Goal: Transaction & Acquisition: Purchase product/service

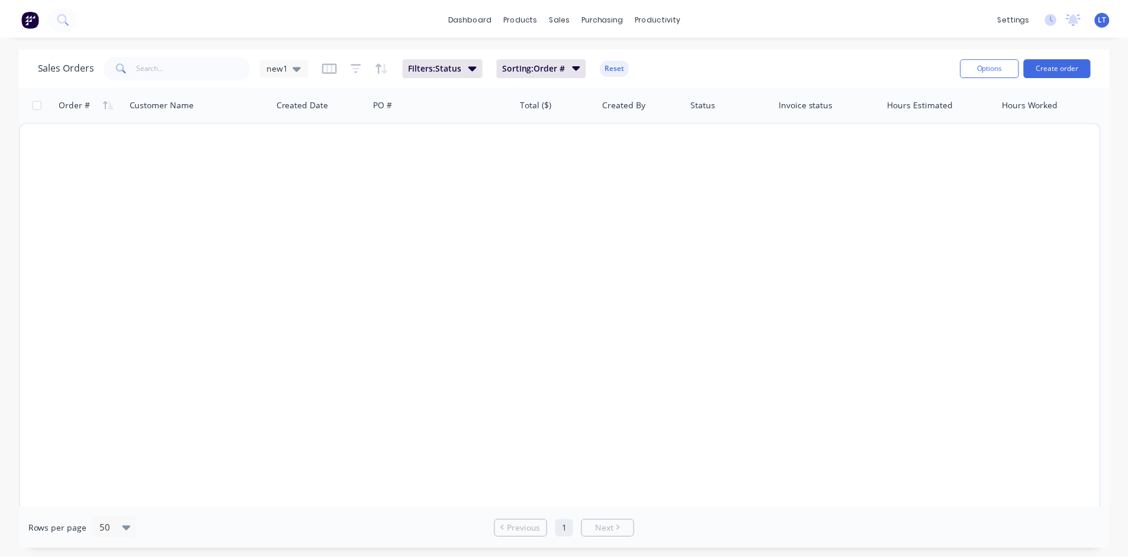
scroll to position [840, 0]
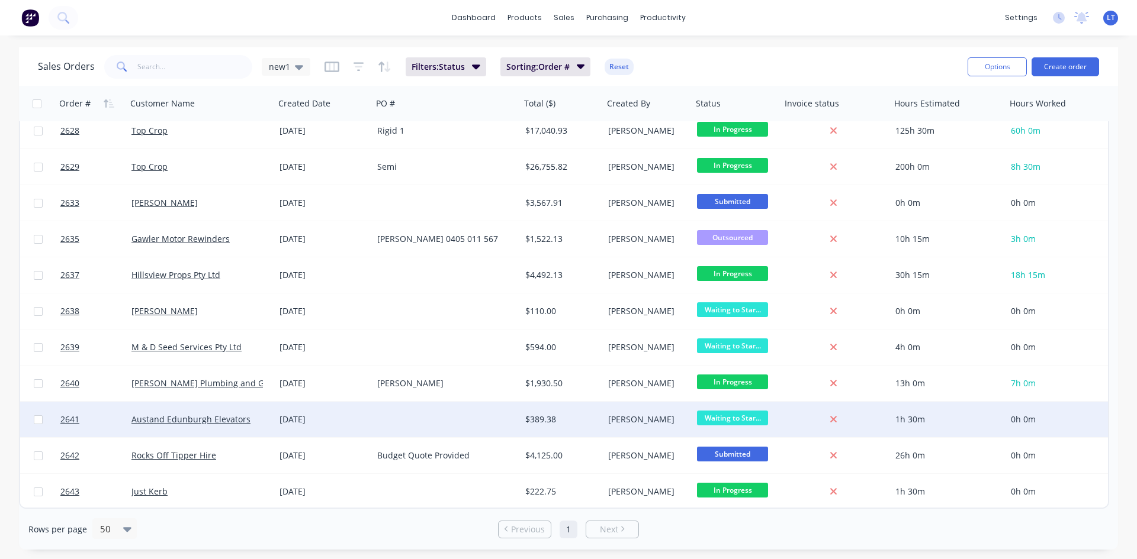
click at [883, 428] on div at bounding box center [836, 420] width 110 height 36
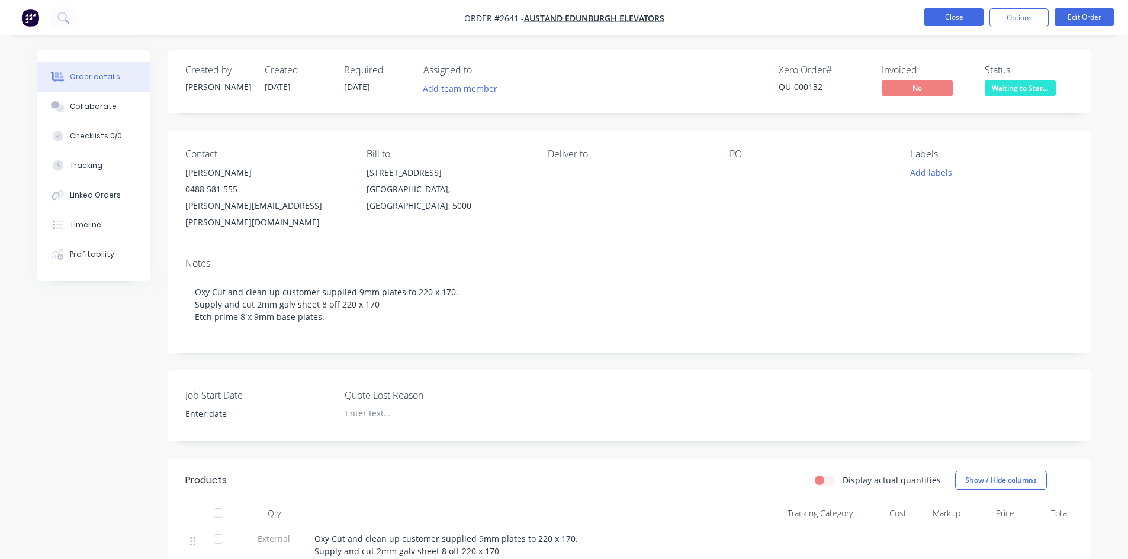
click at [957, 22] on button "Close" at bounding box center [953, 17] width 59 height 18
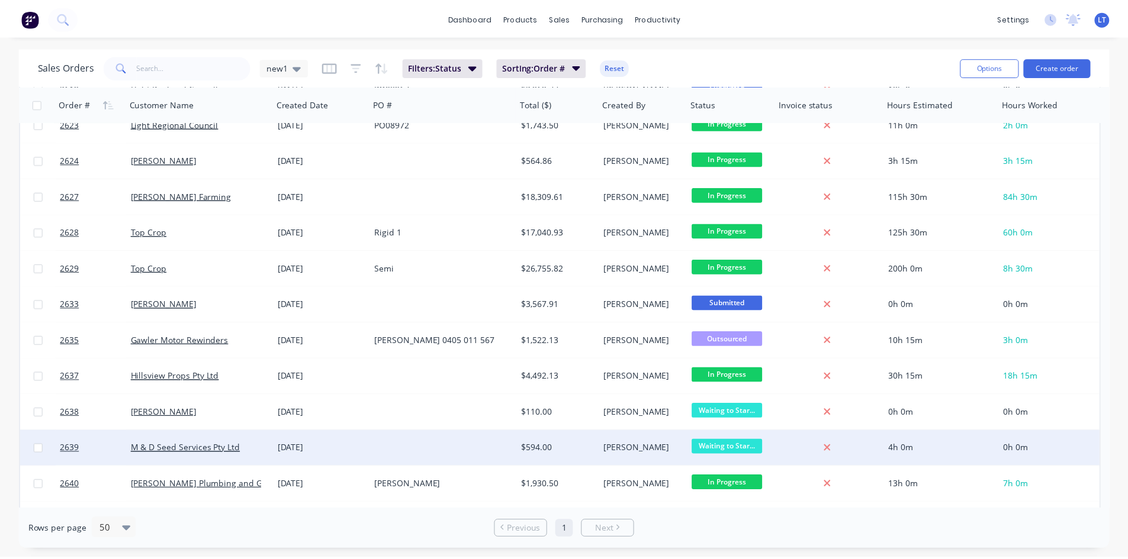
scroll to position [840, 0]
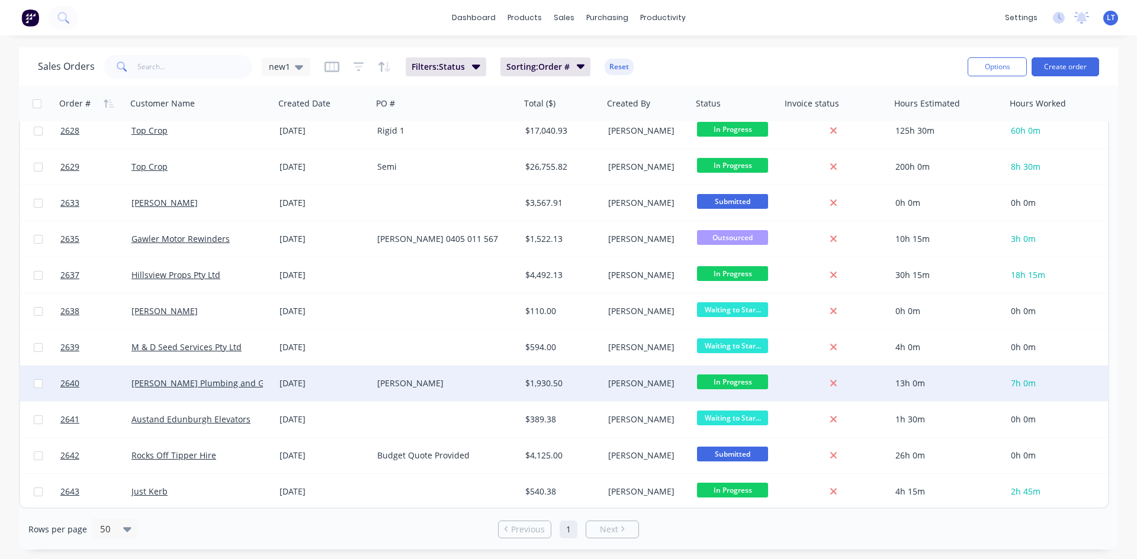
click at [447, 382] on div "[PERSON_NAME]" at bounding box center [442, 384] width 131 height 12
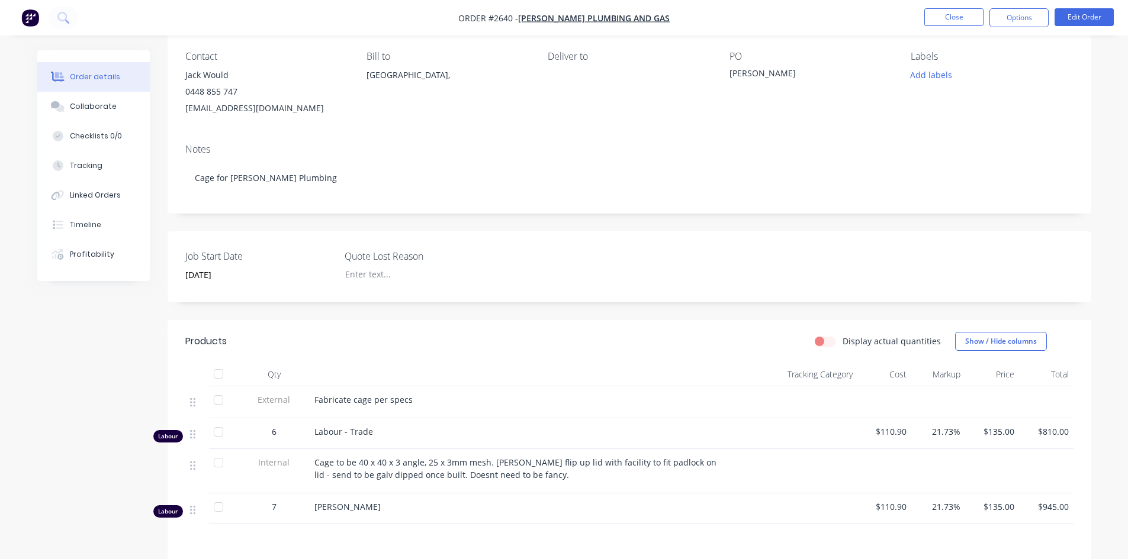
scroll to position [118, 0]
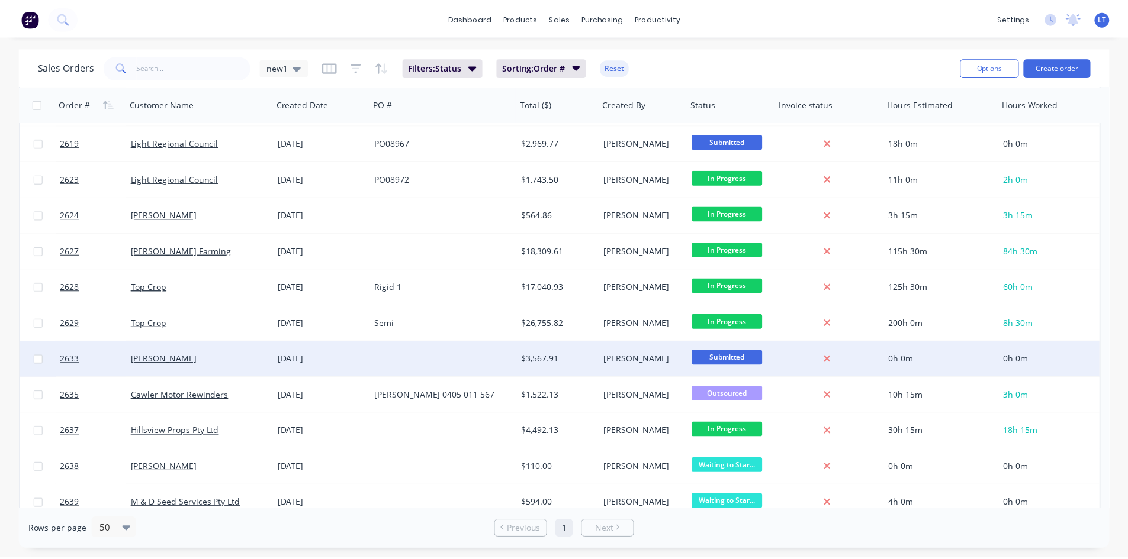
scroll to position [662, 0]
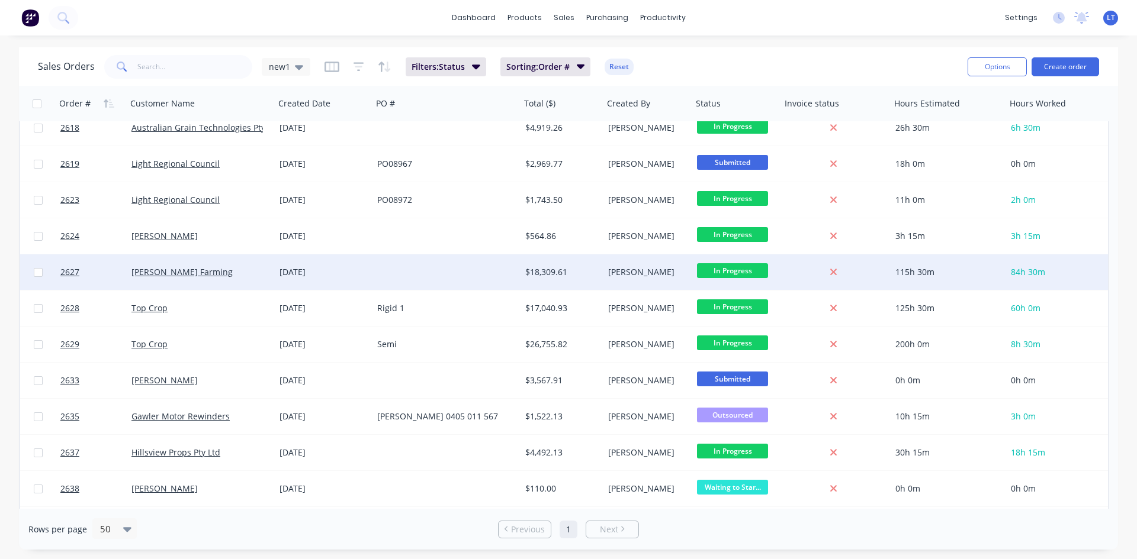
click at [953, 275] on div "115h 30m" at bounding box center [945, 272] width 101 height 12
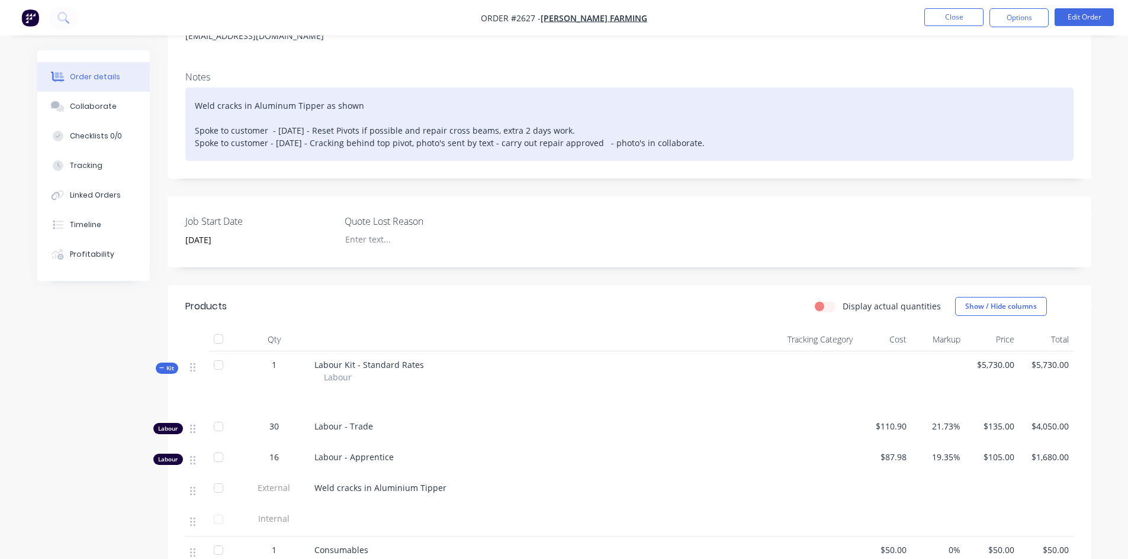
scroll to position [169, 0]
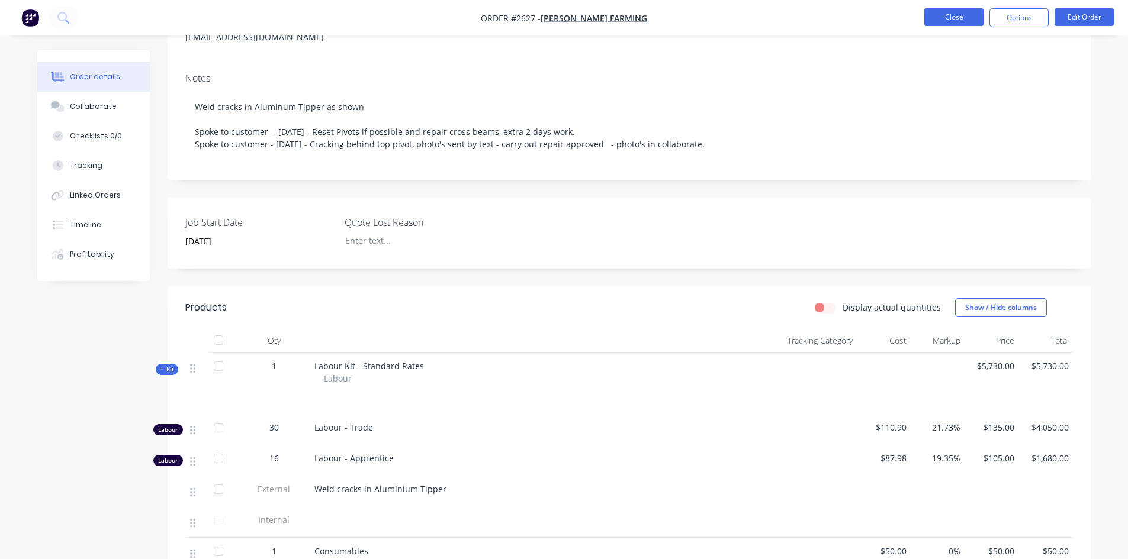
click at [939, 12] on button "Close" at bounding box center [953, 17] width 59 height 18
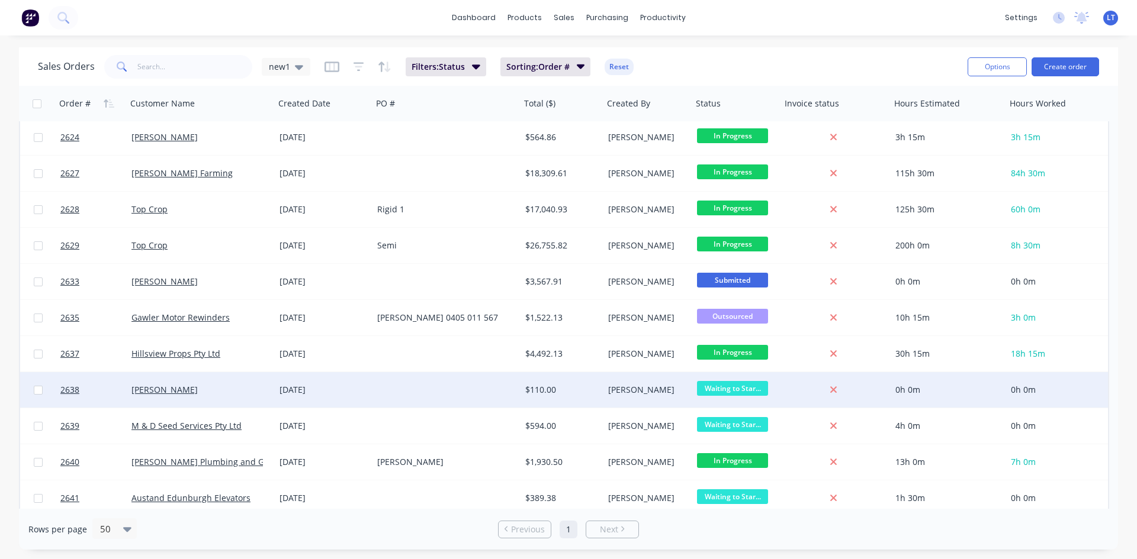
scroll to position [840, 0]
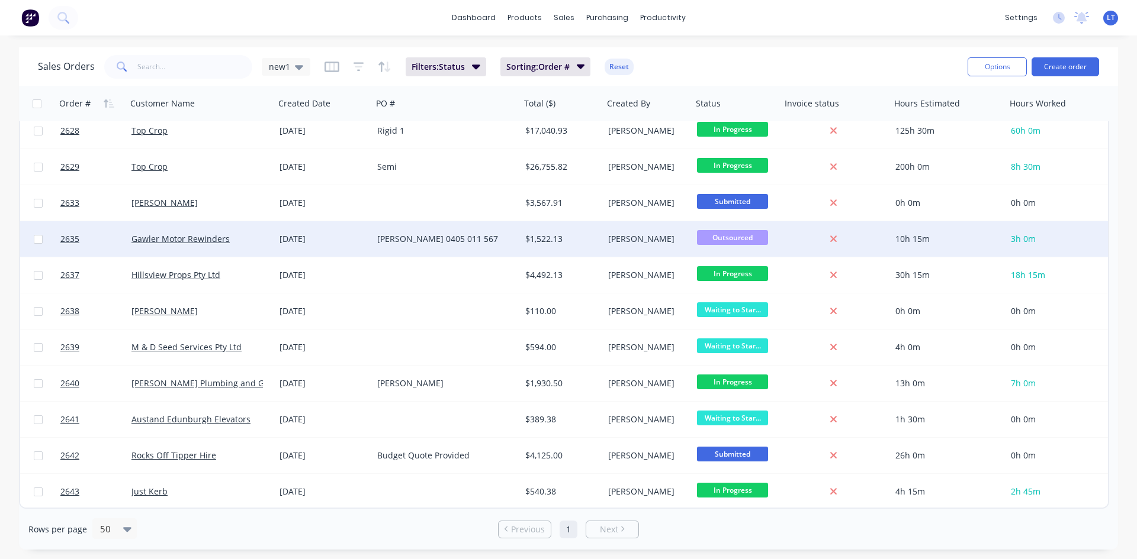
click at [472, 240] on div "[PERSON_NAME] 0405 011 567" at bounding box center [442, 239] width 131 height 12
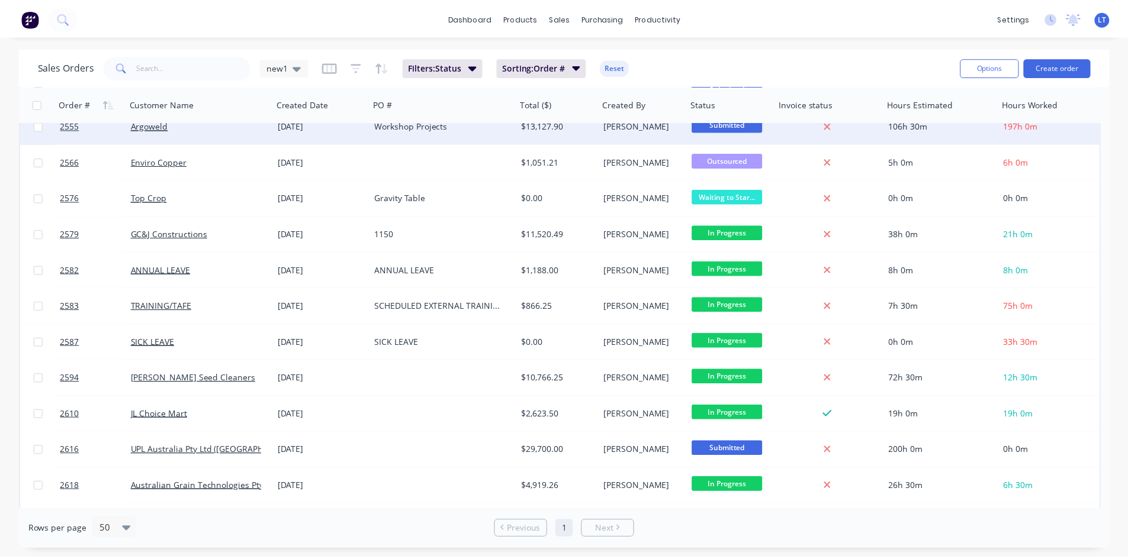
scroll to position [294, 0]
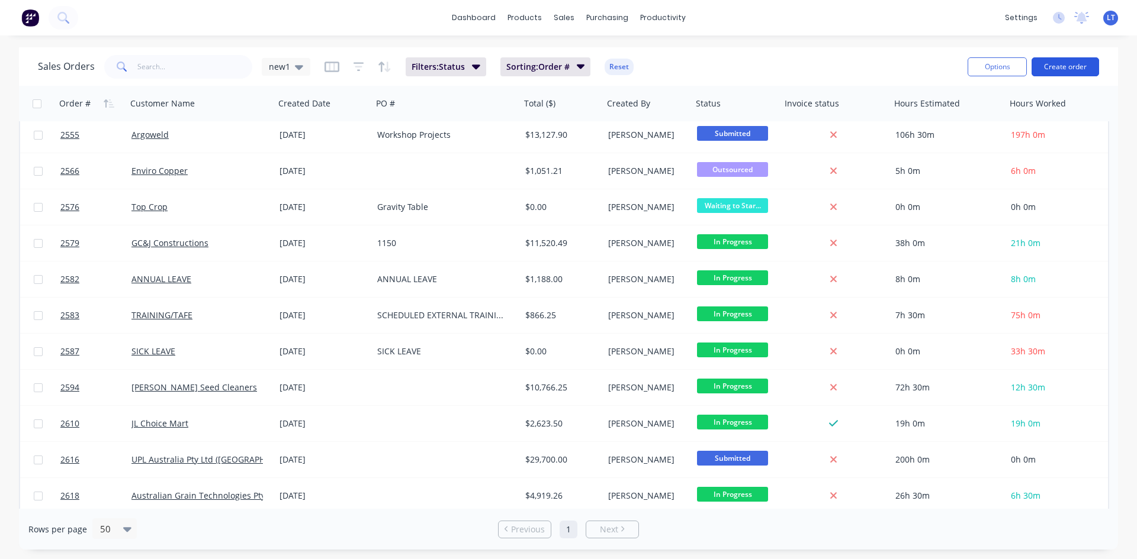
click at [1077, 65] on button "Create order" at bounding box center [1064, 66] width 67 height 19
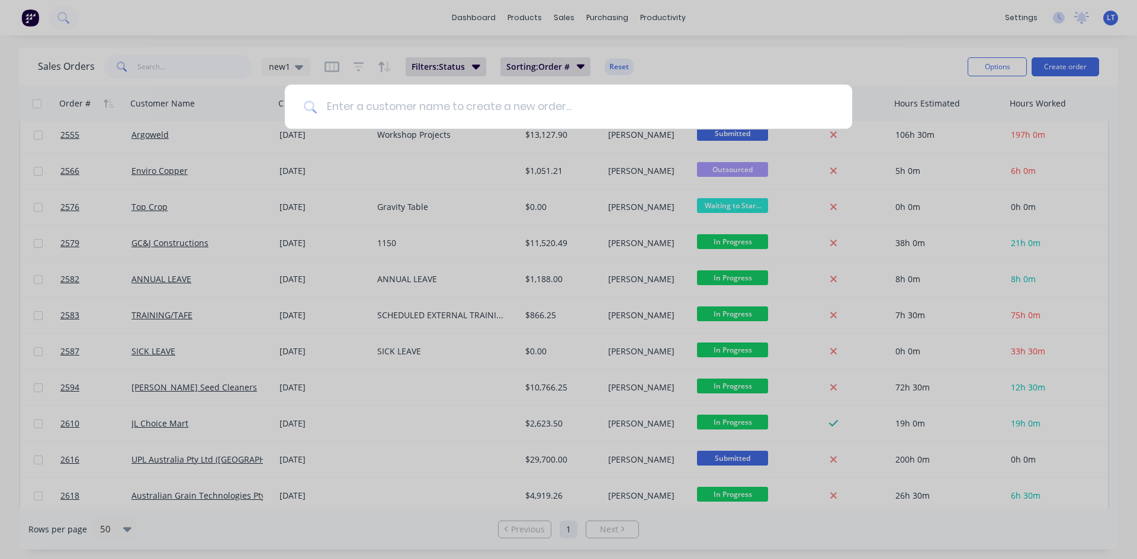
drag, startPoint x: 407, startPoint y: 102, endPoint x: 414, endPoint y: 91, distance: 13.6
click at [407, 102] on input at bounding box center [575, 107] width 516 height 44
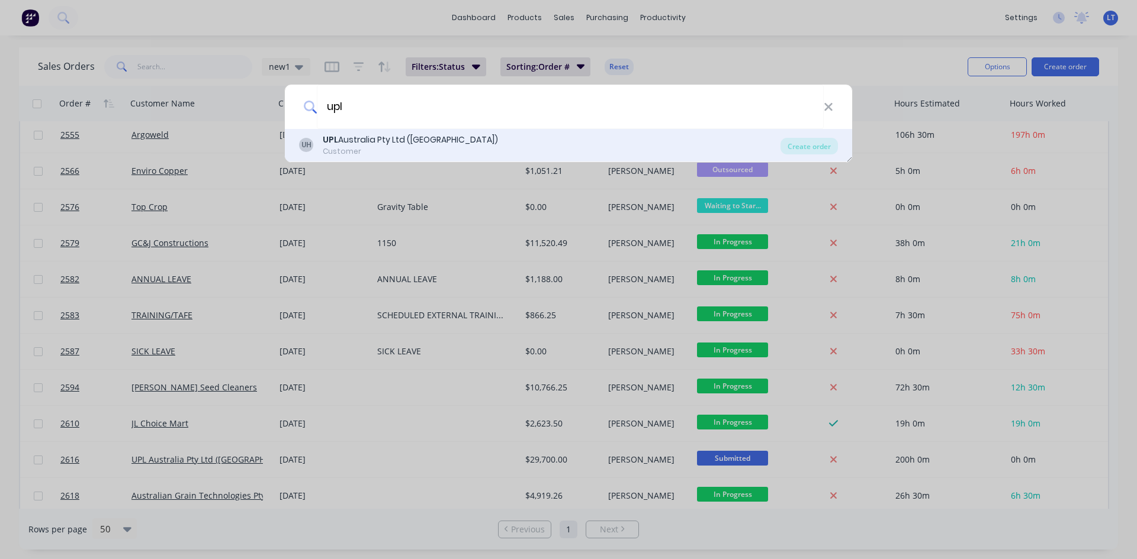
type input "upl"
click at [394, 144] on div "UPL Australia Pty Ltd ([GEOGRAPHIC_DATA])" at bounding box center [410, 140] width 175 height 12
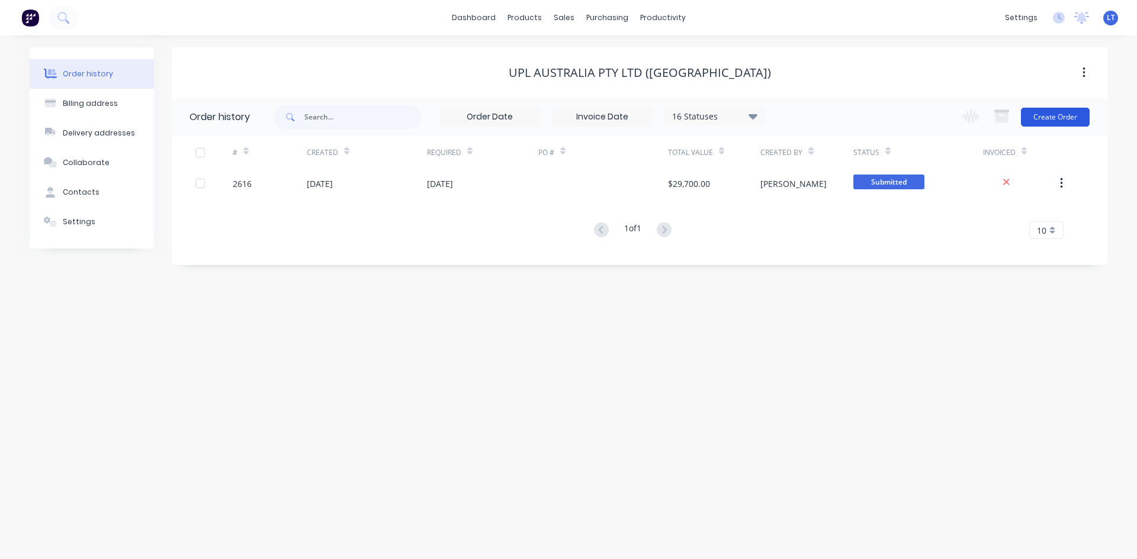
click at [1052, 118] on button "Create Order" at bounding box center [1055, 117] width 69 height 19
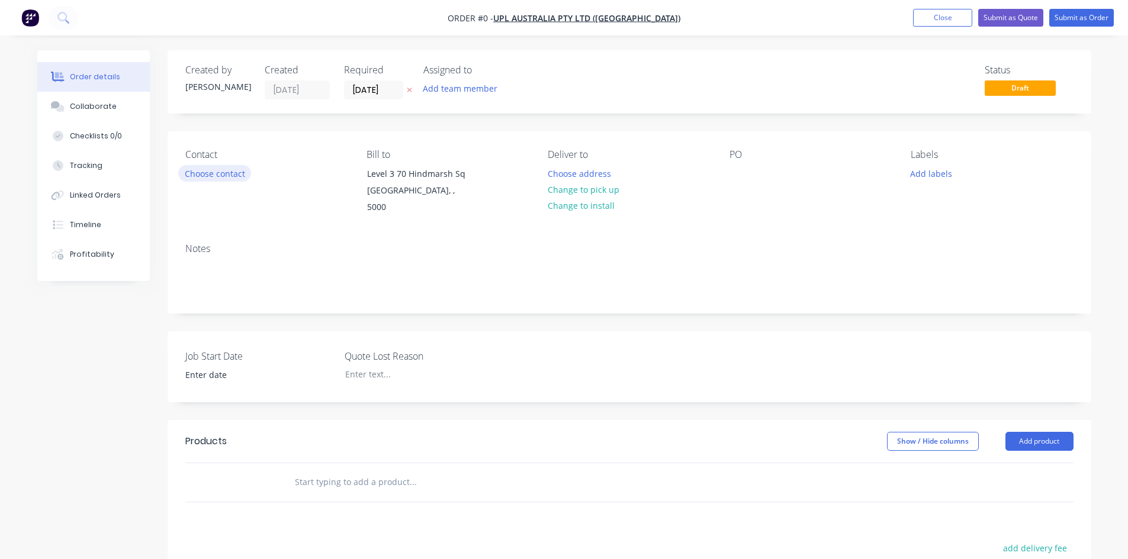
click at [226, 171] on button "Choose contact" at bounding box center [214, 173] width 73 height 16
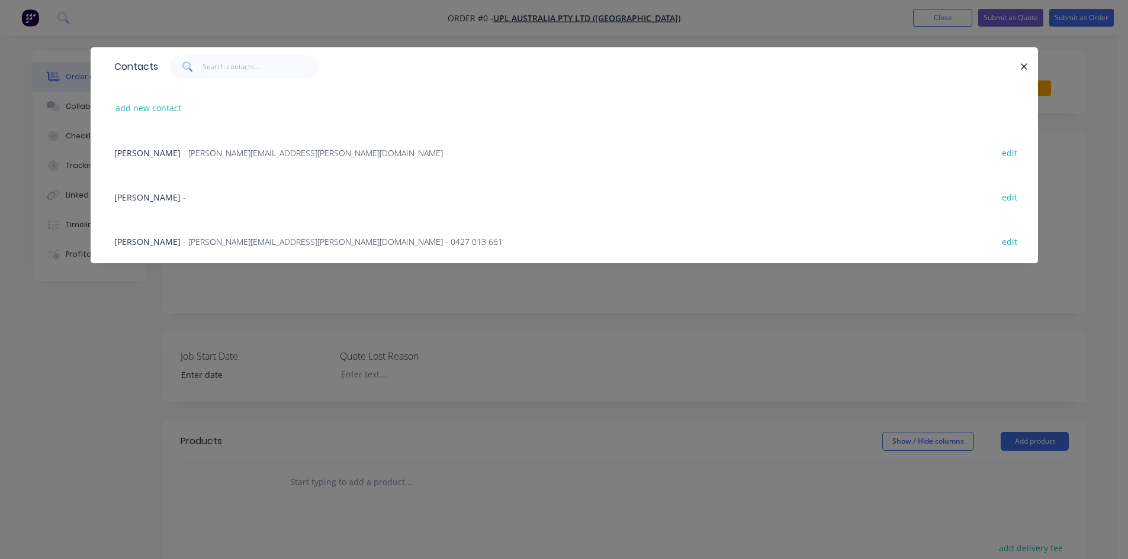
click at [183, 153] on span "- [PERSON_NAME][EMAIL_ADDRESS][PERSON_NAME][DOMAIN_NAME] -" at bounding box center [315, 152] width 265 height 11
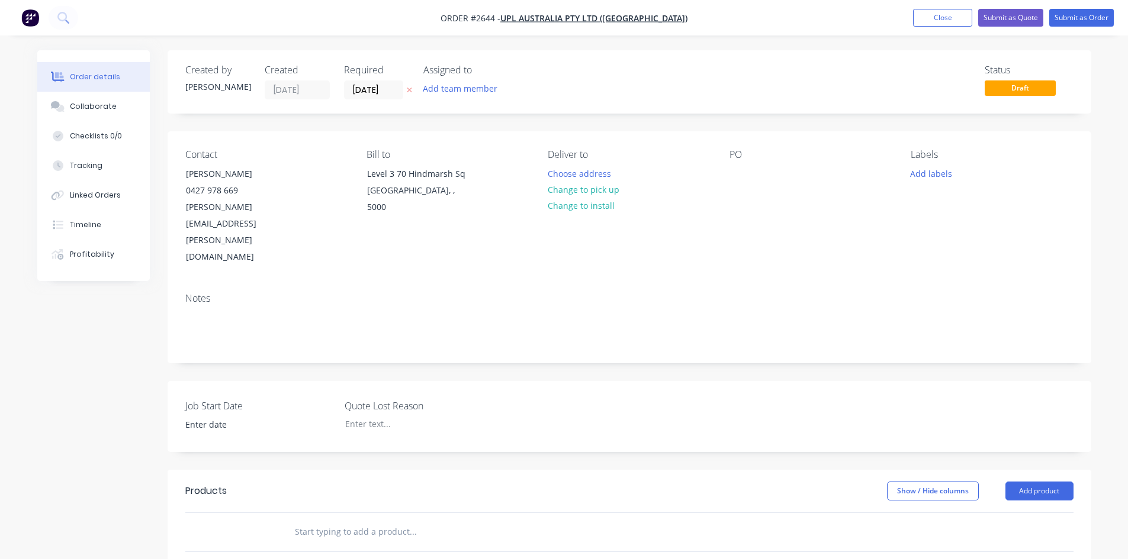
click at [748, 172] on div "PO" at bounding box center [810, 207] width 162 height 117
click at [742, 174] on div at bounding box center [738, 173] width 19 height 17
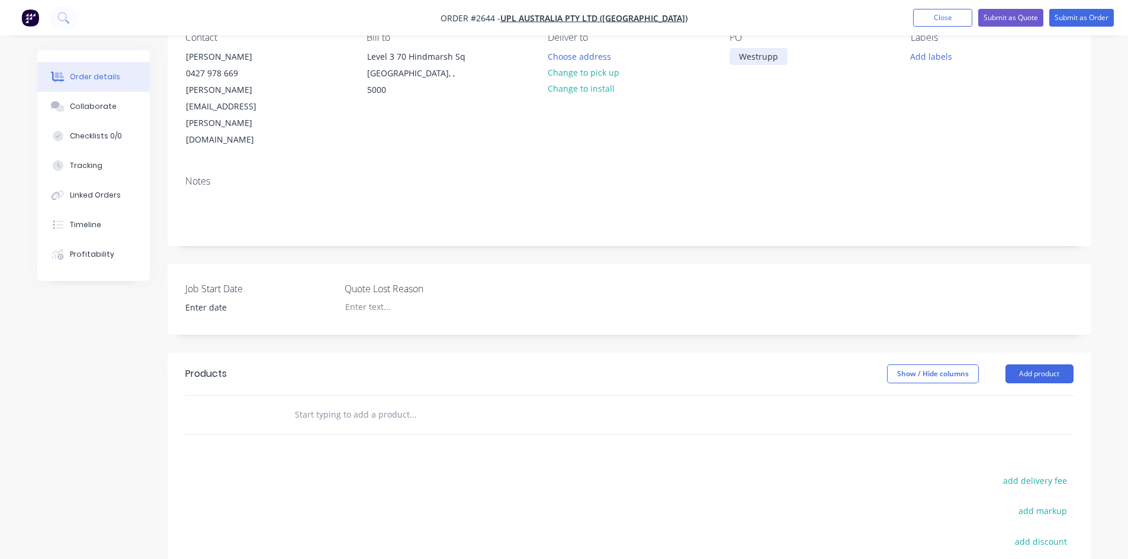
scroll to position [118, 0]
click at [1034, 363] on button "Add product" at bounding box center [1039, 372] width 68 height 19
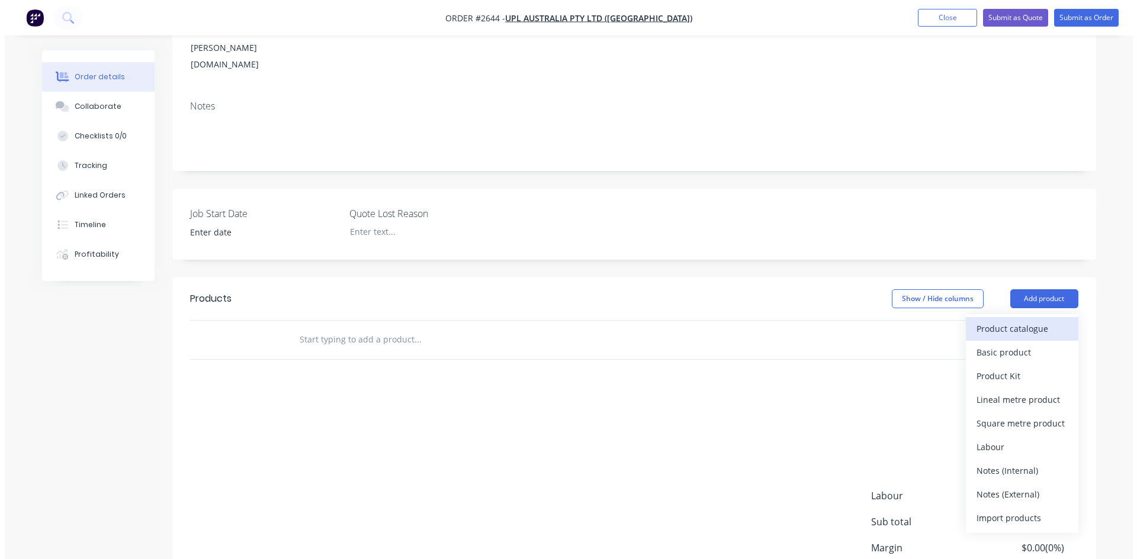
scroll to position [237, 0]
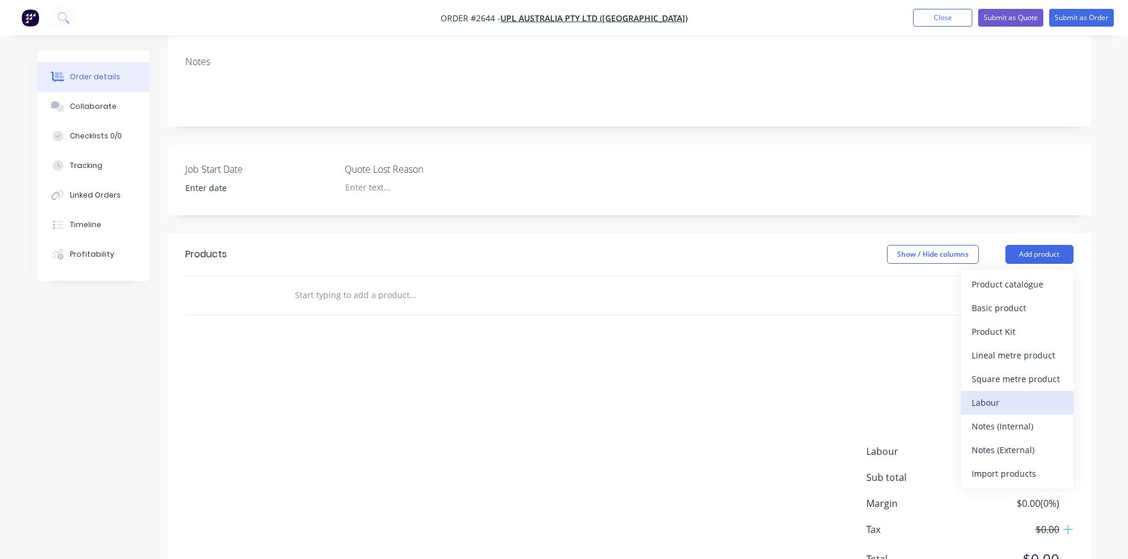
click at [1010, 394] on div "Labour" at bounding box center [1016, 402] width 91 height 17
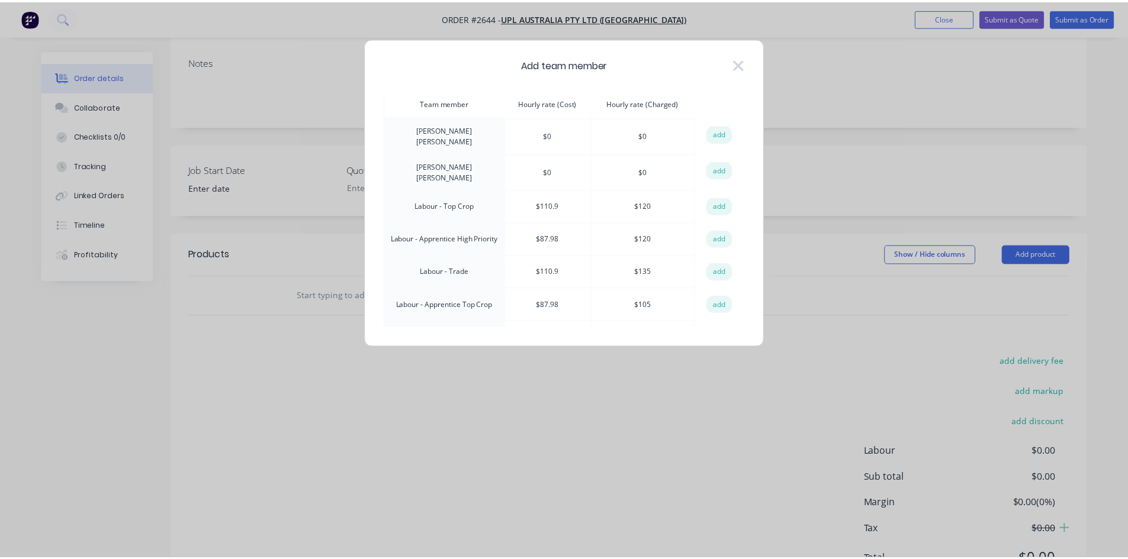
scroll to position [178, 0]
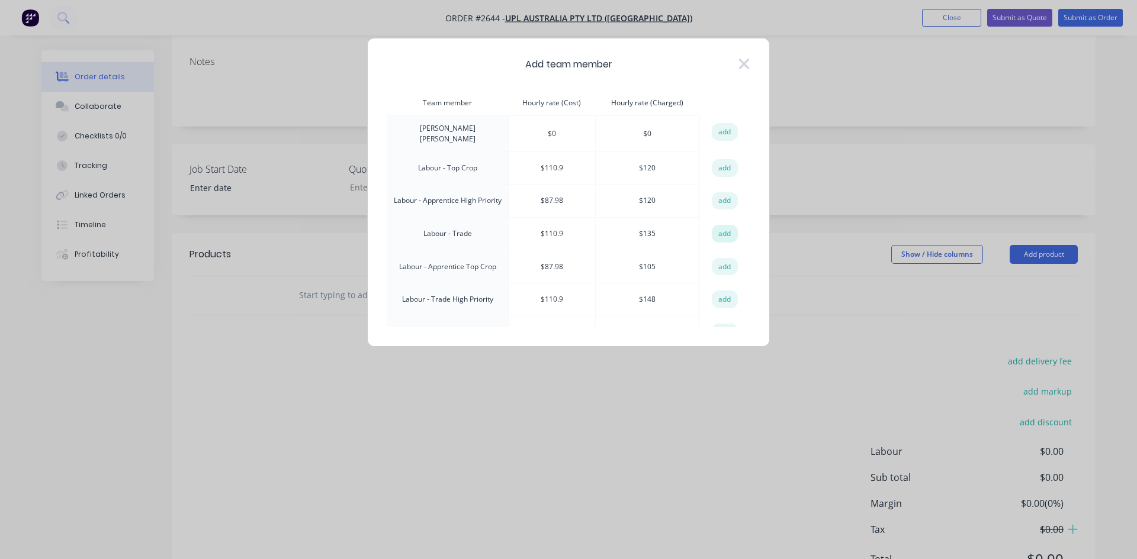
click at [726, 225] on button "add" at bounding box center [725, 234] width 26 height 18
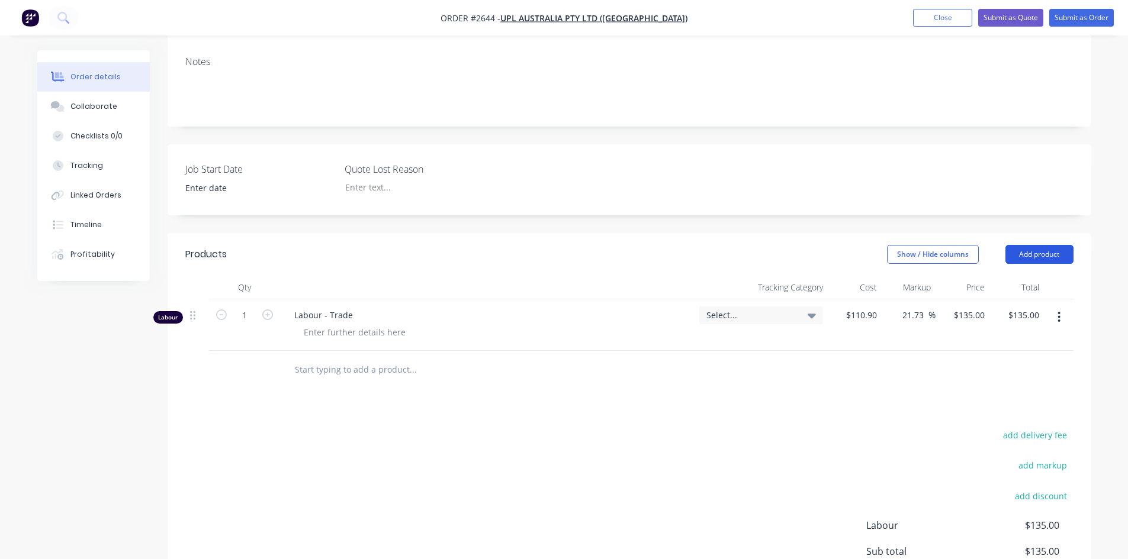
click at [1043, 245] on button "Add product" at bounding box center [1039, 254] width 68 height 19
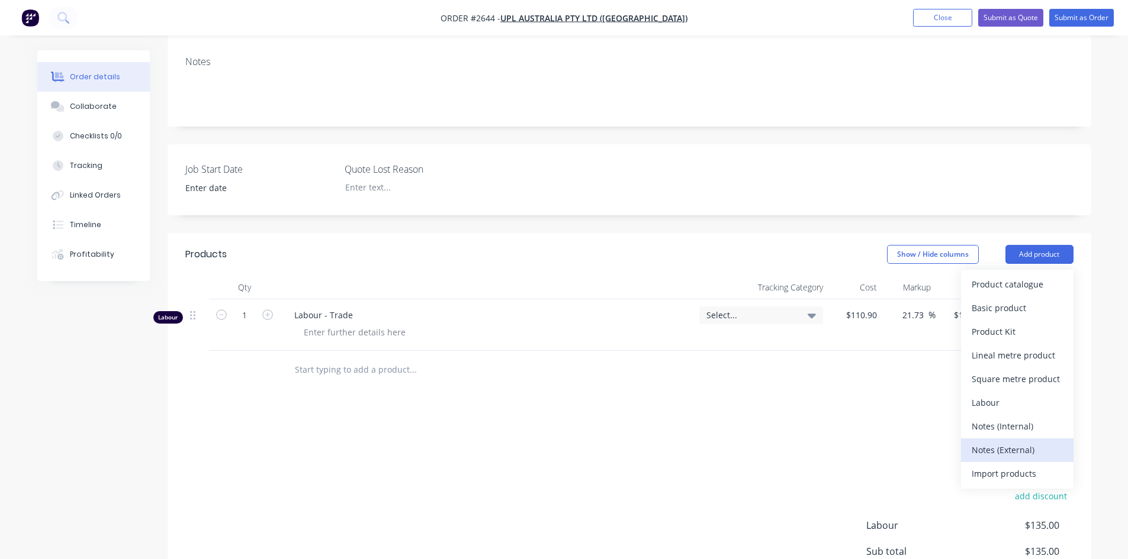
click at [1015, 442] on div "Notes (External)" at bounding box center [1016, 450] width 91 height 17
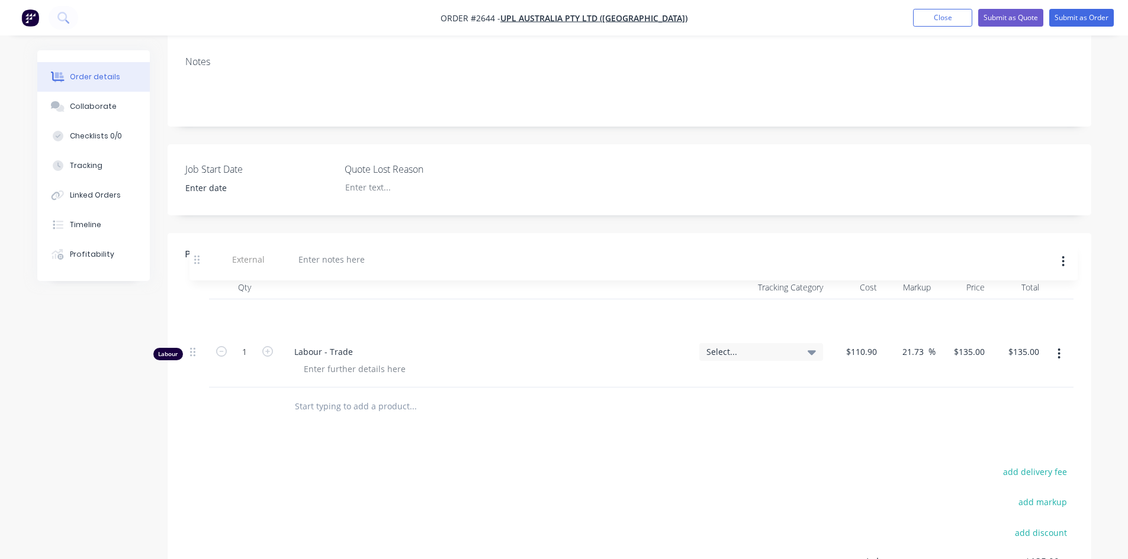
drag, startPoint x: 191, startPoint y: 334, endPoint x: 196, endPoint y: 255, distance: 78.9
click at [196, 276] on div "Qty Tracking Category Cost Markup Price Total Labour 1 Labour - Trade Select...…" at bounding box center [629, 332] width 888 height 112
click at [299, 307] on div at bounding box center [327, 315] width 85 height 17
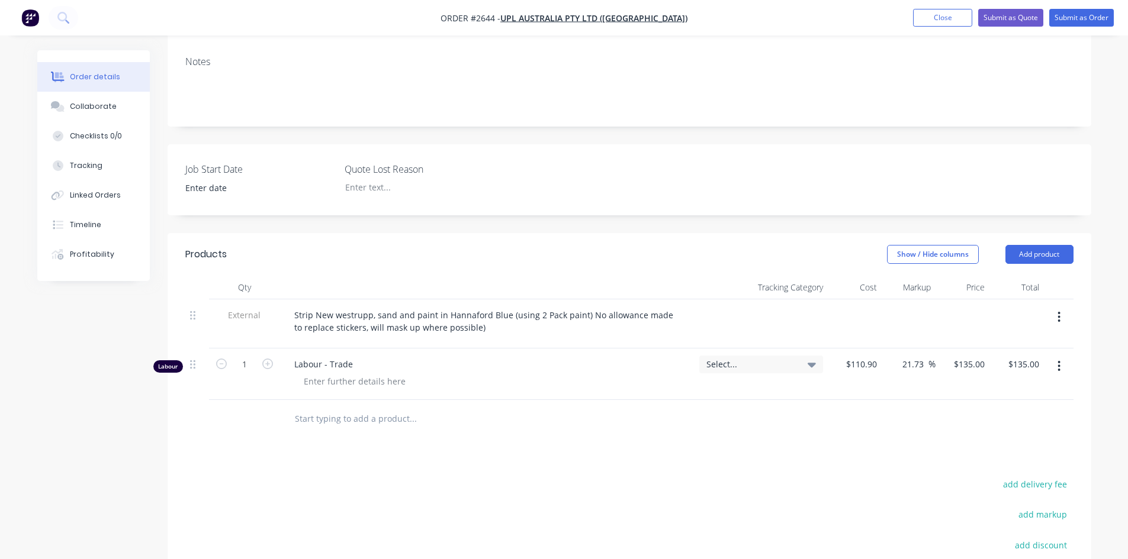
click at [363, 407] on input "text" at bounding box center [412, 419] width 237 height 24
click at [308, 407] on input "COnsumables" at bounding box center [412, 419] width 237 height 24
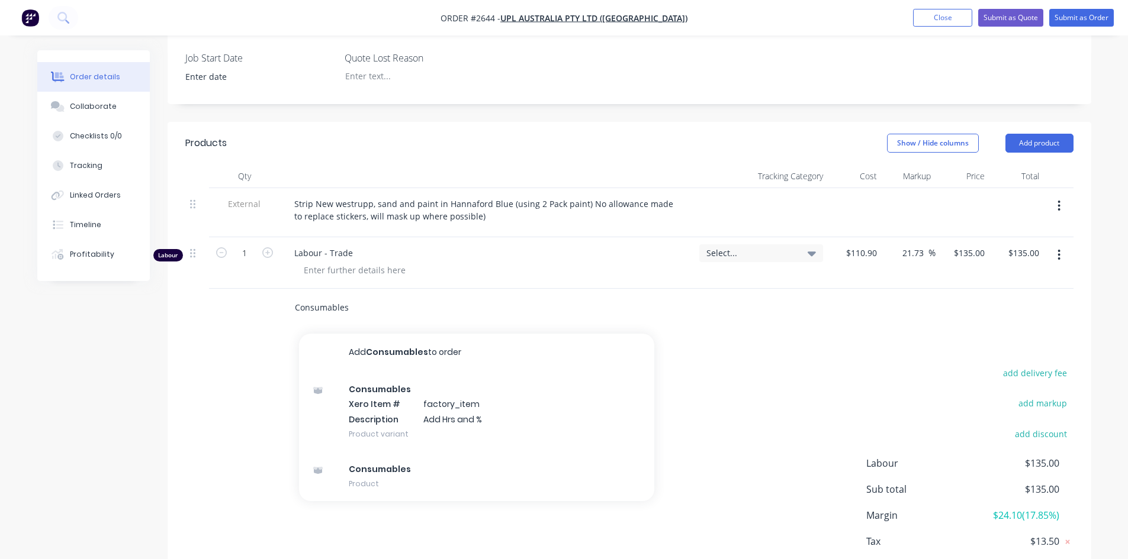
scroll to position [385, 0]
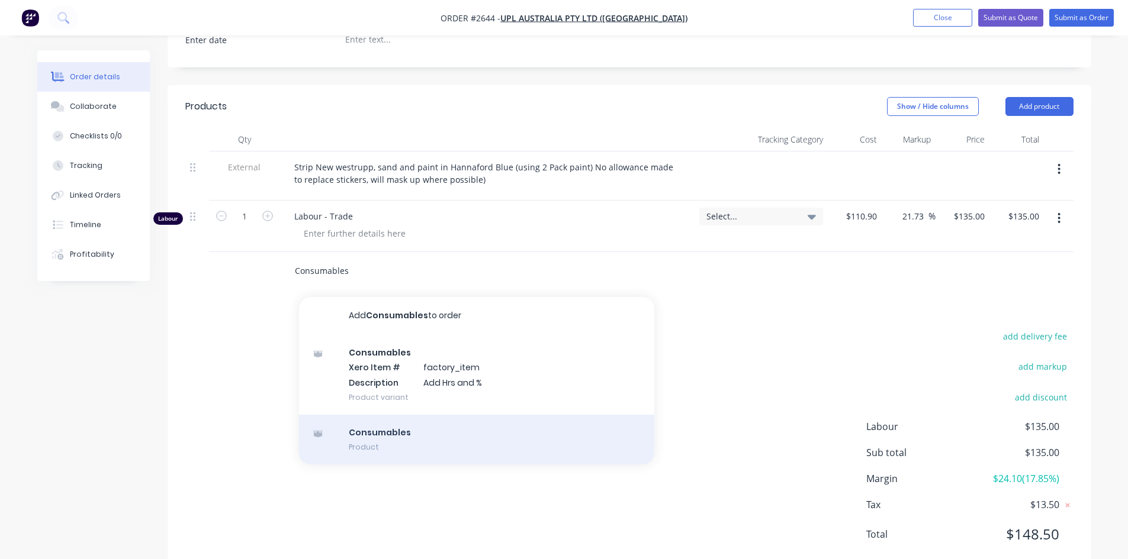
type input "Consumables"
click at [403, 415] on div "Consumables Product" at bounding box center [476, 440] width 355 height 50
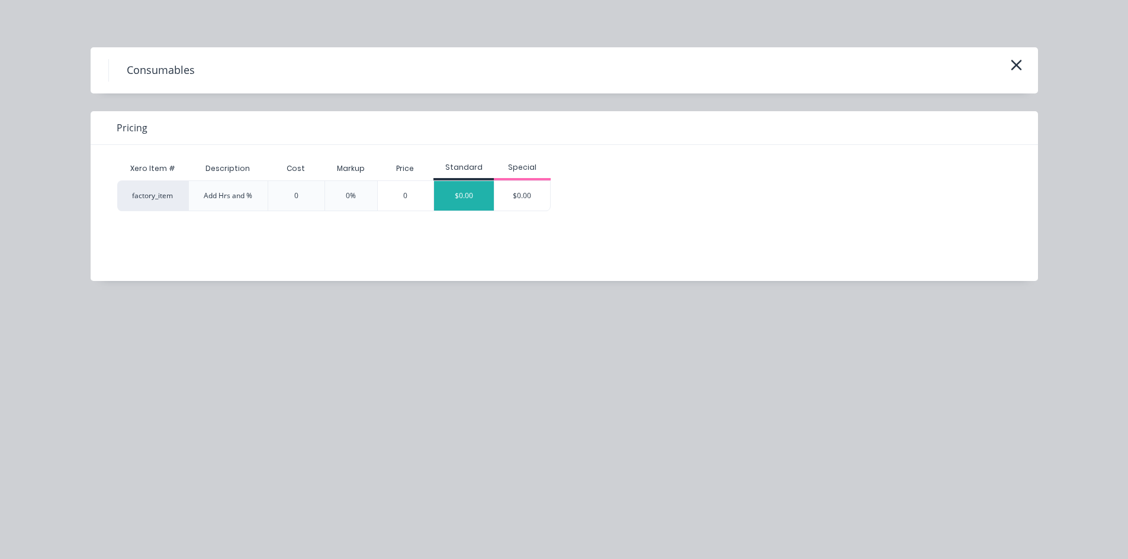
click at [468, 199] on div "$0.00" at bounding box center [464, 196] width 60 height 30
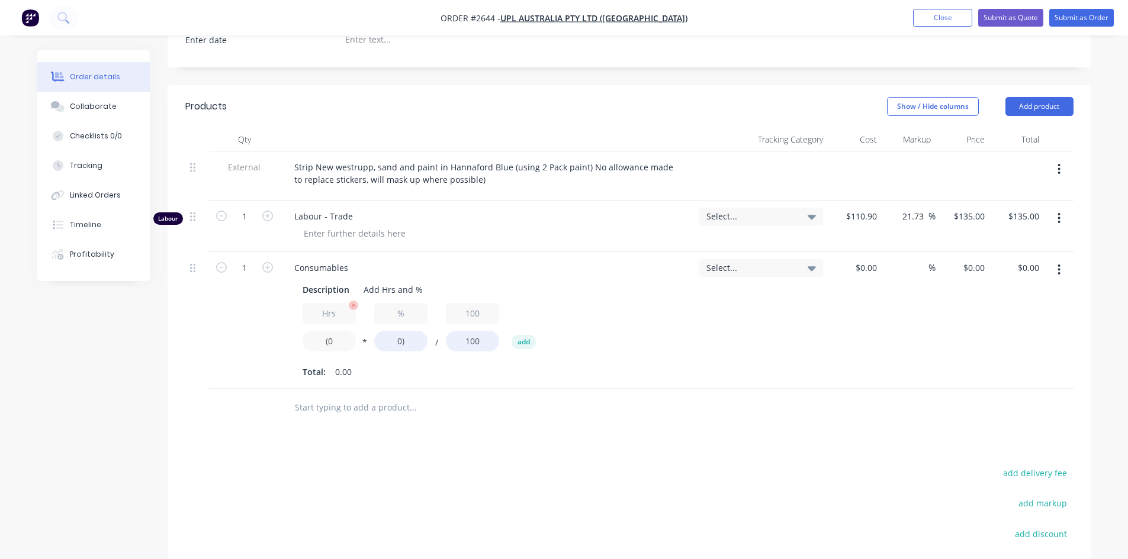
drag, startPoint x: 339, startPoint y: 311, endPoint x: 318, endPoint y: 308, distance: 20.3
click at [318, 331] on input "(0" at bounding box center [328, 341] width 53 height 21
type input "35"
click at [403, 331] on input "0)" at bounding box center [400, 341] width 53 height 21
drag, startPoint x: 400, startPoint y: 311, endPoint x: 394, endPoint y: 310, distance: 6.2
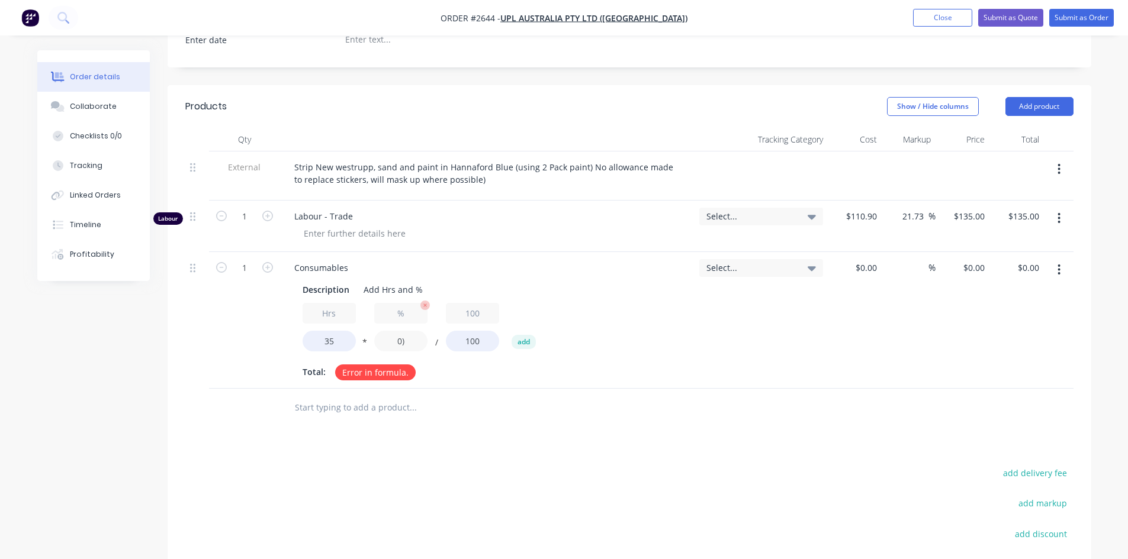
click at [394, 331] on input "0)" at bounding box center [400, 341] width 53 height 21
type input "5)"
click at [583, 396] on div at bounding box center [462, 408] width 355 height 24
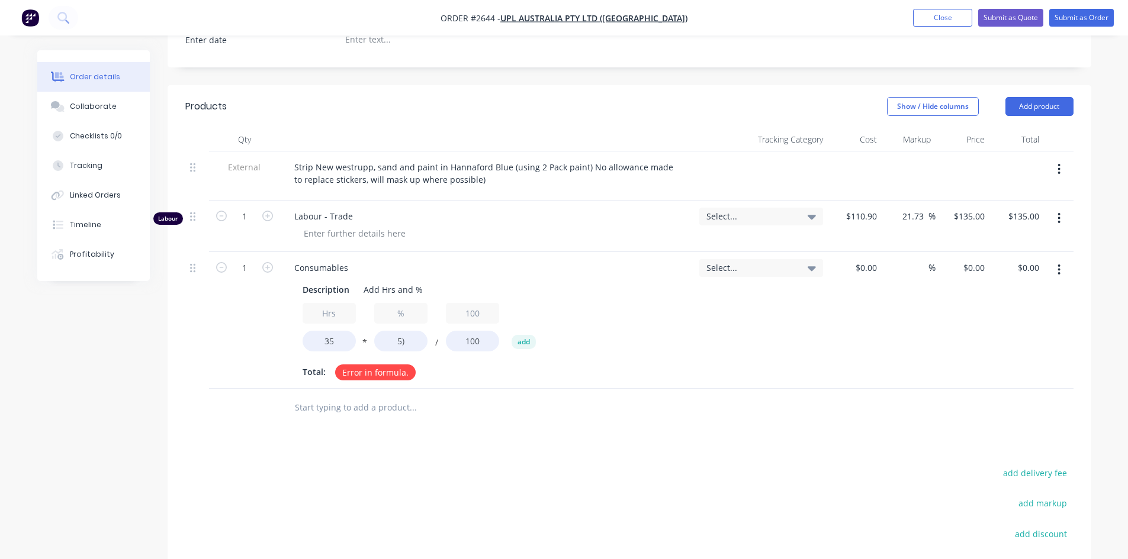
click at [1055, 259] on button "button" at bounding box center [1059, 269] width 28 height 21
click at [1001, 363] on div "Delete" at bounding box center [1016, 371] width 91 height 17
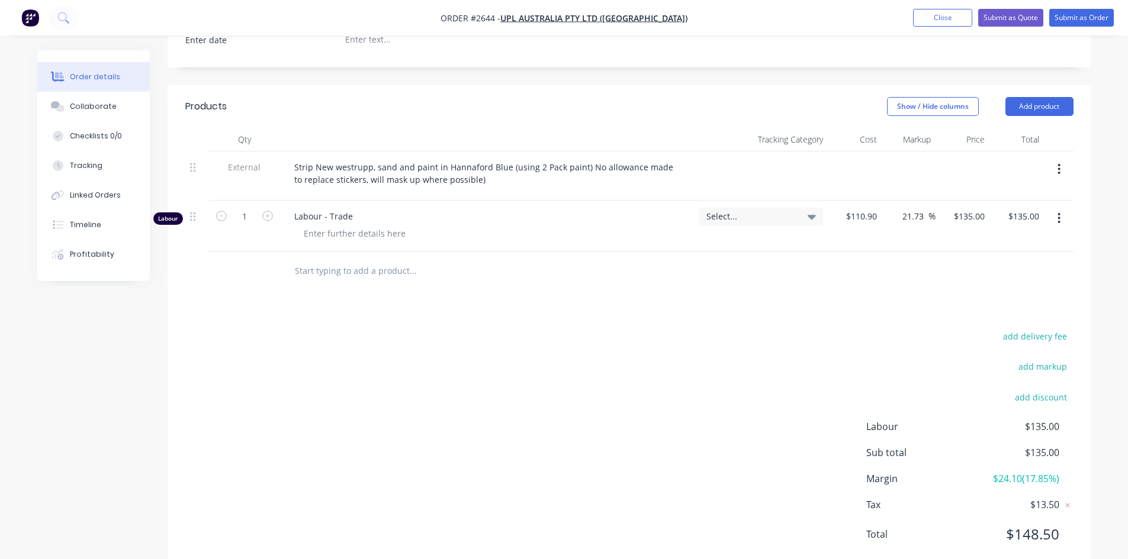
click at [314, 259] on input "text" at bounding box center [412, 271] width 237 height 24
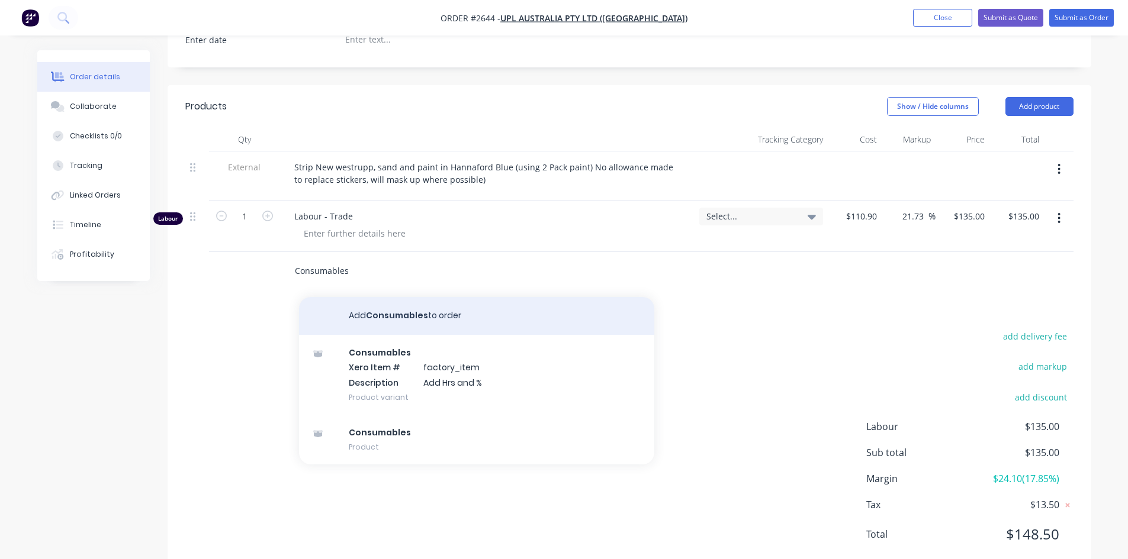
type input "Consumables"
click at [423, 297] on button "Add Consumables to order" at bounding box center [476, 316] width 355 height 38
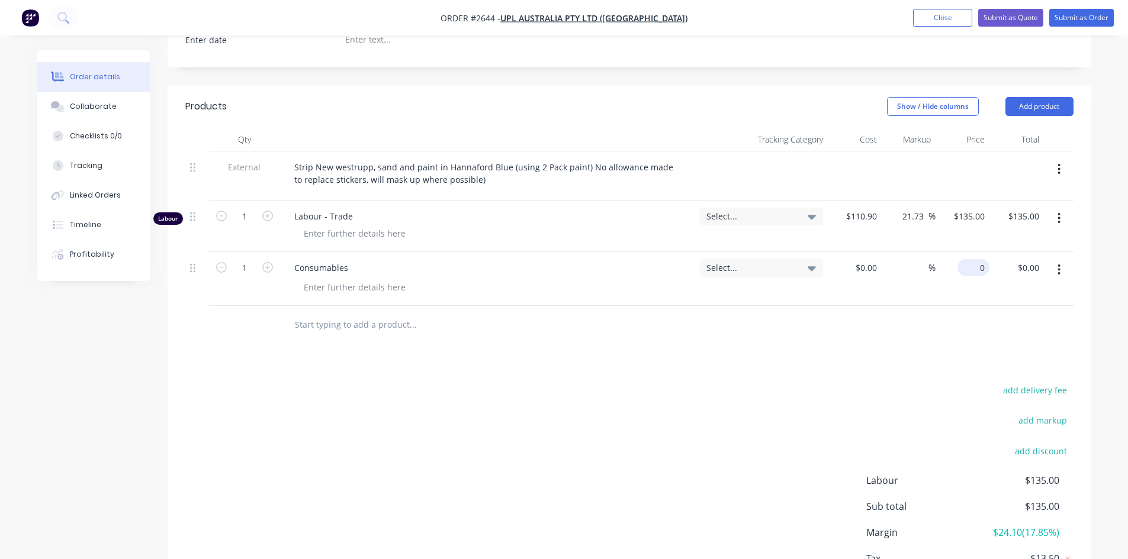
click at [980, 259] on input "0" at bounding box center [975, 267] width 27 height 17
type input "$75.00"
click at [718, 331] on div "Products Show / Hide columns Add product Qty Tracking Category Cost Markup Pric…" at bounding box center [629, 356] width 923 height 543
click at [265, 211] on icon "button" at bounding box center [267, 216] width 11 height 11
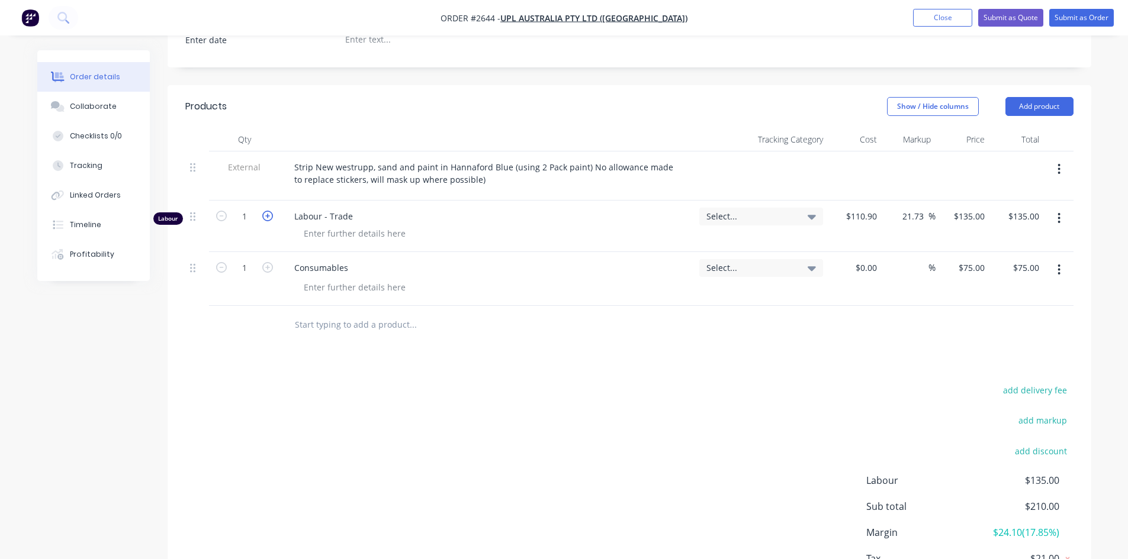
type input "2"
type input "$270.00"
click at [265, 211] on icon "button" at bounding box center [267, 216] width 11 height 11
type input "3"
type input "$405.00"
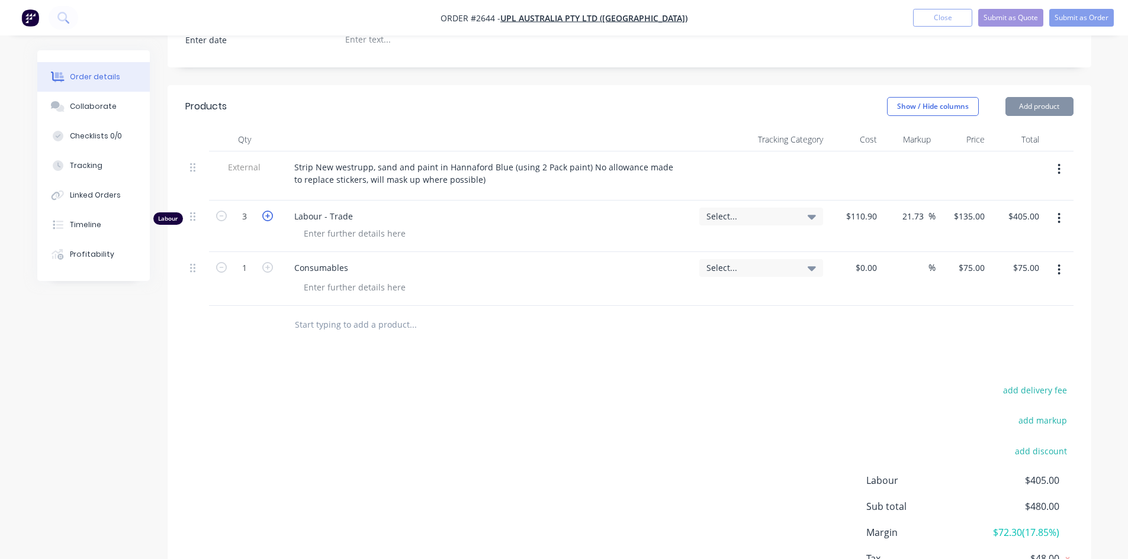
click at [265, 211] on icon "button" at bounding box center [267, 216] width 11 height 11
type input "4"
type input "$540.00"
click at [265, 211] on icon "button" at bounding box center [267, 216] width 11 height 11
type input "5"
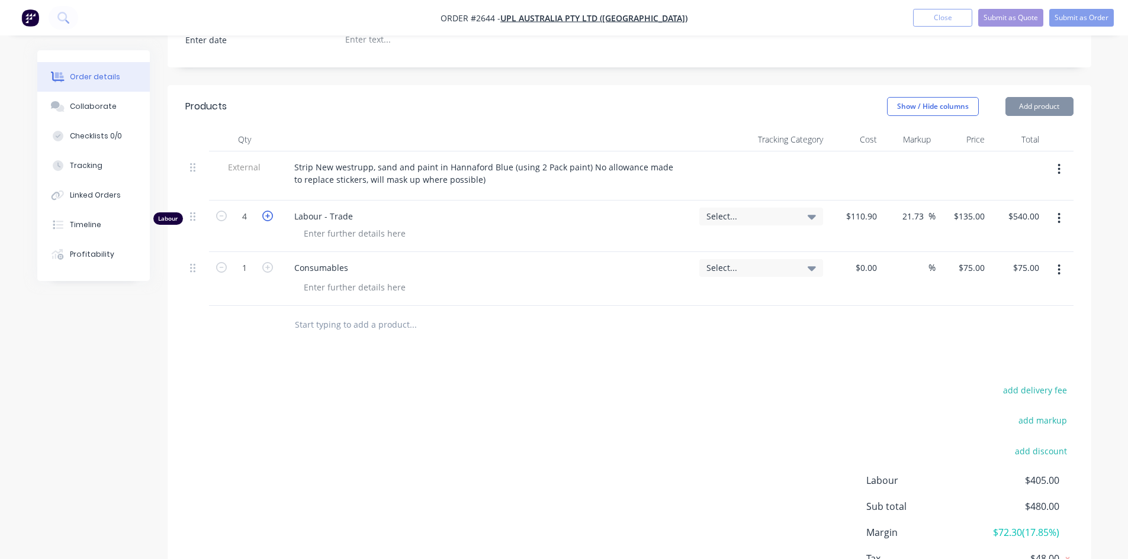
type input "$675.00"
click at [265, 211] on icon "button" at bounding box center [267, 216] width 11 height 11
type input "6"
type input "$810.00"
click at [265, 211] on icon "button" at bounding box center [267, 216] width 11 height 11
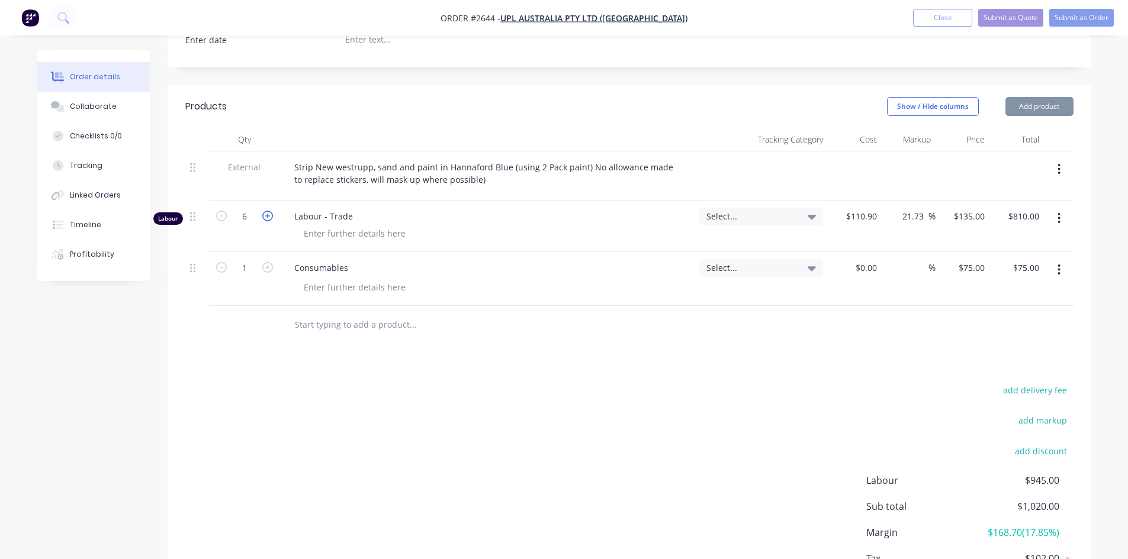
type input "7"
type input "$945.00"
click at [265, 211] on icon "button" at bounding box center [267, 216] width 11 height 11
type input "8"
type input "$1,080.00"
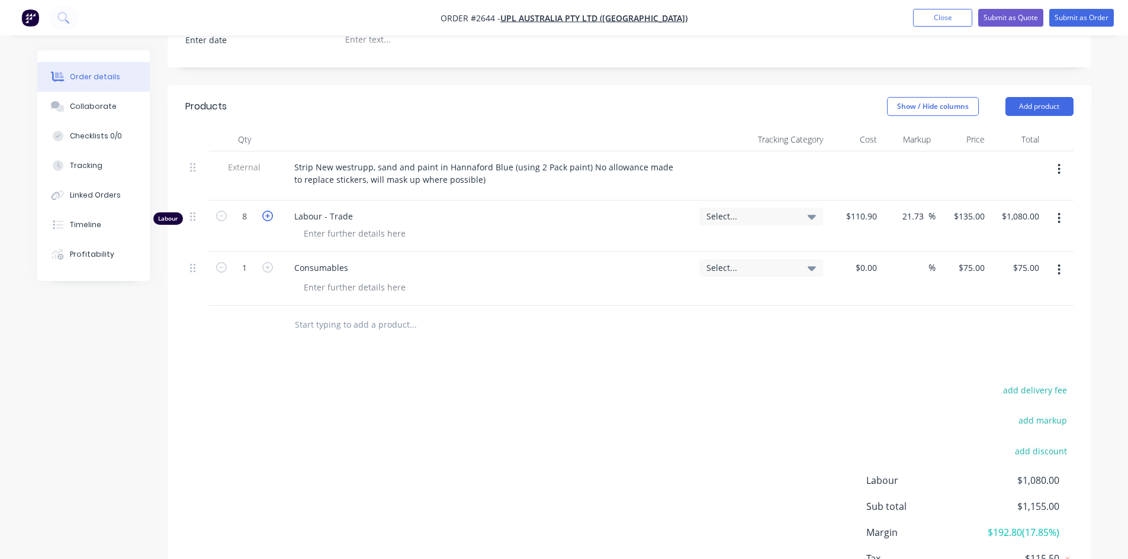
click at [265, 211] on icon "button" at bounding box center [267, 216] width 11 height 11
type input "9"
type input "$1,215.00"
click at [265, 211] on icon "button" at bounding box center [267, 216] width 11 height 11
type input "10"
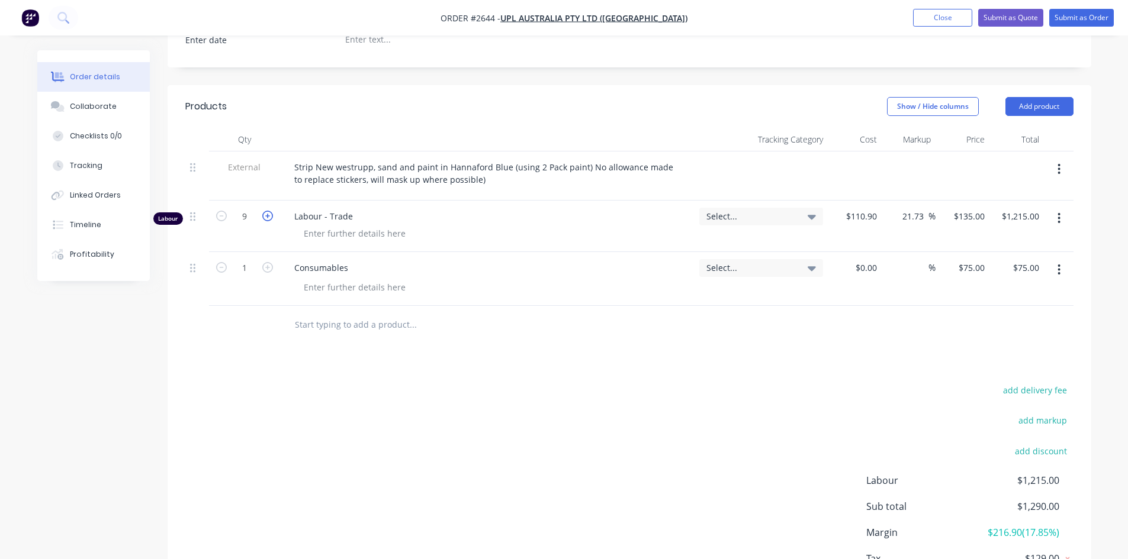
type input "$1,350.00"
click at [265, 211] on icon "button" at bounding box center [267, 216] width 11 height 11
type input "11"
type input "$1,485.00"
click at [265, 211] on icon "button" at bounding box center [267, 216] width 11 height 11
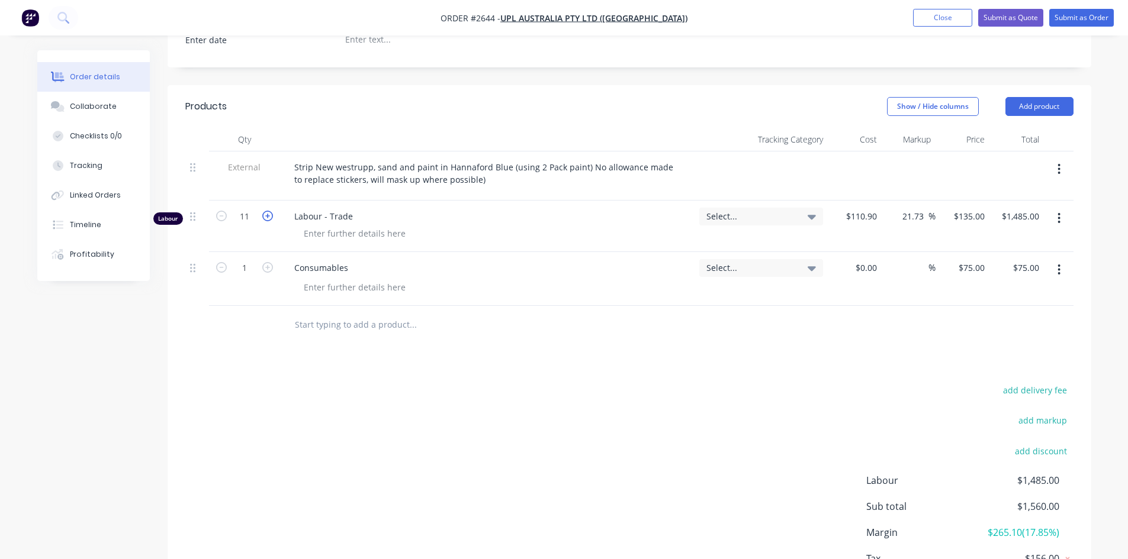
type input "12"
type input "$1,620.00"
click at [265, 211] on icon "button" at bounding box center [267, 216] width 11 height 11
type input "13"
type input "$1,755.00"
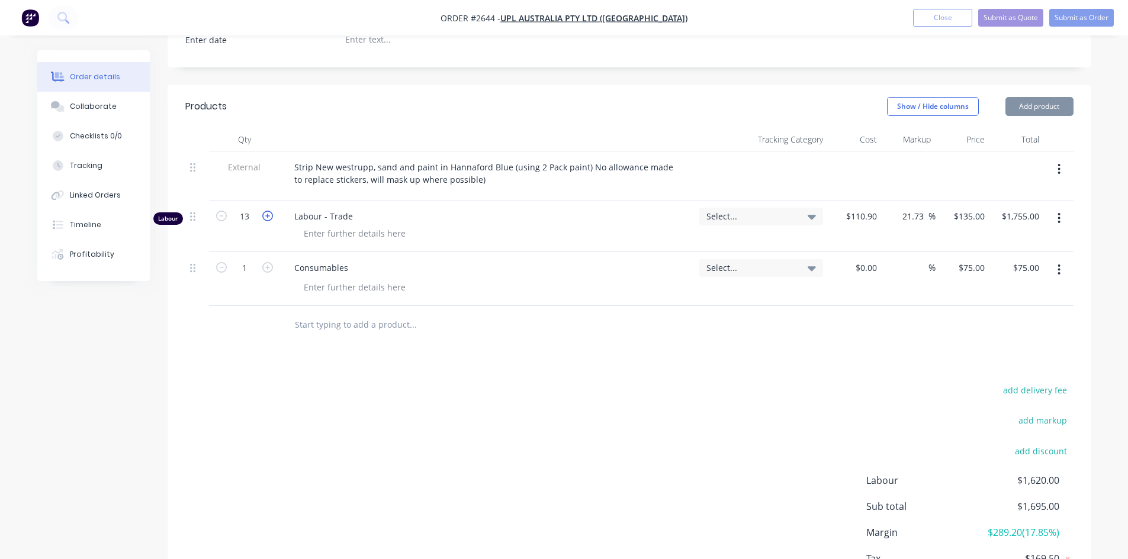
click at [265, 211] on icon "button" at bounding box center [267, 216] width 11 height 11
type input "14"
type input "$1,890.00"
click at [265, 211] on icon "button" at bounding box center [267, 216] width 11 height 11
type input "15"
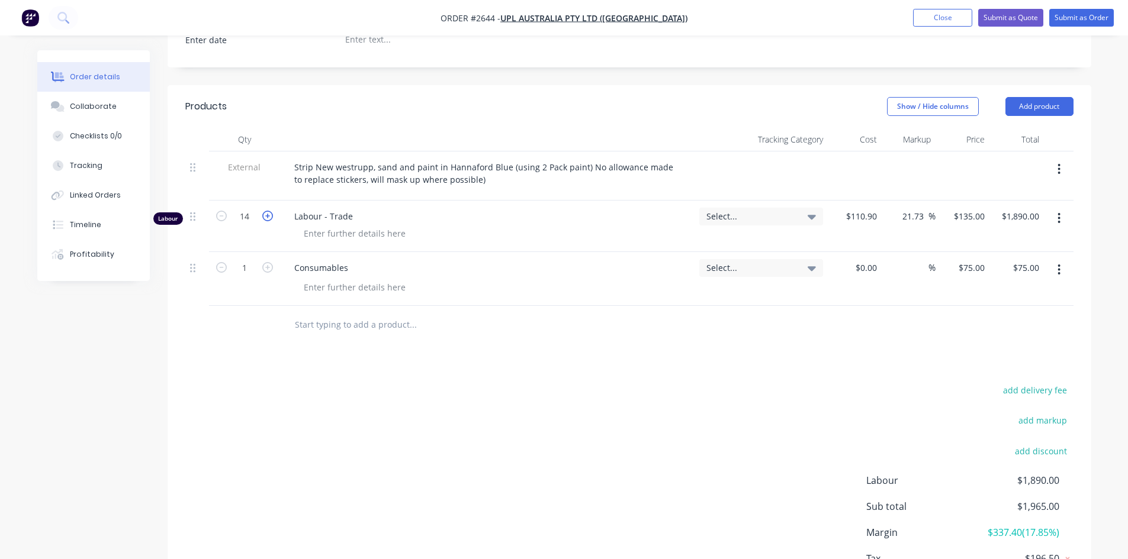
type input "$2,025.00"
click at [265, 211] on icon "button" at bounding box center [267, 216] width 11 height 11
type input "16"
type input "$2,160.00"
click at [265, 211] on icon "button" at bounding box center [267, 216] width 11 height 11
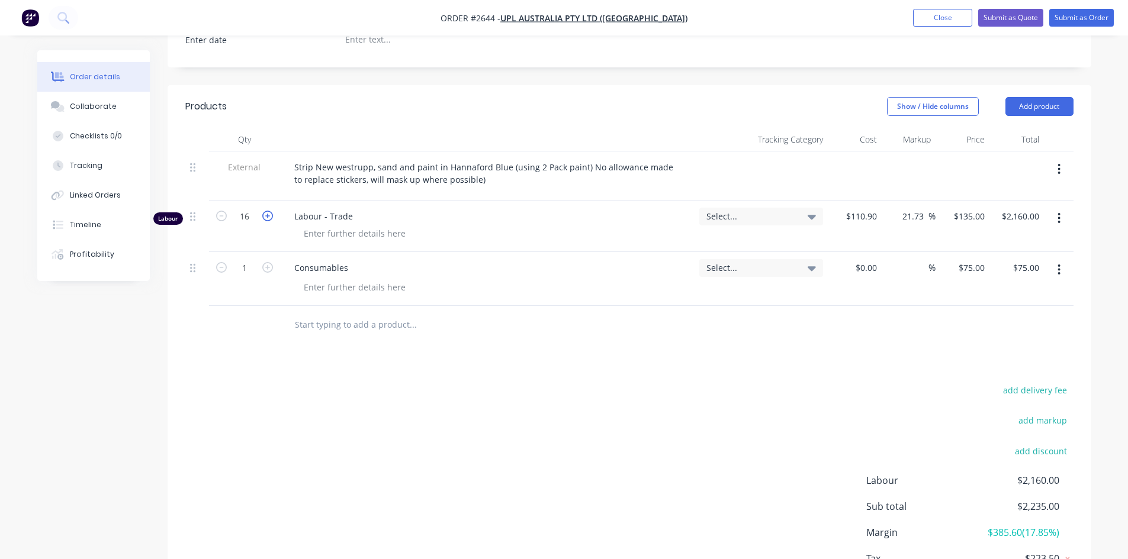
type input "17"
type input "$2,295.00"
click at [265, 211] on icon "button" at bounding box center [267, 216] width 11 height 11
type input "18"
type input "$2,430.00"
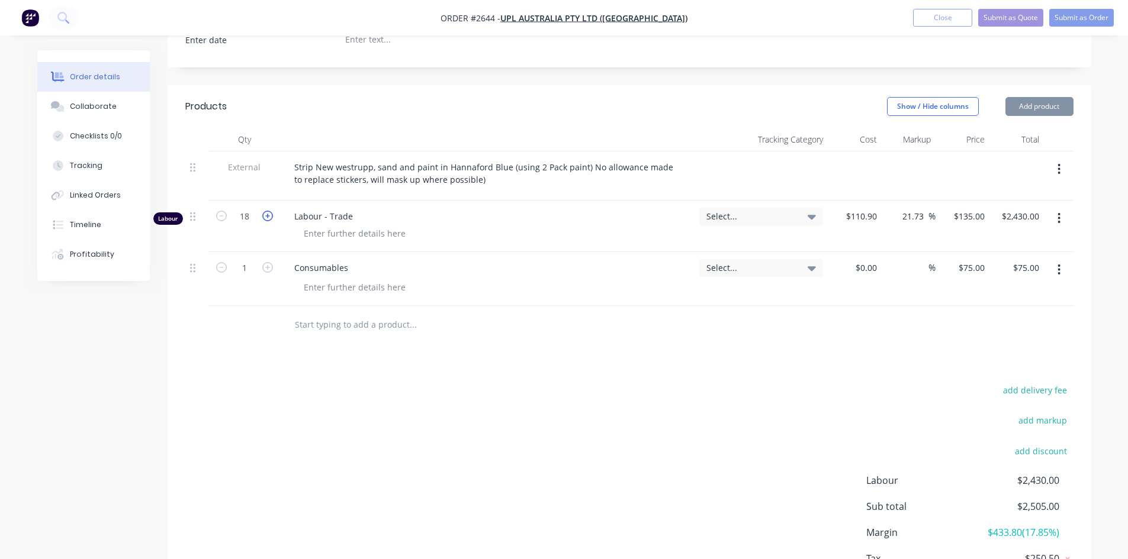
click at [265, 211] on icon "button" at bounding box center [267, 216] width 11 height 11
type input "19"
type input "$2,565.00"
click at [265, 211] on icon "button" at bounding box center [267, 216] width 11 height 11
type input "20"
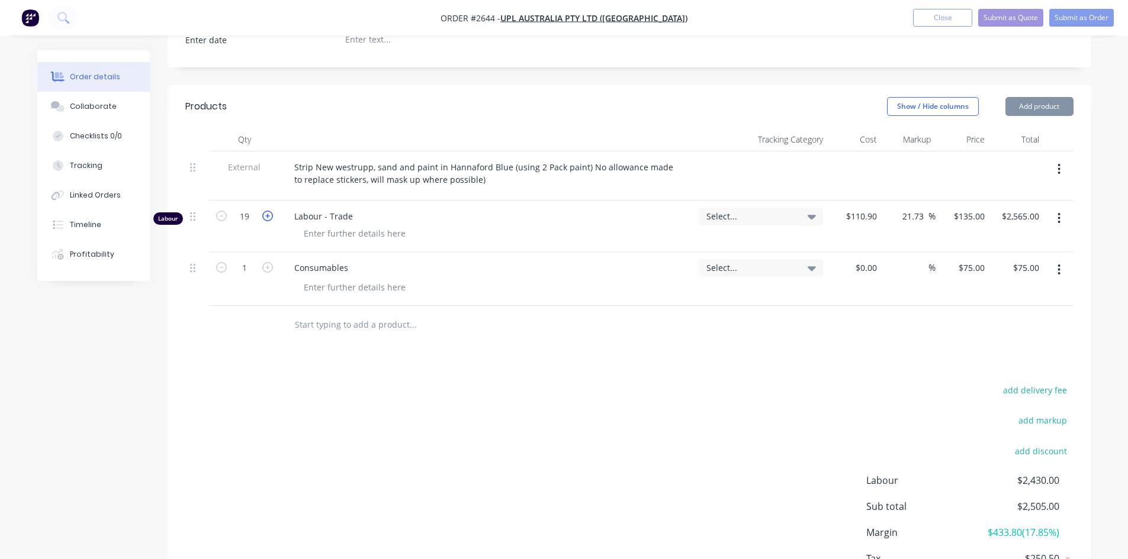
type input "$2,700.00"
click at [265, 211] on icon "button" at bounding box center [267, 216] width 11 height 11
type input "21"
type input "$2,835.00"
click at [265, 211] on icon "button" at bounding box center [267, 216] width 11 height 11
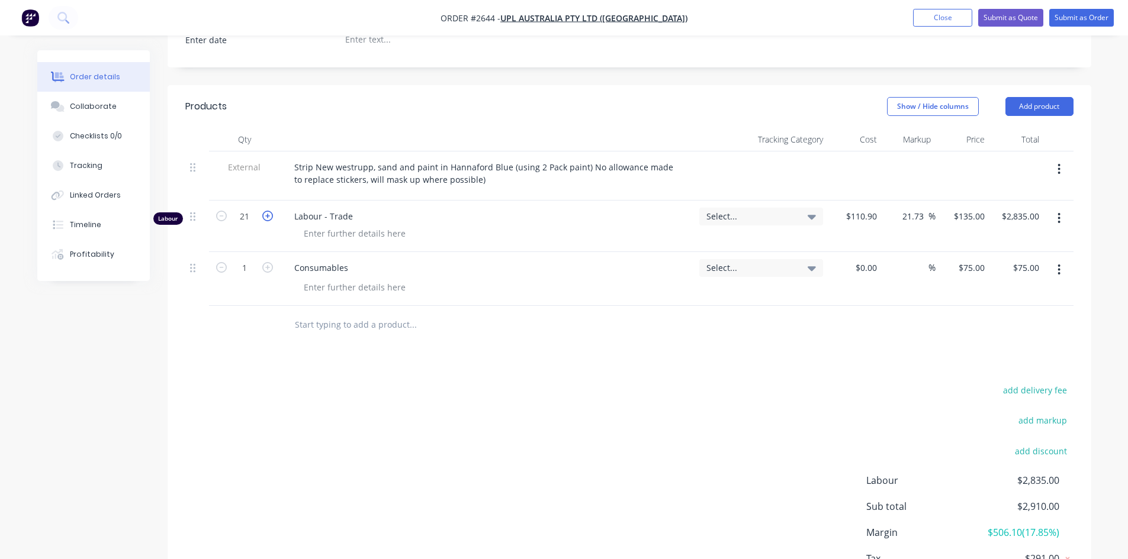
type input "22"
type input "$2,970.00"
click at [265, 211] on icon "button" at bounding box center [267, 216] width 11 height 11
type input "23"
type input "$3,105.00"
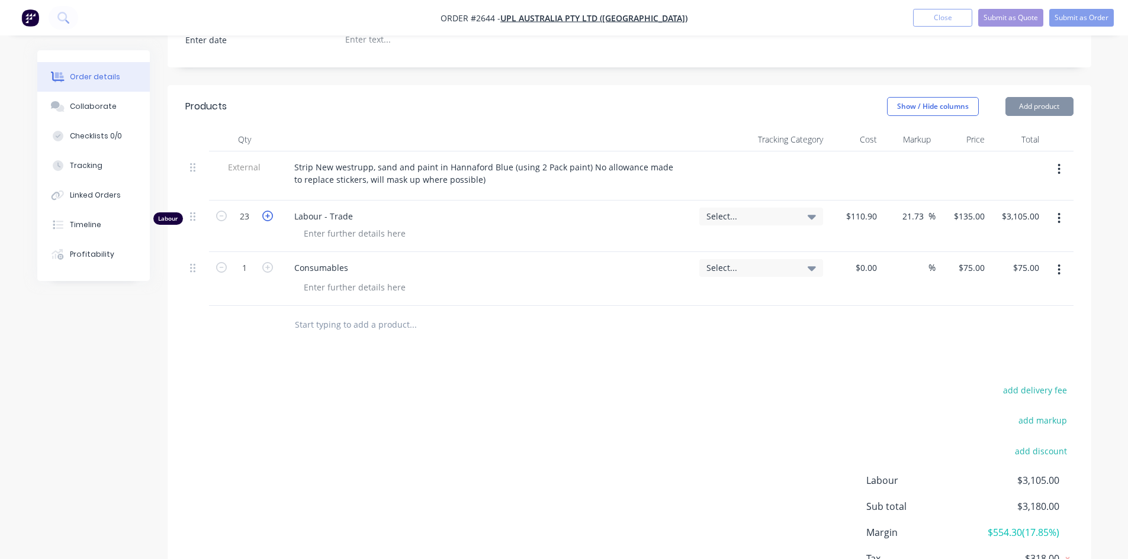
click at [265, 211] on icon "button" at bounding box center [267, 216] width 11 height 11
type input "24"
type input "$3,240.00"
click at [265, 211] on icon "button" at bounding box center [267, 216] width 11 height 11
type input "25"
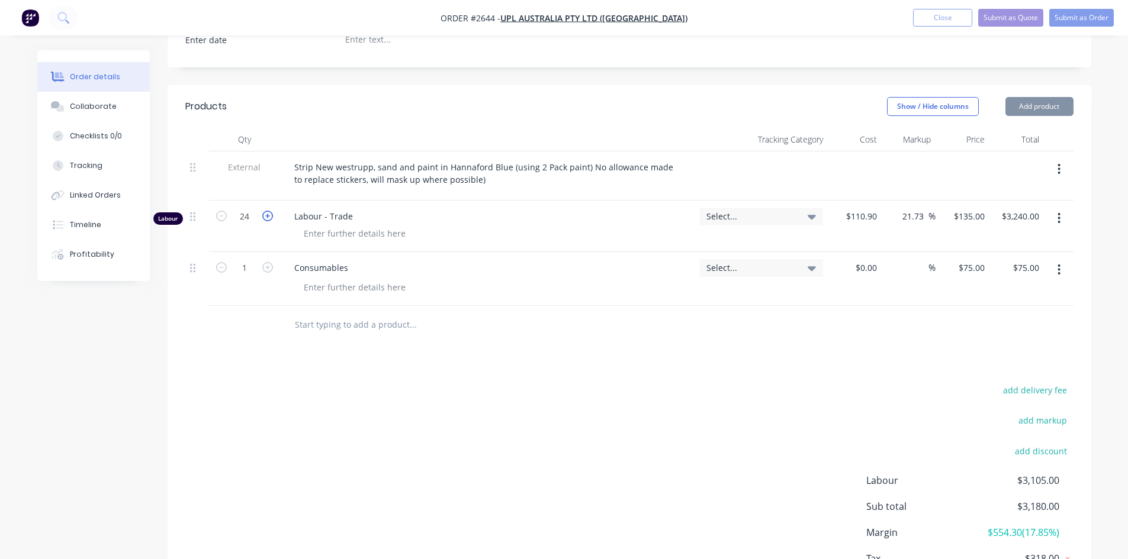
type input "$3,375.00"
click at [265, 211] on icon "button" at bounding box center [267, 216] width 11 height 11
type input "26"
type input "$3,510.00"
click at [265, 211] on icon "button" at bounding box center [267, 216] width 11 height 11
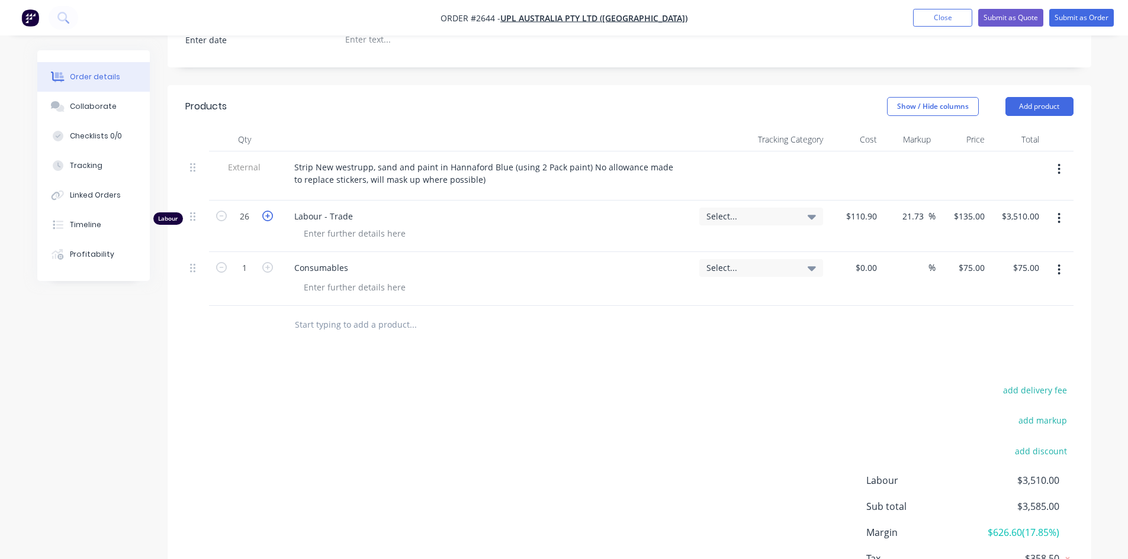
type input "27"
type input "$3,645.00"
click at [265, 211] on icon "button" at bounding box center [267, 216] width 11 height 11
type input "28"
type input "$3,780.00"
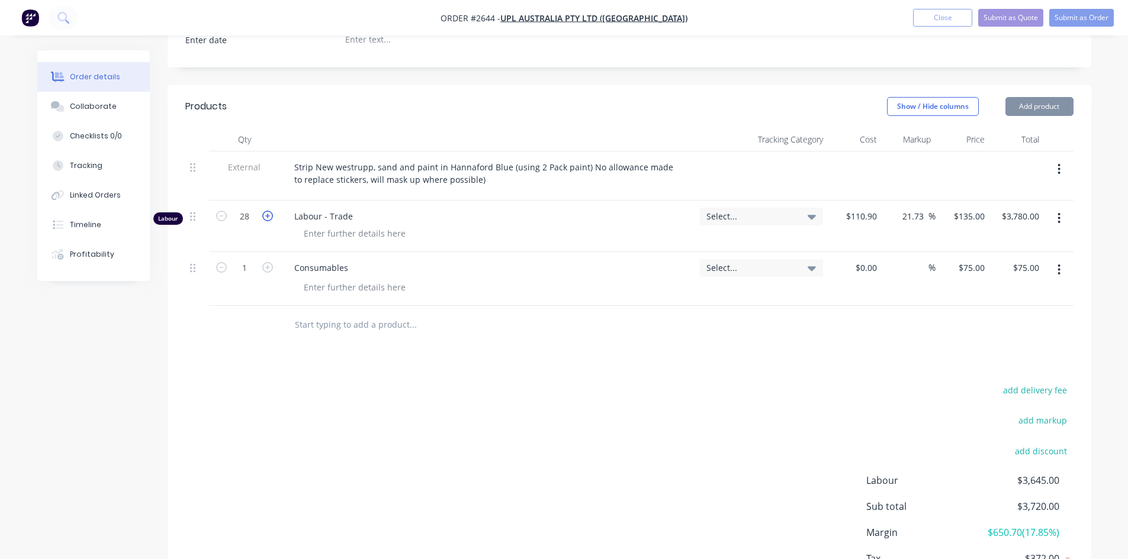
click at [265, 211] on icon "button" at bounding box center [267, 216] width 11 height 11
type input "29"
type input "$3,915.00"
click at [265, 211] on icon "button" at bounding box center [267, 216] width 11 height 11
type input "30"
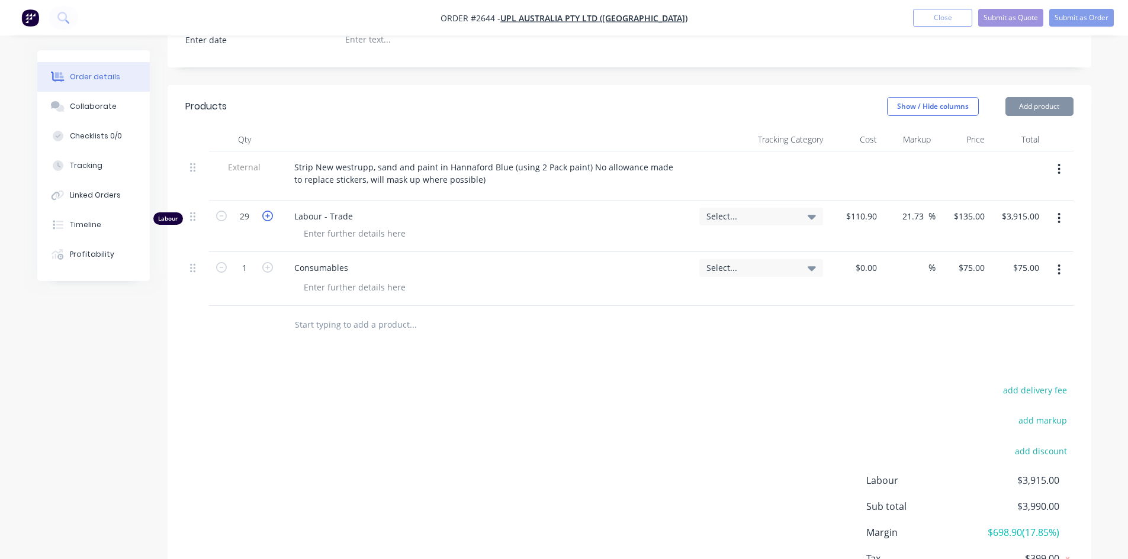
type input "$4,050.00"
click at [265, 211] on icon "button" at bounding box center [267, 216] width 11 height 11
type input "31"
type input "$4,185.00"
click at [265, 211] on icon "button" at bounding box center [267, 216] width 11 height 11
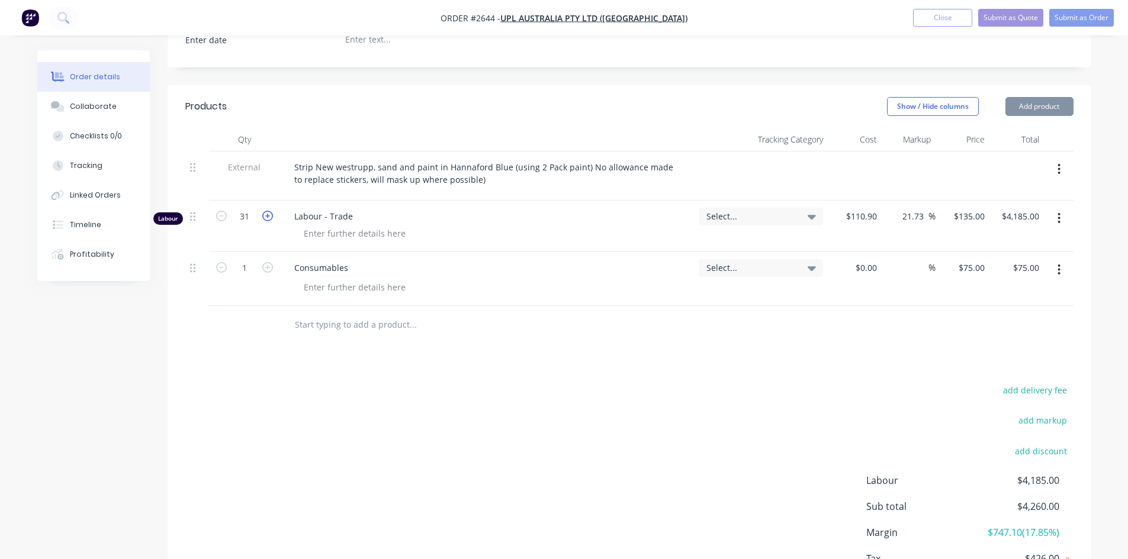
type input "32"
type input "$4,320.00"
click at [265, 211] on icon "button" at bounding box center [267, 216] width 11 height 11
type input "33"
type input "$4,455.00"
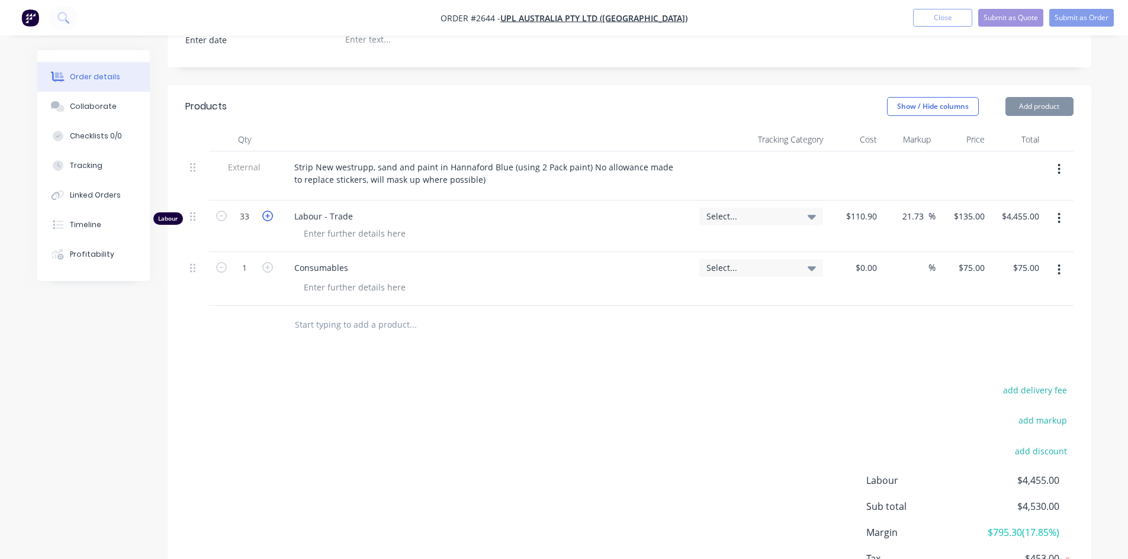
click at [265, 211] on icon "button" at bounding box center [267, 216] width 11 height 11
type input "34"
type input "$4,590.00"
click at [265, 211] on icon "button" at bounding box center [267, 216] width 11 height 11
type input "35"
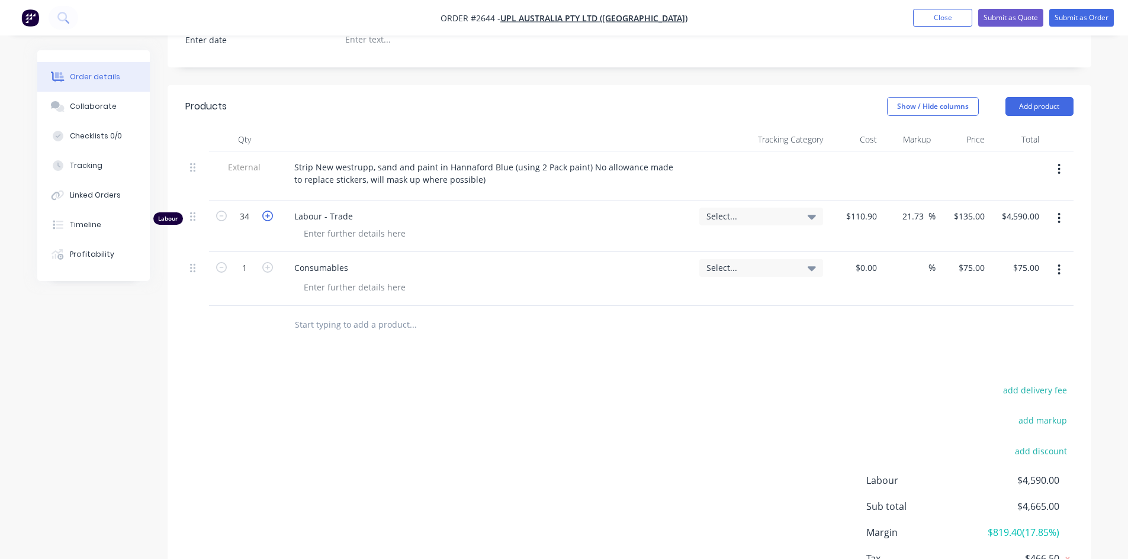
type input "$4,725.00"
click at [265, 211] on icon "button" at bounding box center [267, 216] width 11 height 11
type input "36"
type input "$4,860.00"
click at [265, 211] on icon "button" at bounding box center [267, 216] width 11 height 11
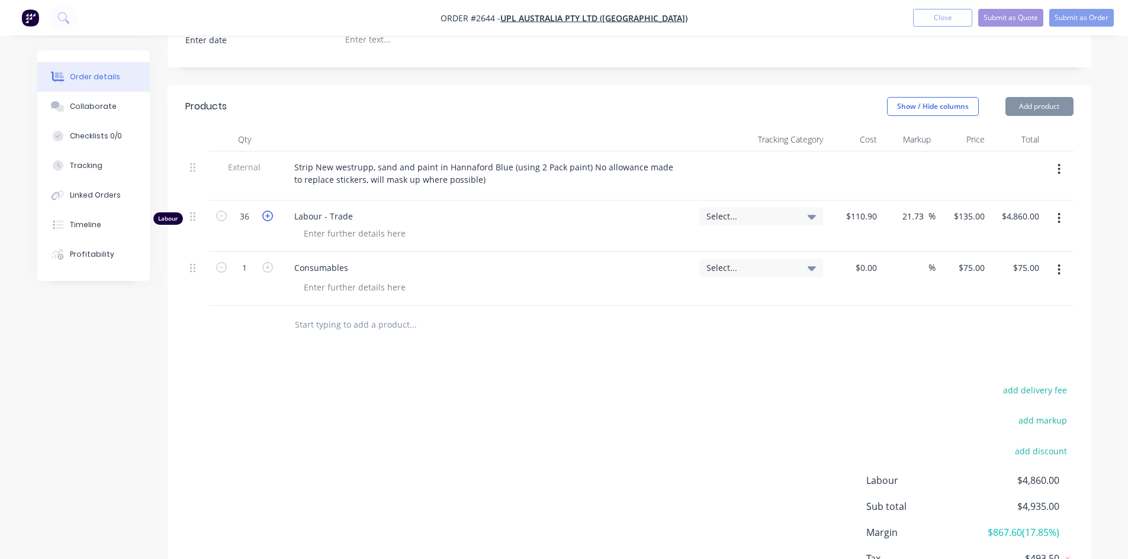
type input "37"
type input "$4,995.00"
click at [265, 211] on icon "button" at bounding box center [267, 216] width 11 height 11
type input "38"
type input "$5,130.00"
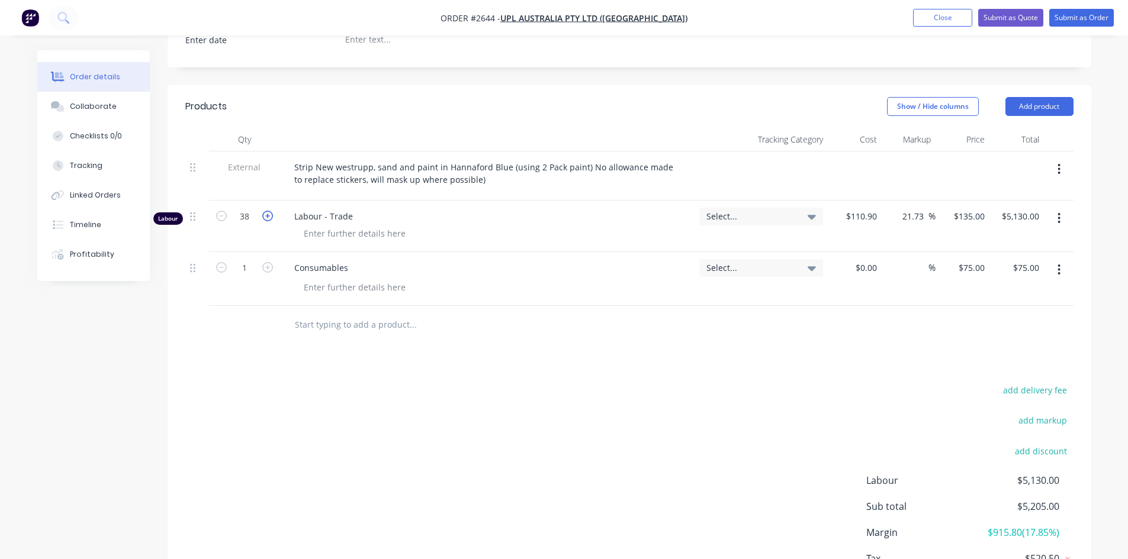
click at [265, 211] on icon "button" at bounding box center [267, 216] width 11 height 11
type input "39"
type input "$5,265.00"
click at [223, 211] on icon "button" at bounding box center [221, 216] width 11 height 11
type input "38"
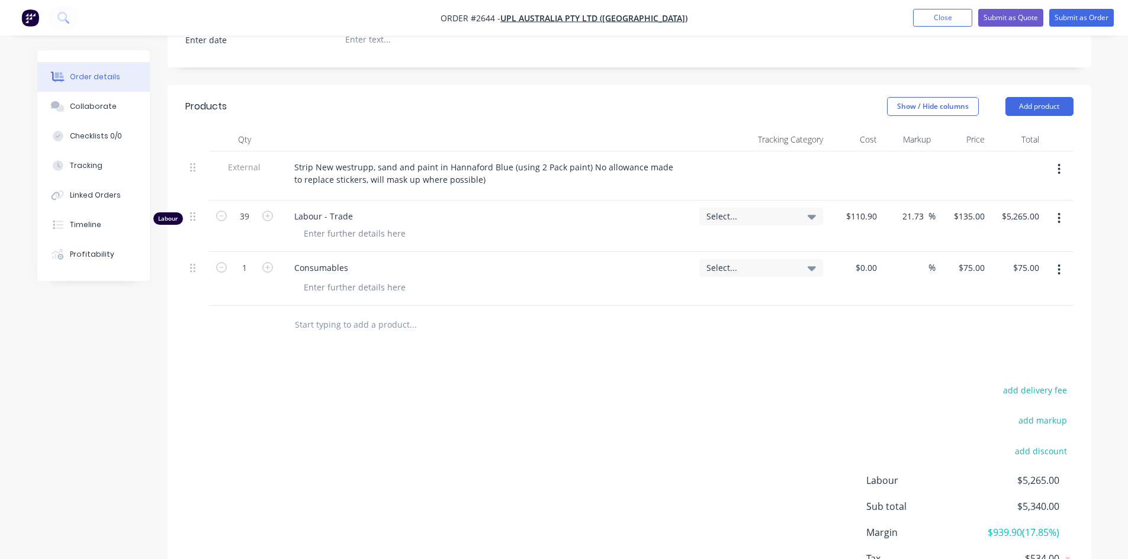
type input "$5,130.00"
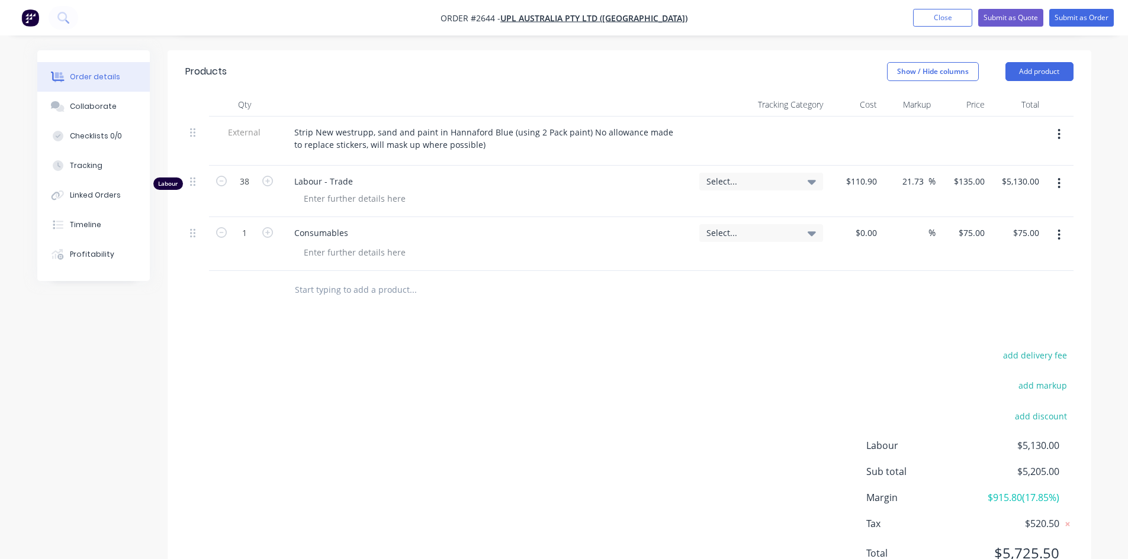
scroll to position [439, 0]
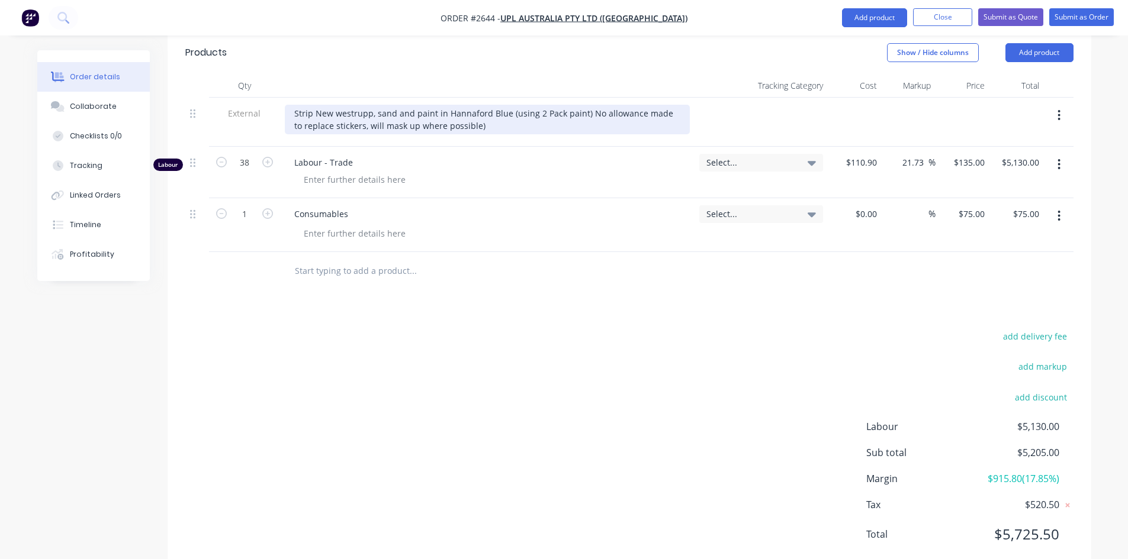
drag, startPoint x: 394, startPoint y: 92, endPoint x: 540, endPoint y: 92, distance: 146.2
click at [394, 105] on div "Strip New westrupp, sand and paint in Hannaford Blue (using 2 Pack paint) No al…" at bounding box center [487, 120] width 405 height 30
click at [415, 105] on div "Strip New westrupp, sand and paint in Hannaford Blue (using 2 Pack paint) No al…" at bounding box center [487, 120] width 405 height 30
click at [340, 105] on div "Strip New westrupp, sand and paint in Hannaford Blue (using 2 Pack paint) No al…" at bounding box center [487, 120] width 405 height 30
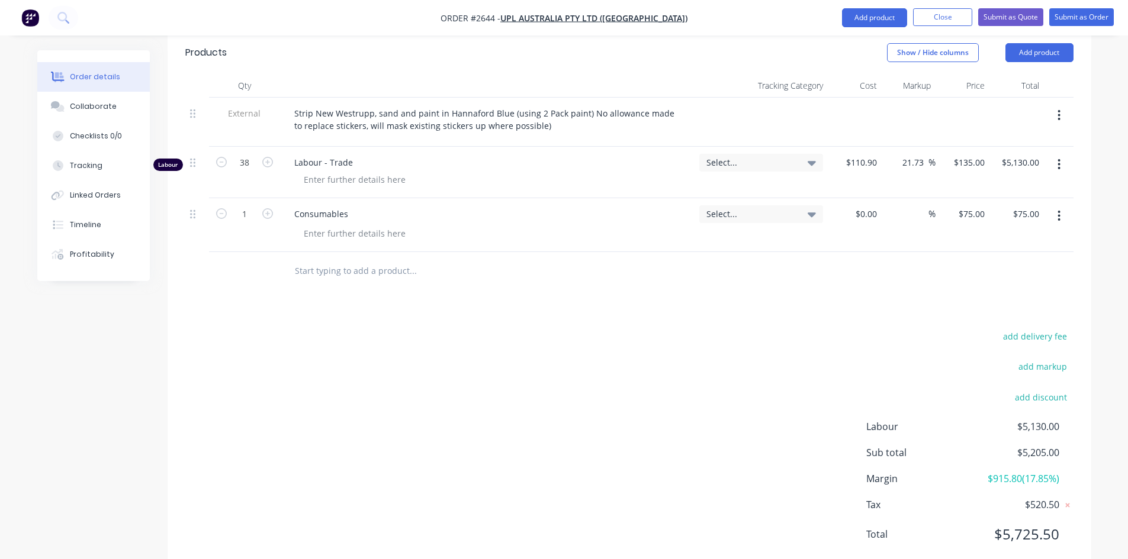
click at [439, 259] on input "text" at bounding box center [412, 271] width 237 height 24
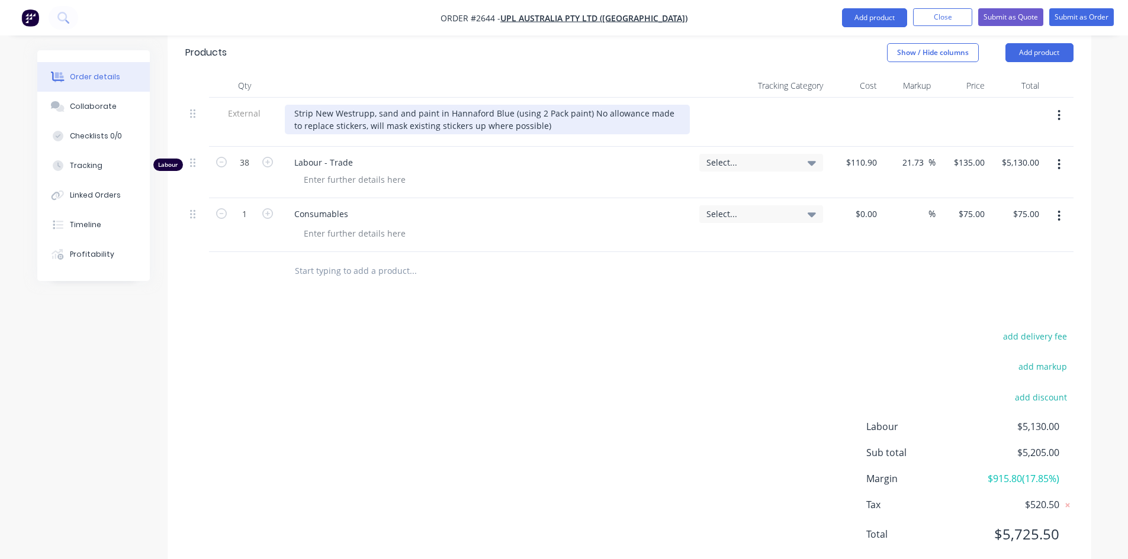
click at [320, 105] on div "Strip New Westrupp, sand and paint in Hannaford Blue (using 2 Pack paint) No al…" at bounding box center [487, 120] width 405 height 30
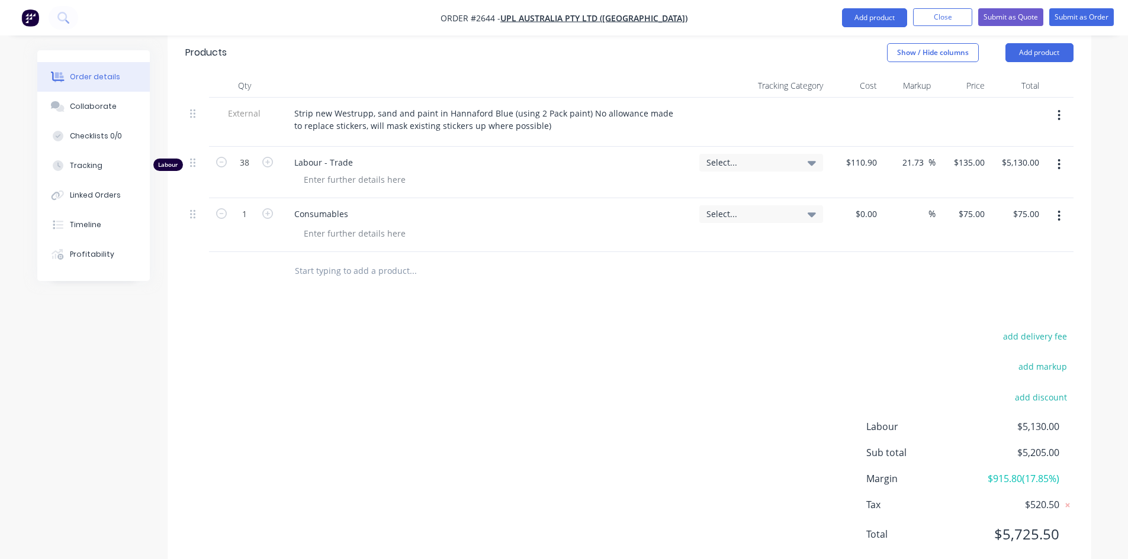
click at [523, 217] on div "Consumables" at bounding box center [487, 225] width 414 height 54
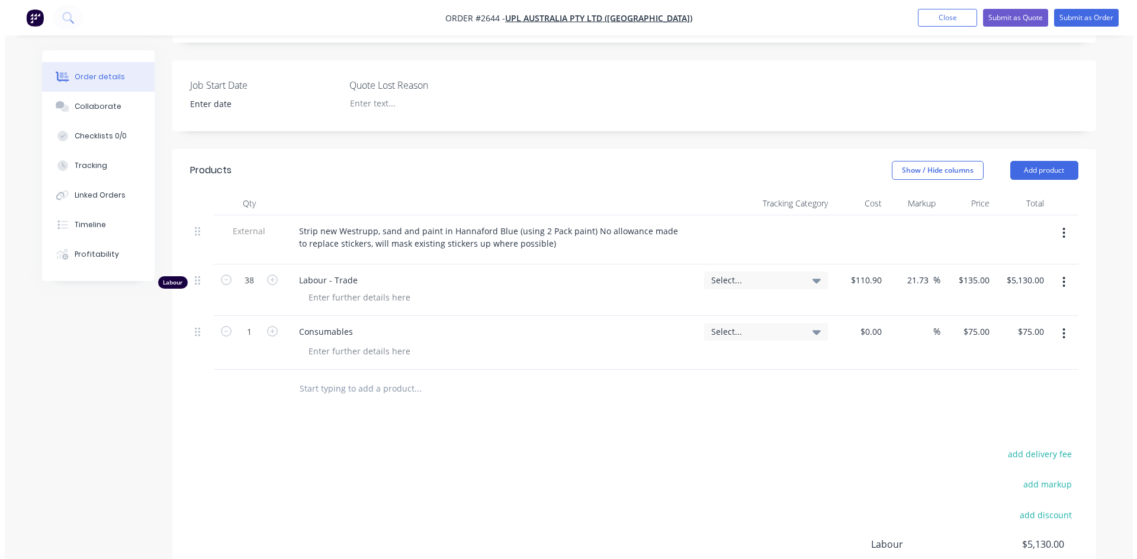
scroll to position [320, 0]
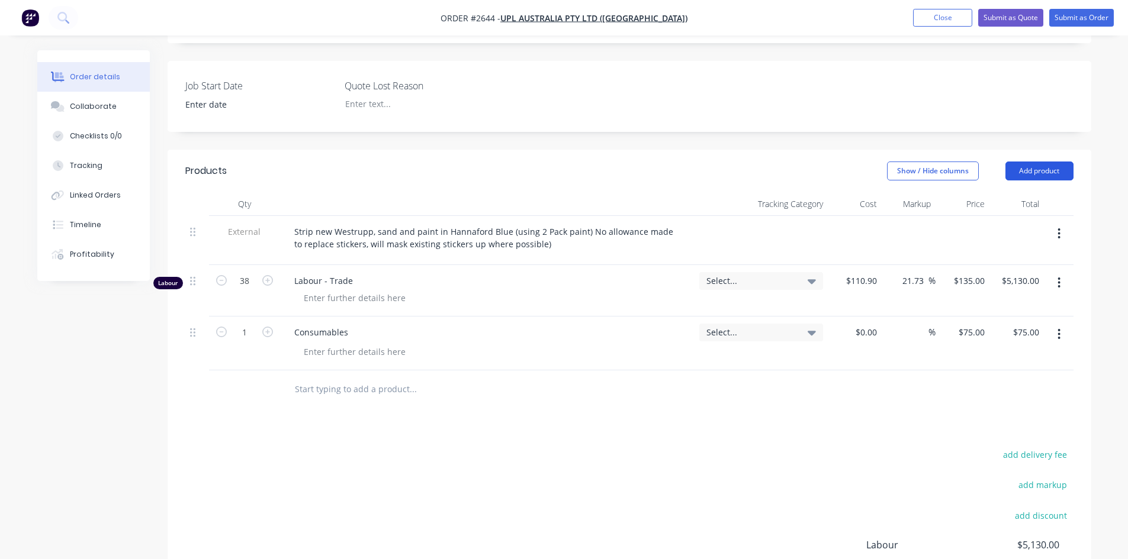
drag, startPoint x: 1041, startPoint y: 122, endPoint x: 1039, endPoint y: 135, distance: 13.2
click at [1041, 150] on header "Products Show / Hide columns Add product" at bounding box center [629, 171] width 923 height 43
click at [1039, 162] on button "Add product" at bounding box center [1039, 171] width 68 height 19
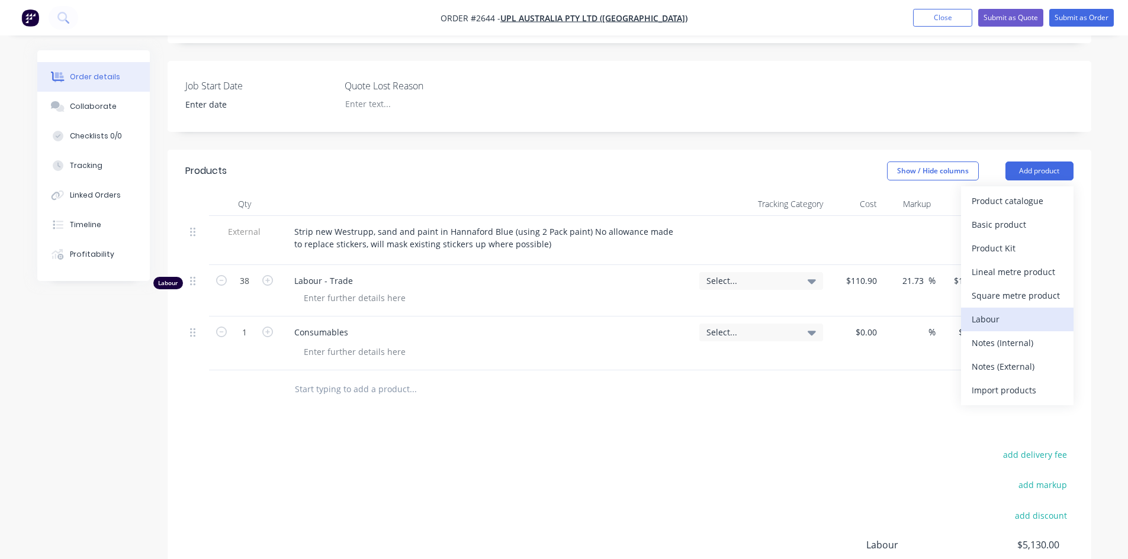
click at [1008, 311] on div "Labour" at bounding box center [1016, 319] width 91 height 17
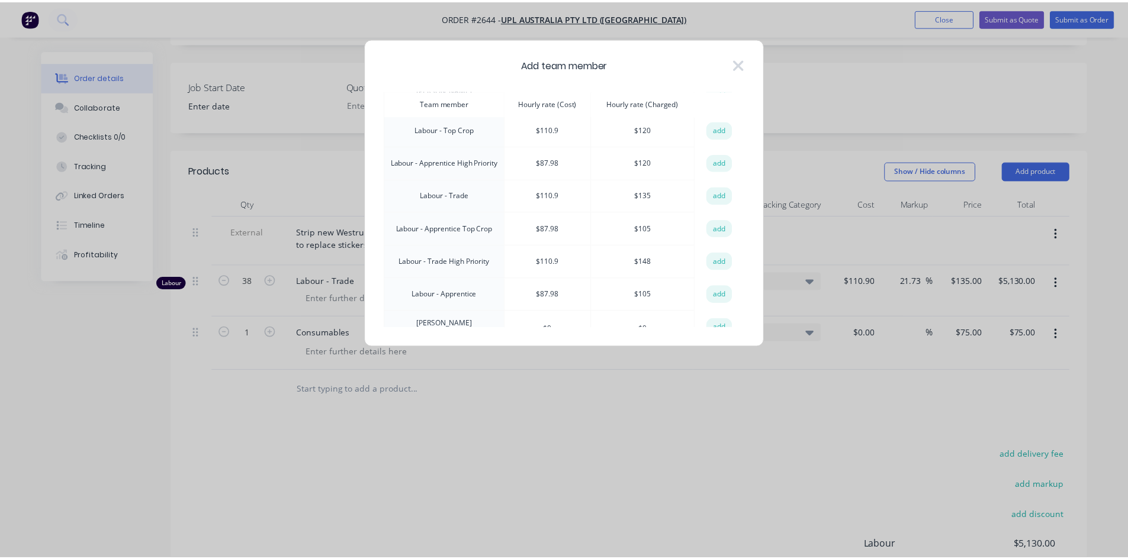
scroll to position [237, 0]
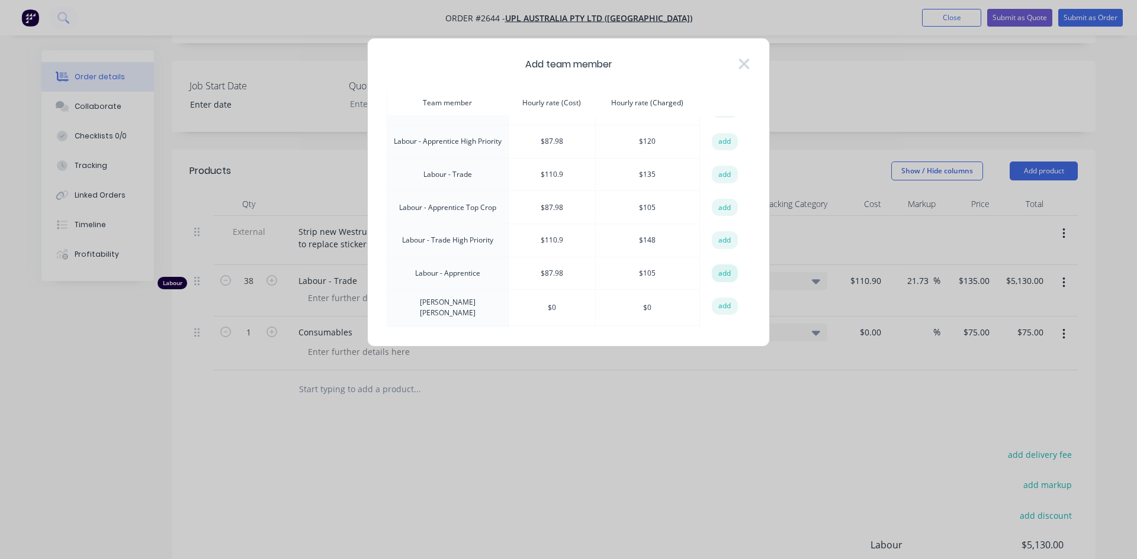
click at [723, 265] on button "add" at bounding box center [725, 274] width 26 height 18
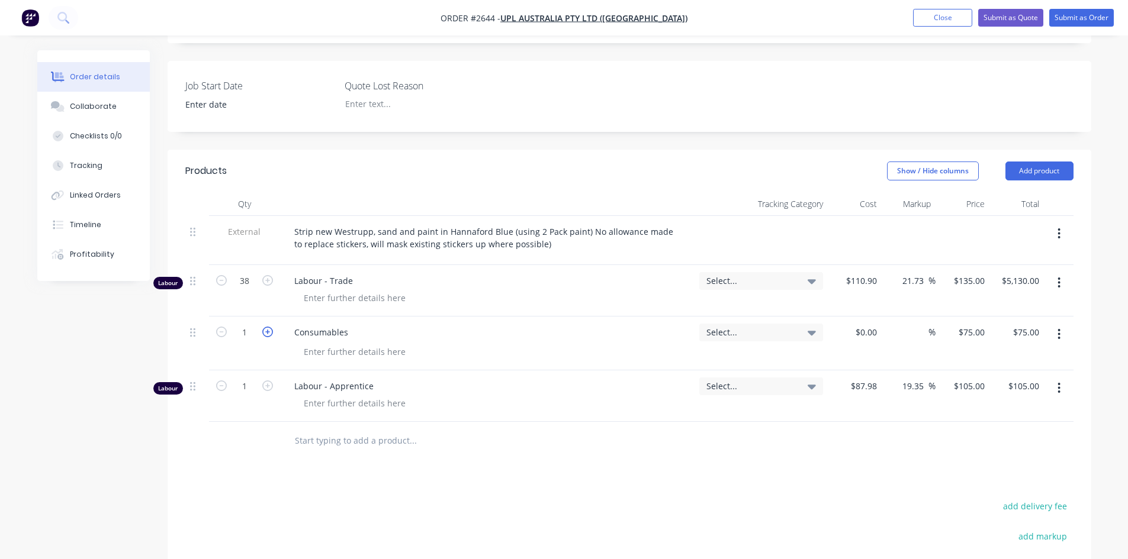
click at [271, 327] on icon "button" at bounding box center [267, 332] width 11 height 11
type input "2"
type input "$150.00"
click at [271, 327] on icon "button" at bounding box center [267, 332] width 11 height 11
type input "3"
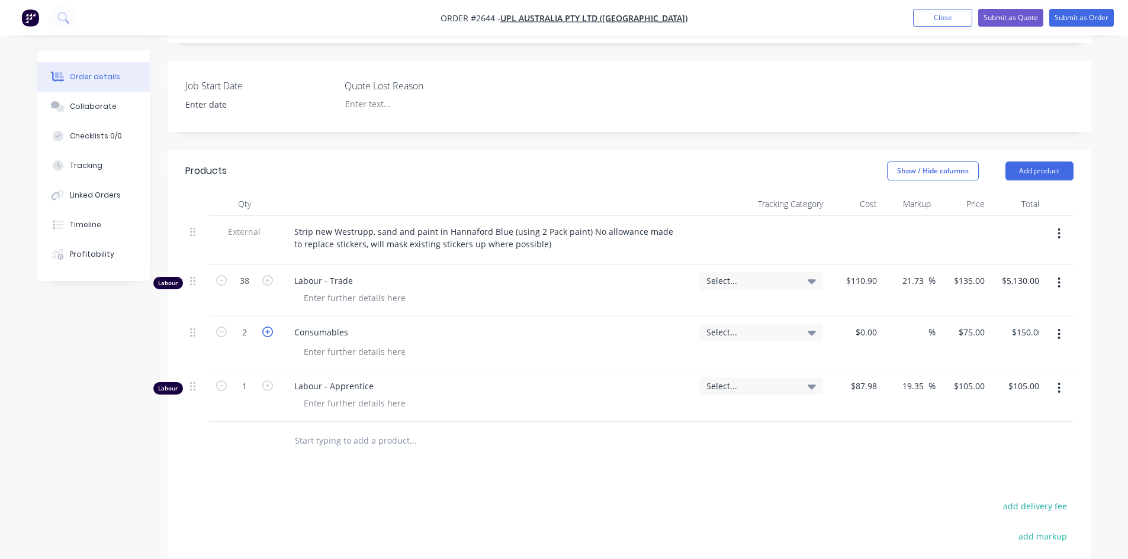
type input "$225.00"
click at [271, 327] on icon "button" at bounding box center [267, 332] width 11 height 11
type input "4"
type input "$300.00"
click at [271, 327] on icon "button" at bounding box center [267, 332] width 11 height 11
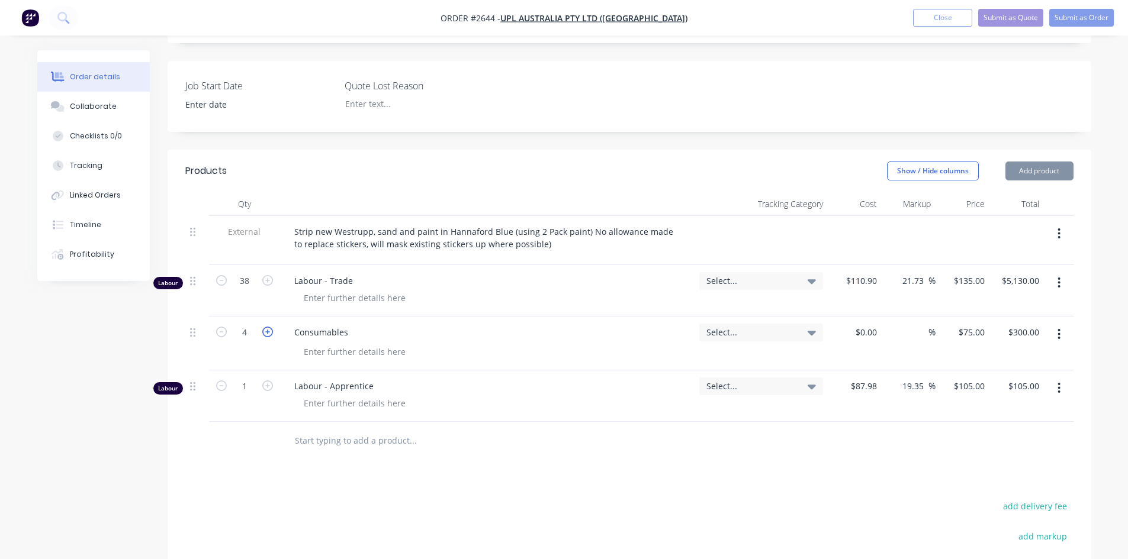
type input "5"
type input "$375.00"
click at [271, 327] on icon "button" at bounding box center [267, 332] width 11 height 11
type input "6"
type input "$450.00"
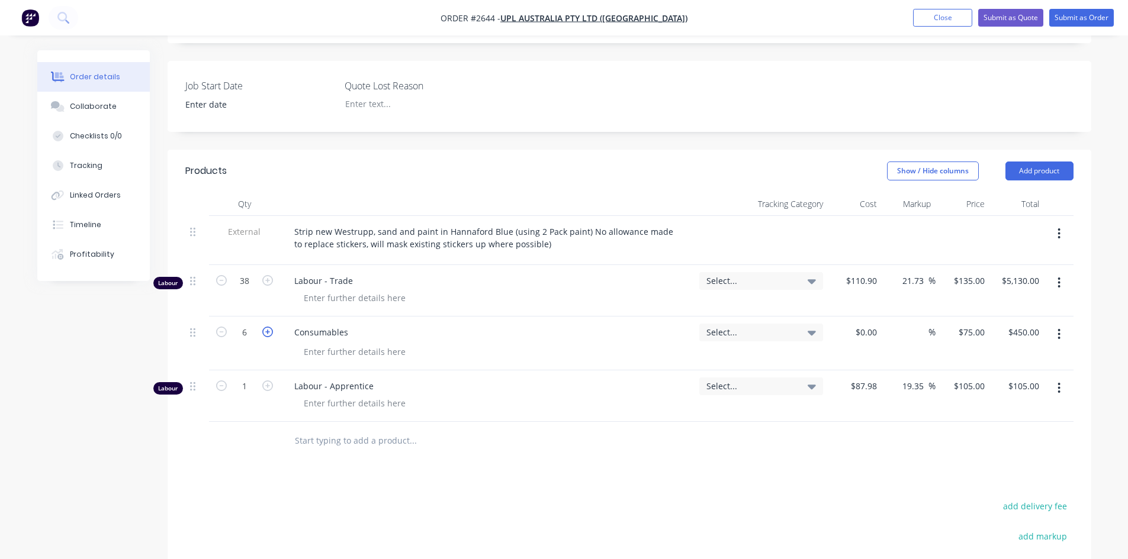
click at [271, 327] on icon "button" at bounding box center [267, 332] width 11 height 11
type input "7"
type input "$525.00"
click at [271, 327] on icon "button" at bounding box center [267, 332] width 11 height 11
type input "8"
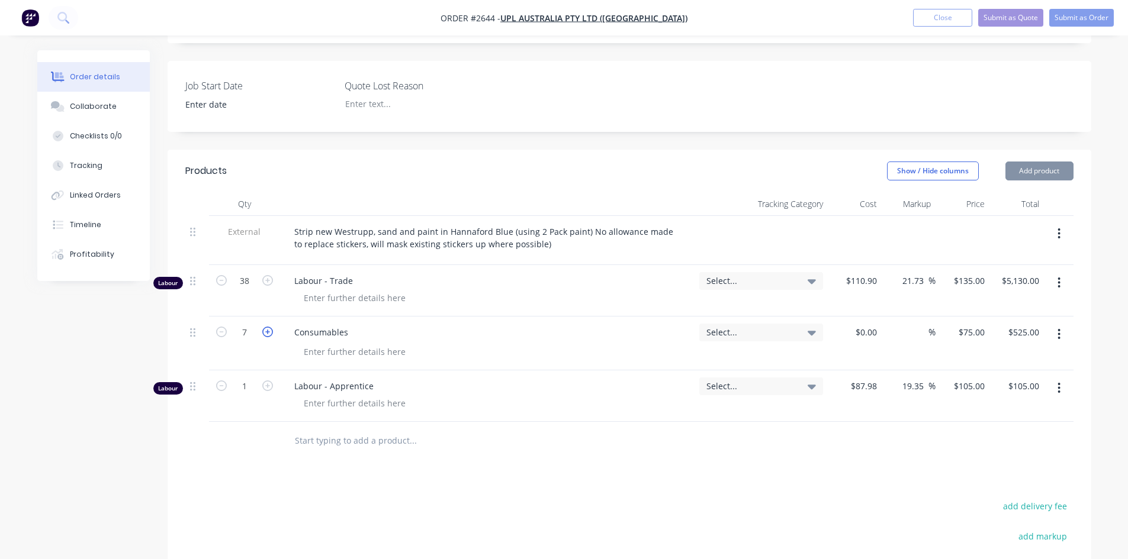
type input "$600.00"
click at [271, 327] on icon "button" at bounding box center [267, 332] width 11 height 11
type input "9"
type input "$675.00"
click at [271, 327] on icon "button" at bounding box center [267, 332] width 11 height 11
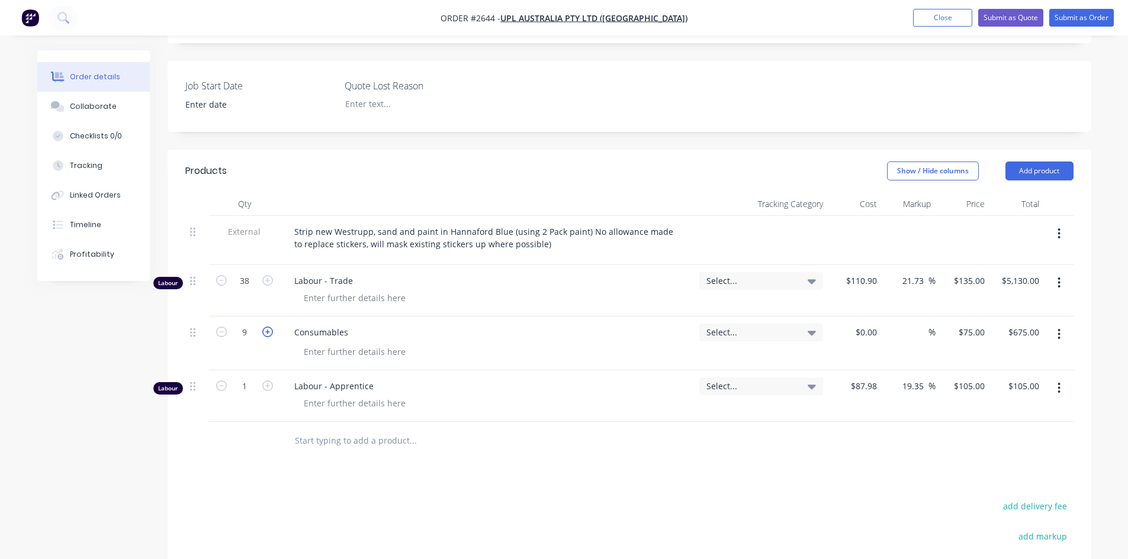
type input "10"
type input "$750.00"
click at [271, 327] on icon "button" at bounding box center [267, 332] width 11 height 11
type input "11"
type input "$825.00"
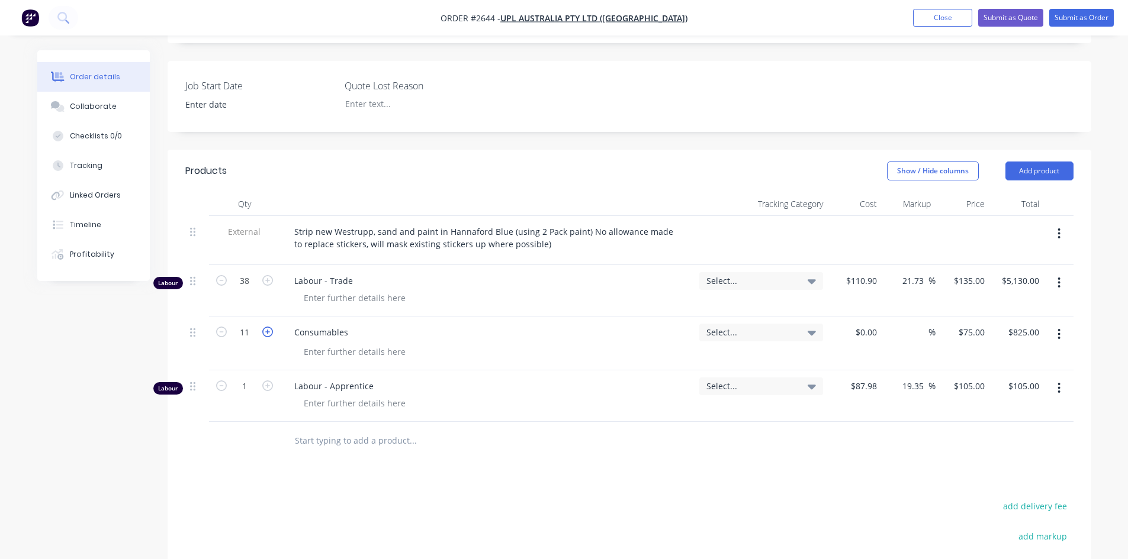
click at [271, 327] on icon "button" at bounding box center [267, 332] width 11 height 11
type input "12"
type input "$900.00"
click at [271, 327] on icon "button" at bounding box center [267, 332] width 11 height 11
type input "13"
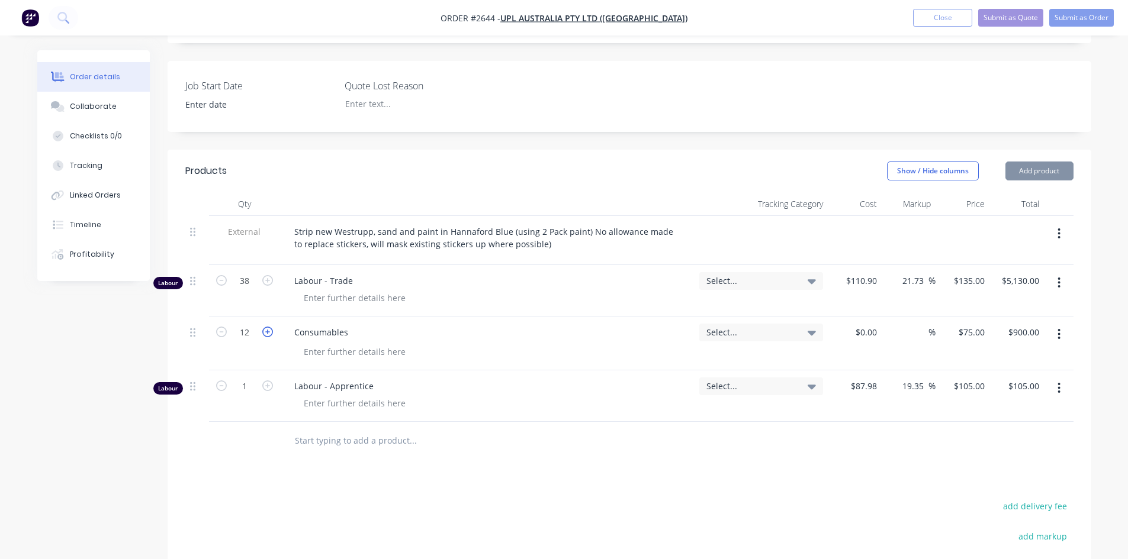
type input "$975.00"
click at [271, 327] on icon "button" at bounding box center [267, 332] width 11 height 11
type input "14"
type input "$1,050.00"
click at [271, 327] on icon "button" at bounding box center [267, 332] width 11 height 11
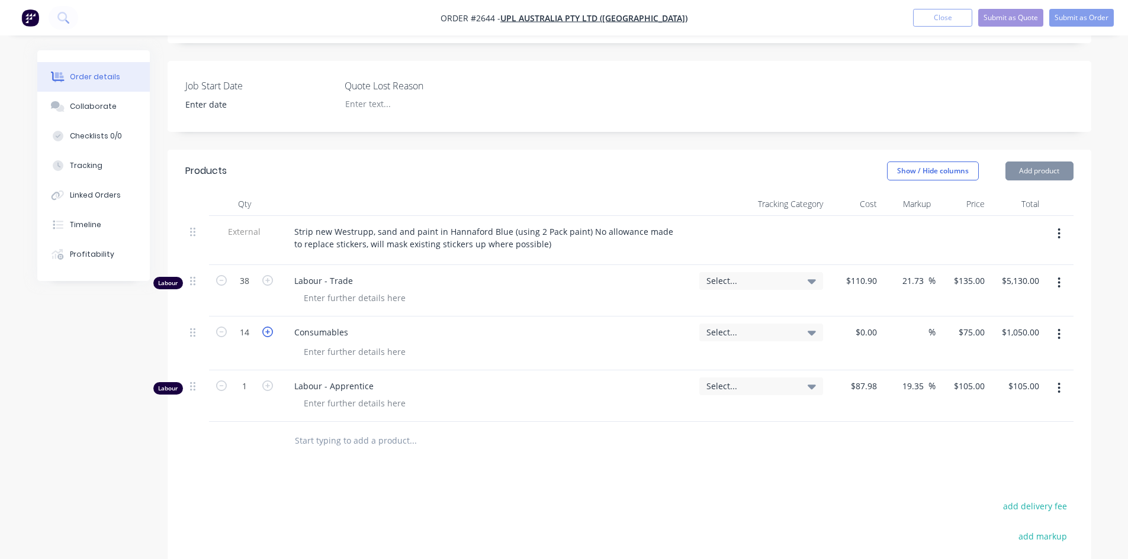
type input "15"
type input "$1,125.00"
click at [271, 327] on icon "button" at bounding box center [267, 332] width 11 height 11
type input "16"
type input "$1,200.00"
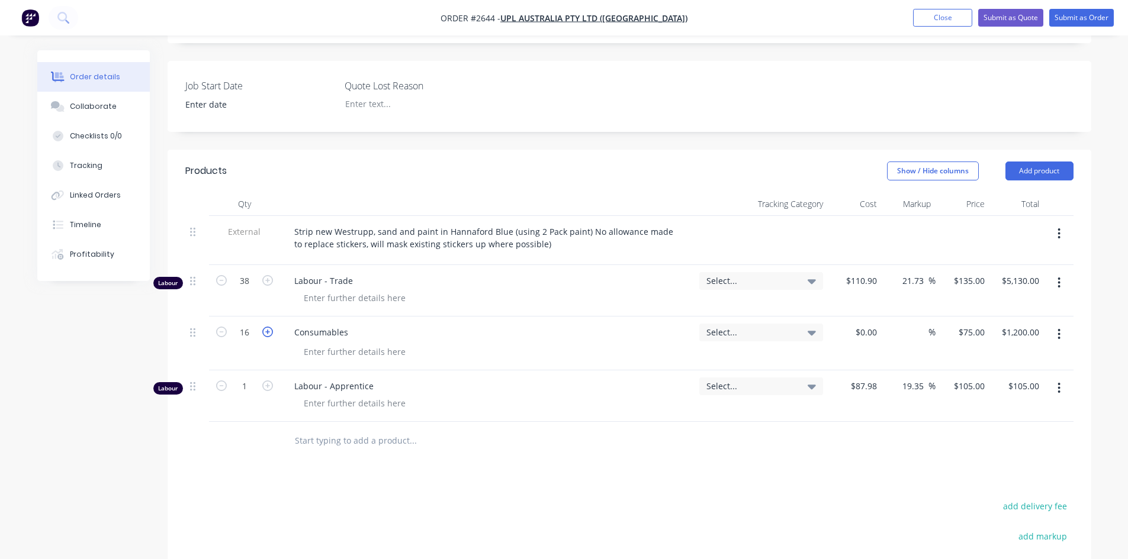
click at [271, 327] on icon "button" at bounding box center [267, 332] width 11 height 11
type input "17"
type input "$1,275.00"
click at [266, 327] on icon "button" at bounding box center [267, 332] width 11 height 11
type input "18"
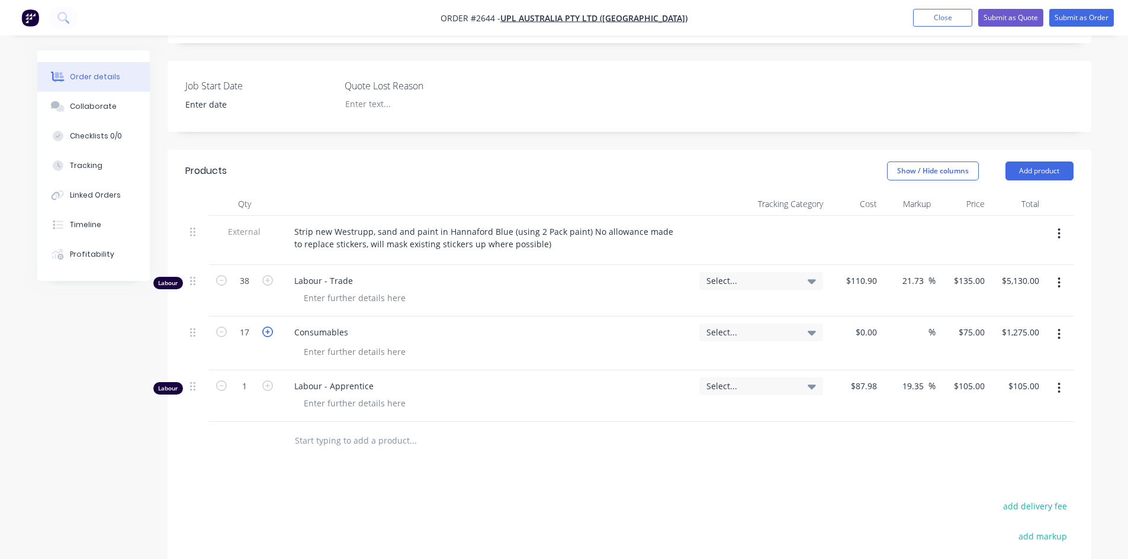
type input "$1,350.00"
click at [689, 440] on div "Products Show / Hide columns Add product Qty Tracking Category Cost Markup Pric…" at bounding box center [629, 447] width 923 height 595
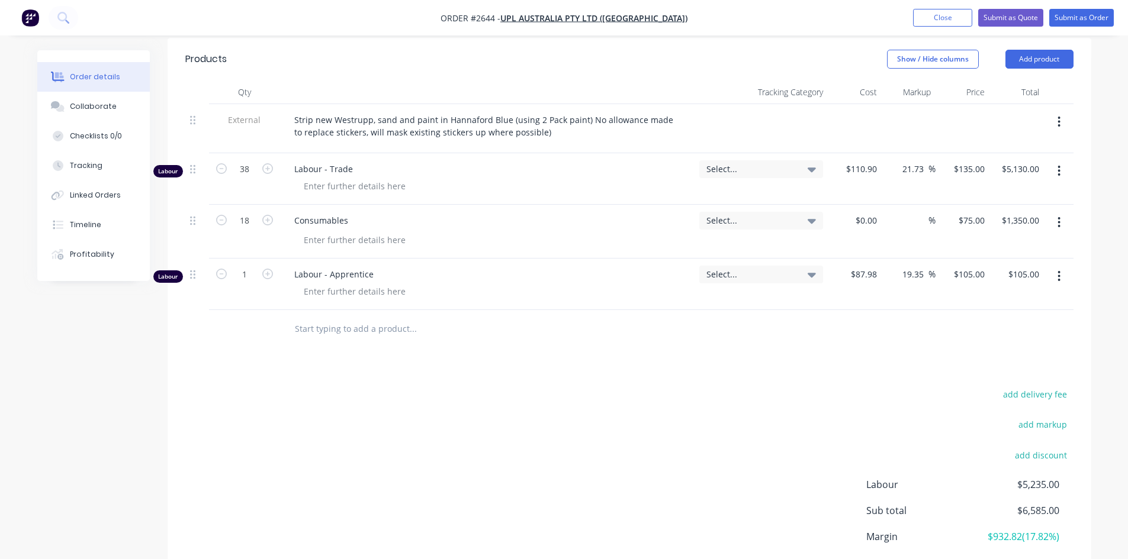
scroll to position [313, 0]
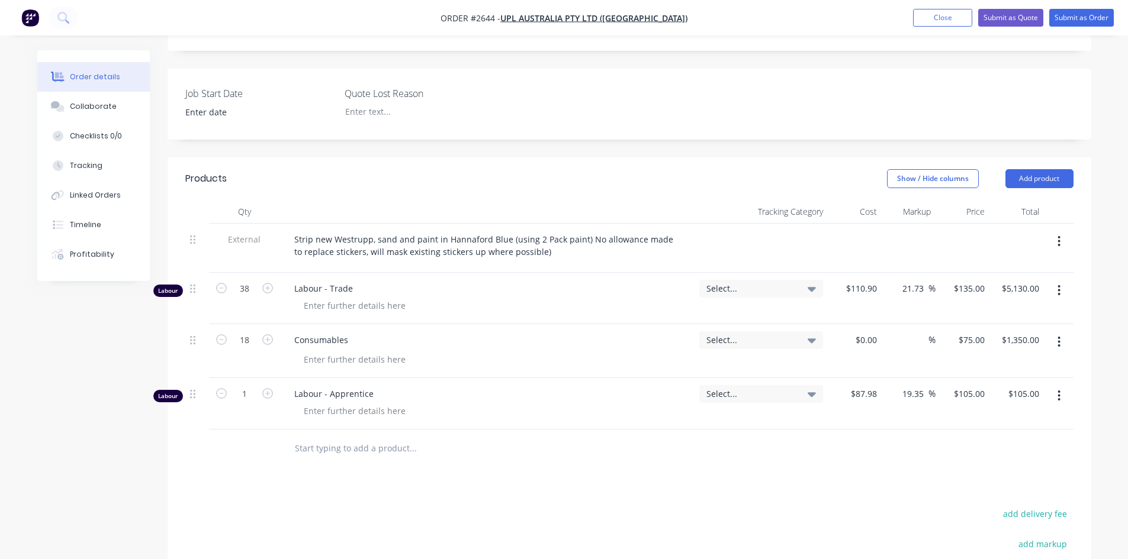
click at [374, 437] on input "text" at bounding box center [412, 449] width 237 height 24
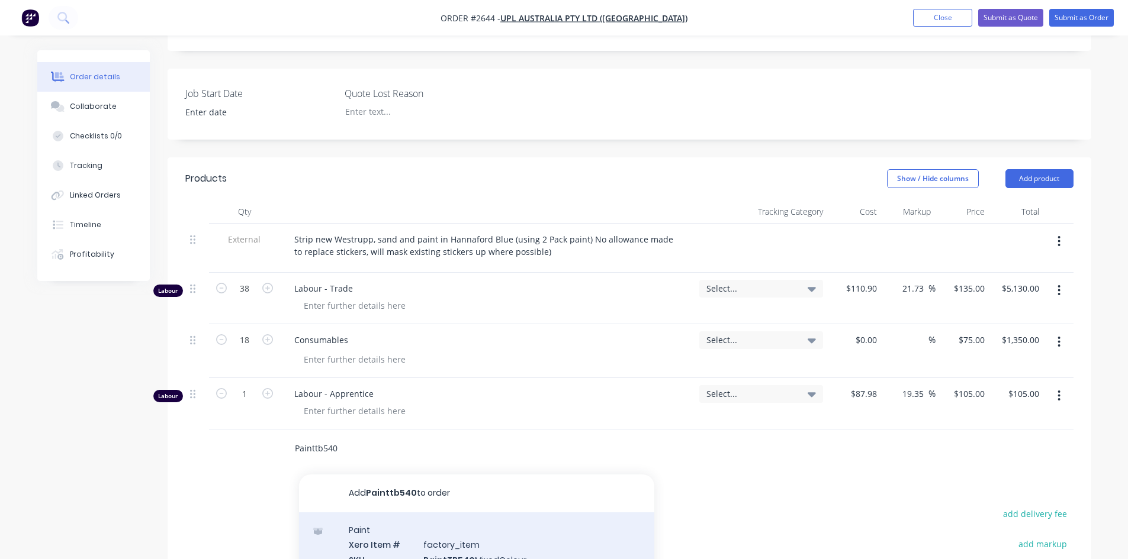
type input "Painttb540"
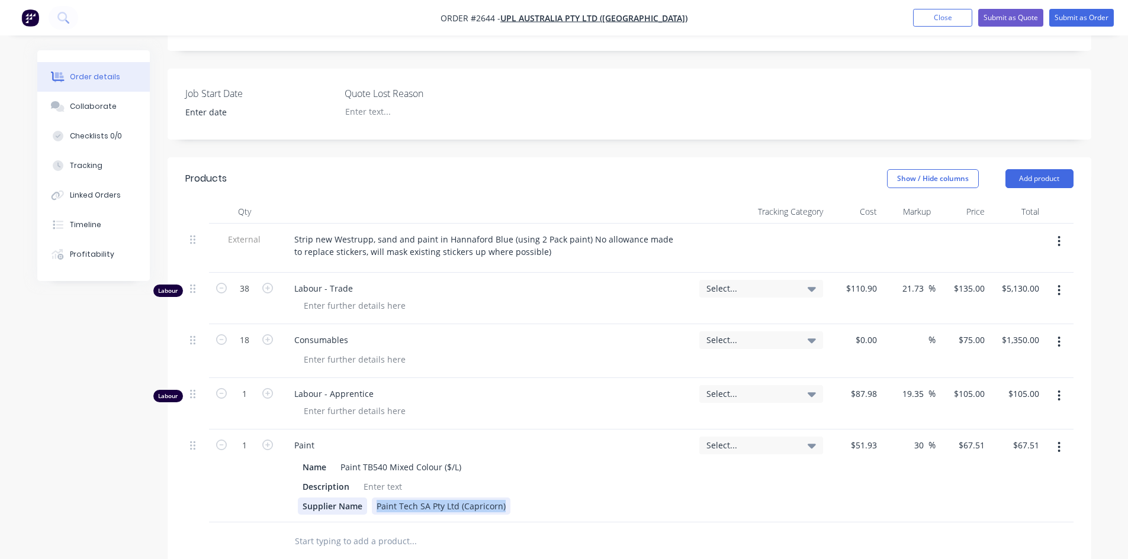
drag, startPoint x: 501, startPoint y: 471, endPoint x: 324, endPoint y: 475, distance: 177.6
click at [324, 498] on div "Supplier Name Paint Tech SA Pty Ltd (Capricorn)" at bounding box center [485, 506] width 374 height 17
click at [366, 478] on div at bounding box center [383, 486] width 48 height 17
click at [417, 478] on div "Hannford Blus custom tint" at bounding box center [416, 486] width 114 height 17
click at [632, 523] on div at bounding box center [493, 542] width 426 height 38
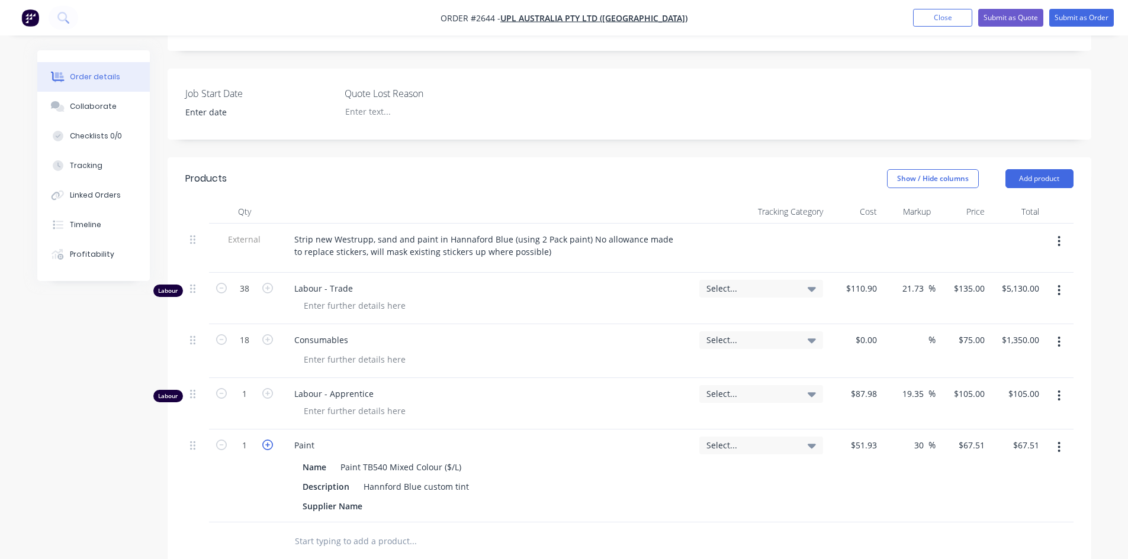
click at [268, 440] on icon "button" at bounding box center [267, 445] width 11 height 11
type input "2"
type input "$135.02"
click at [268, 440] on icon "button" at bounding box center [267, 445] width 11 height 11
type input "3"
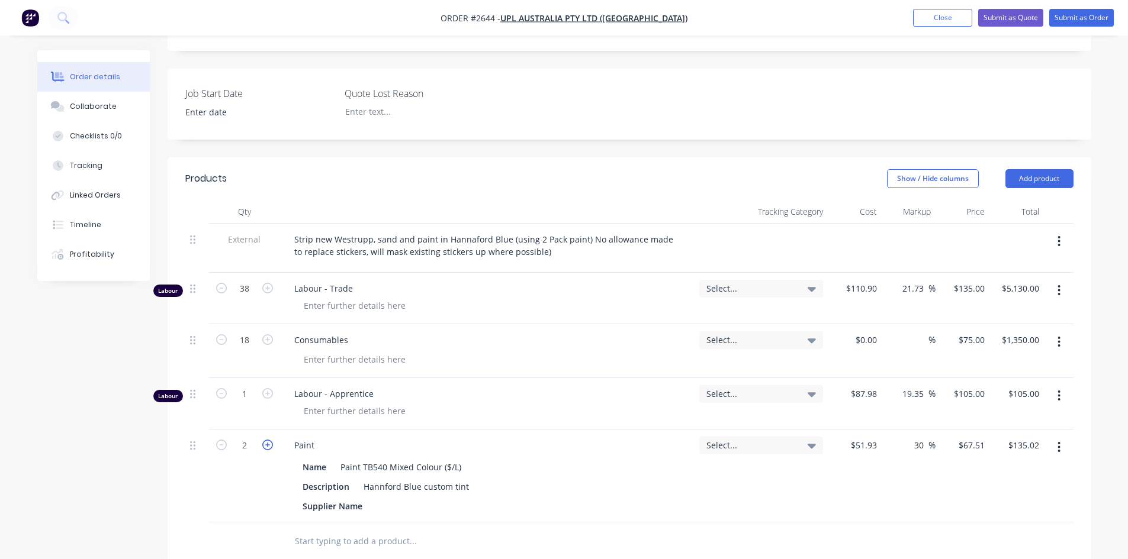
type input "$202.53"
click at [268, 440] on icon "button" at bounding box center [267, 445] width 11 height 11
type input "4"
type input "$270.04"
click at [268, 440] on icon "button" at bounding box center [267, 445] width 11 height 11
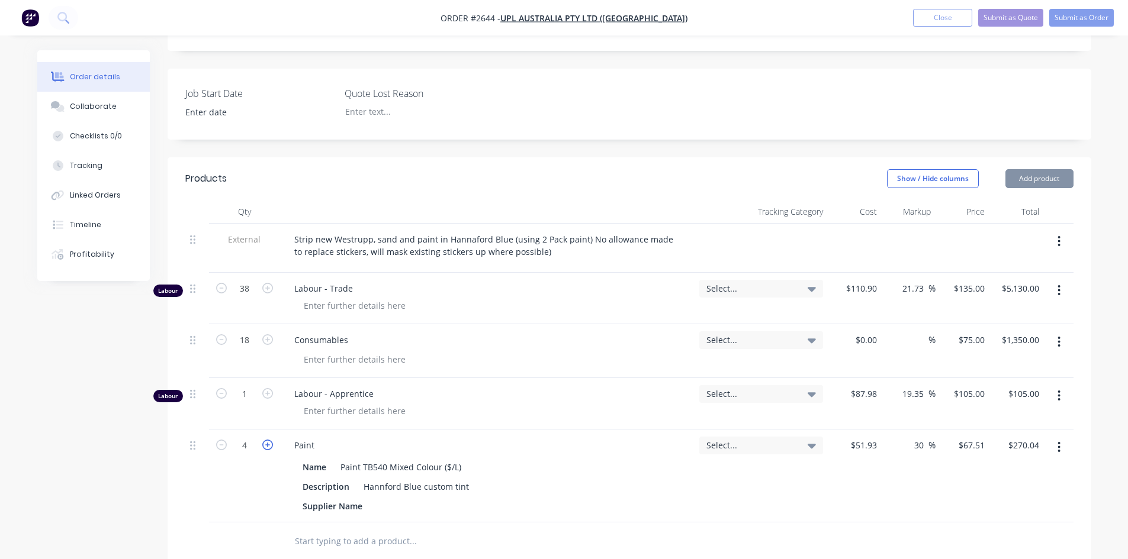
type input "5"
type input "$337.55"
click at [268, 440] on icon "button" at bounding box center [267, 445] width 11 height 11
type input "6"
type input "$405.06"
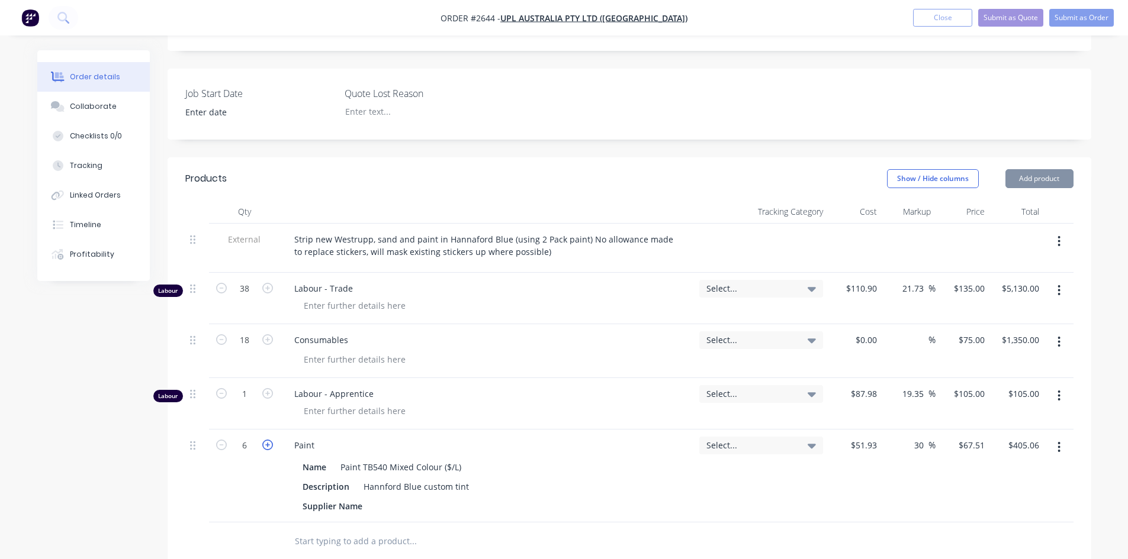
click at [268, 440] on icon "button" at bounding box center [267, 445] width 11 height 11
type input "7"
type input "$472.57"
drag, startPoint x: 221, startPoint y: 410, endPoint x: 407, endPoint y: 463, distance: 193.2
click at [221, 440] on icon "button" at bounding box center [221, 445] width 11 height 11
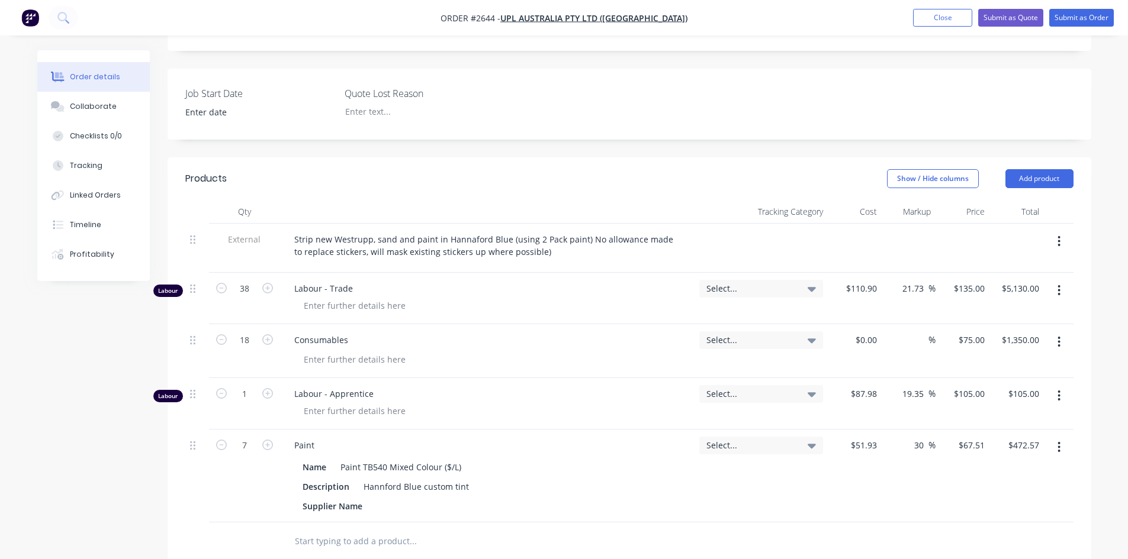
type input "6"
type input "$405.06"
click at [806, 523] on div at bounding box center [629, 542] width 888 height 38
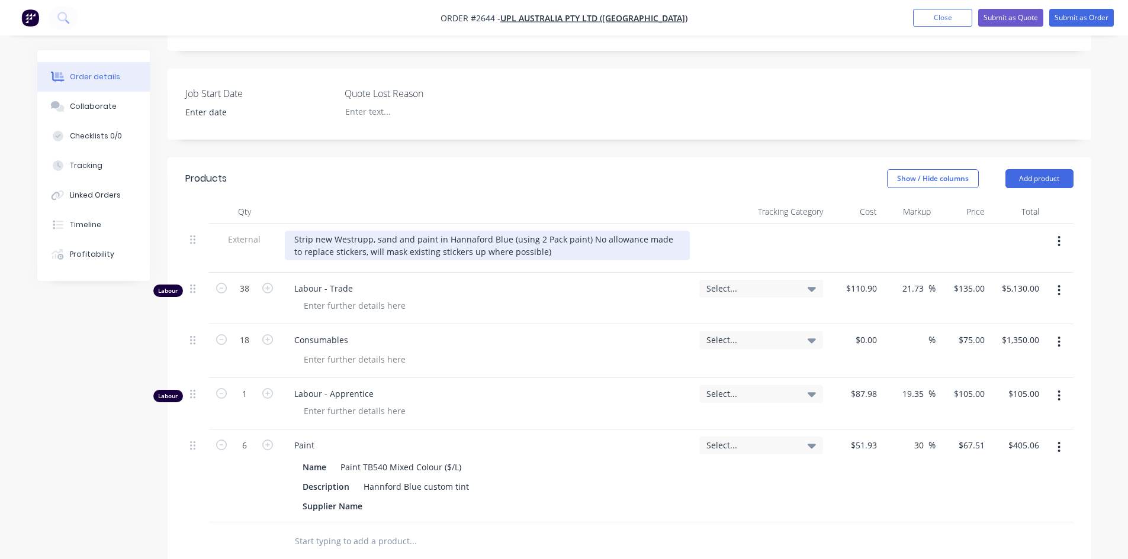
click at [548, 231] on div "Strip new Westrupp, sand and paint in Hannaford Blue (using 2 Pack paint) No al…" at bounding box center [487, 246] width 405 height 30
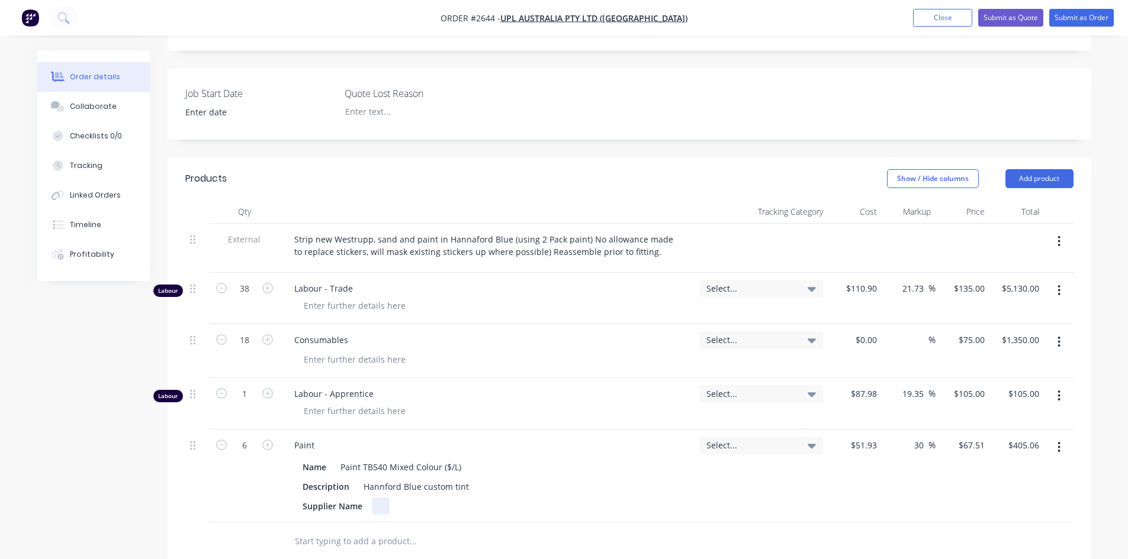
click at [586, 498] on div "Supplier Name" at bounding box center [485, 506] width 374 height 17
click at [556, 523] on div at bounding box center [493, 542] width 426 height 38
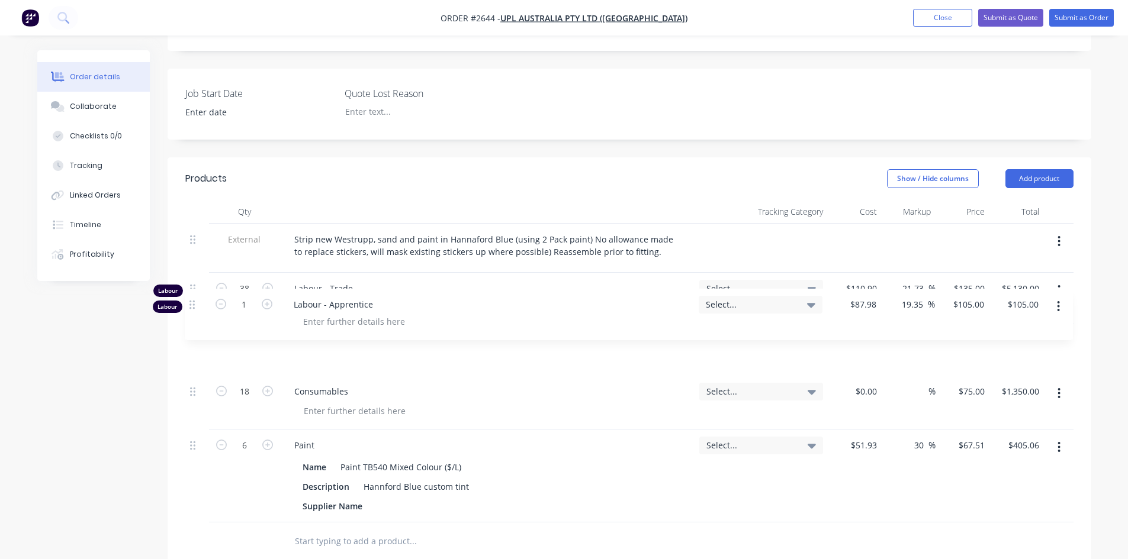
drag, startPoint x: 193, startPoint y: 362, endPoint x: 193, endPoint y: 301, distance: 61.0
click at [193, 301] on div "External Strip new Westrupp, sand and paint in Hannaford Blue (using 2 Pack pai…" at bounding box center [629, 373] width 888 height 299
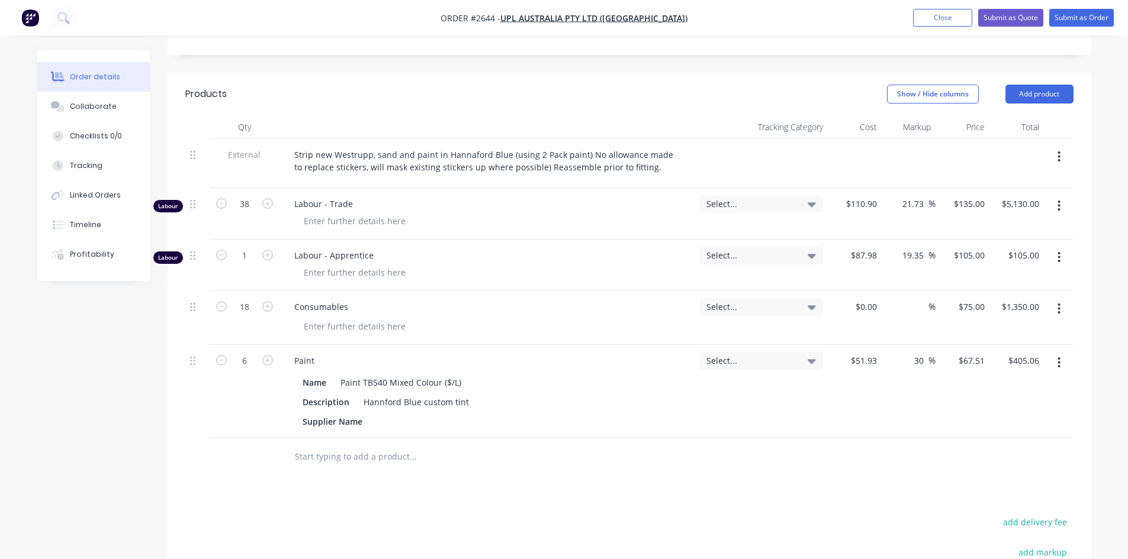
scroll to position [253, 0]
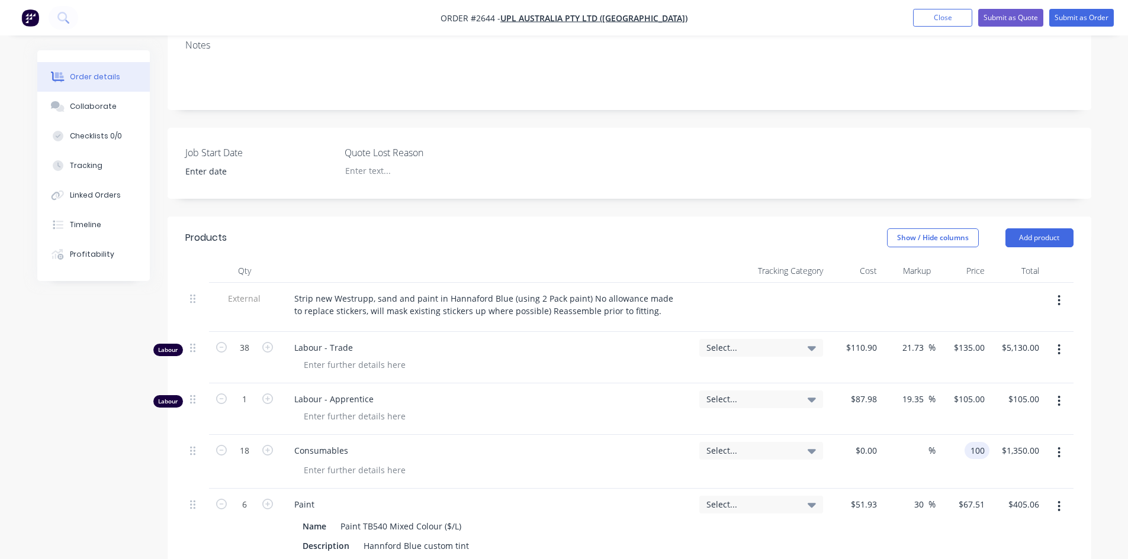
type input "$100.00"
type input "$1,800.00"
click at [774, 537] on div "Select..." at bounding box center [760, 535] width 133 height 93
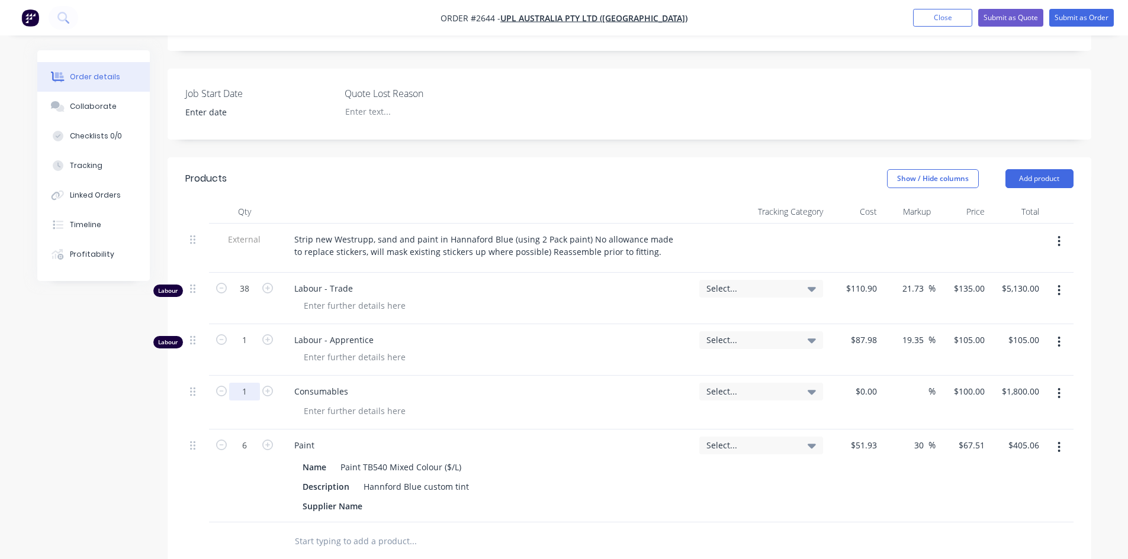
type input "1"
type input "$100.00"
drag, startPoint x: 590, startPoint y: 542, endPoint x: 452, endPoint y: 405, distance: 195.1
click at [586, 539] on div "Products Show / Hide columns Add product Qty Tracking Category Cost Markup Pric…" at bounding box center [629, 501] width 923 height 688
click at [244, 331] on input "1" at bounding box center [244, 340] width 31 height 18
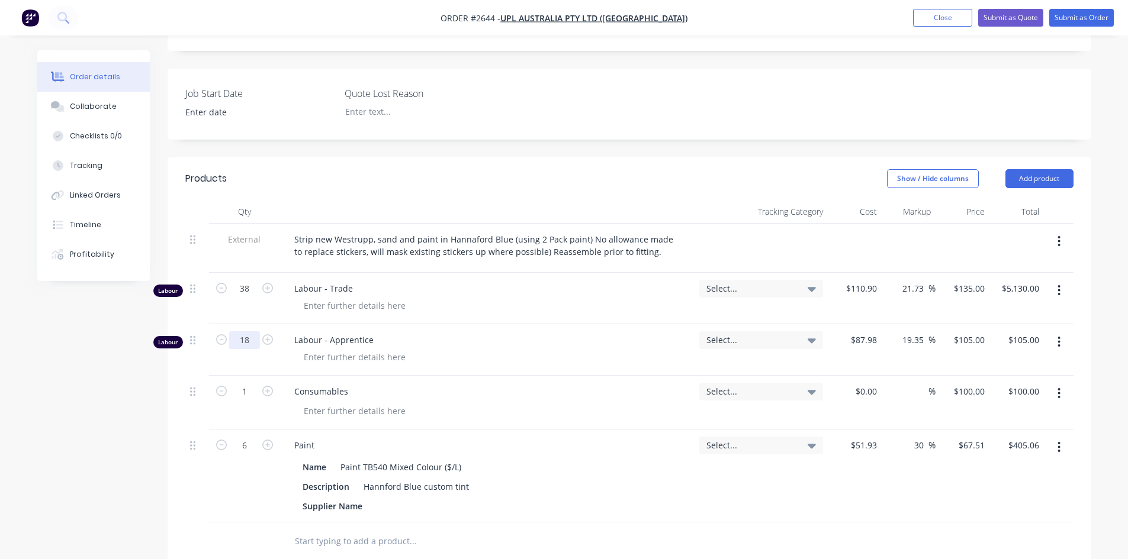
type input "18"
type input "$1,890.00"
click at [672, 530] on div at bounding box center [493, 542] width 417 height 24
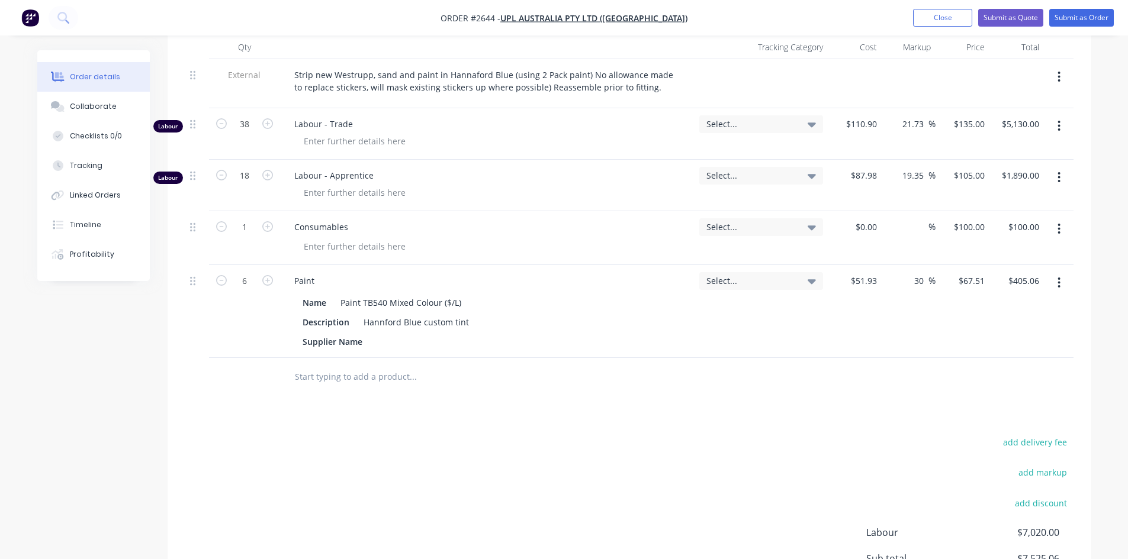
scroll to position [405, 0]
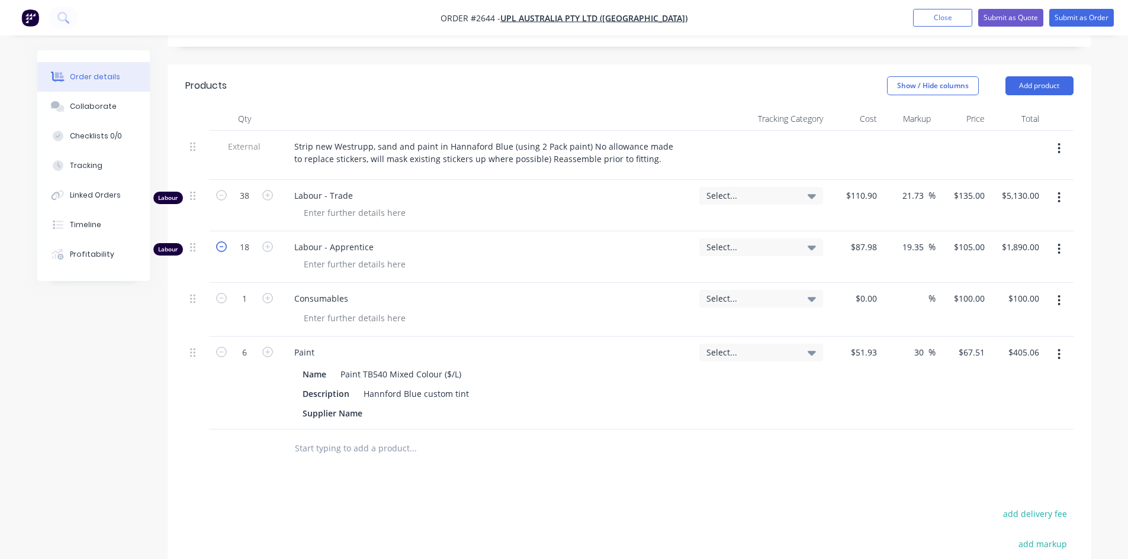
click at [220, 242] on icon "button" at bounding box center [221, 247] width 11 height 11
type input "17"
type input "$1,785.00"
click at [220, 242] on icon "button" at bounding box center [221, 247] width 11 height 11
type input "16"
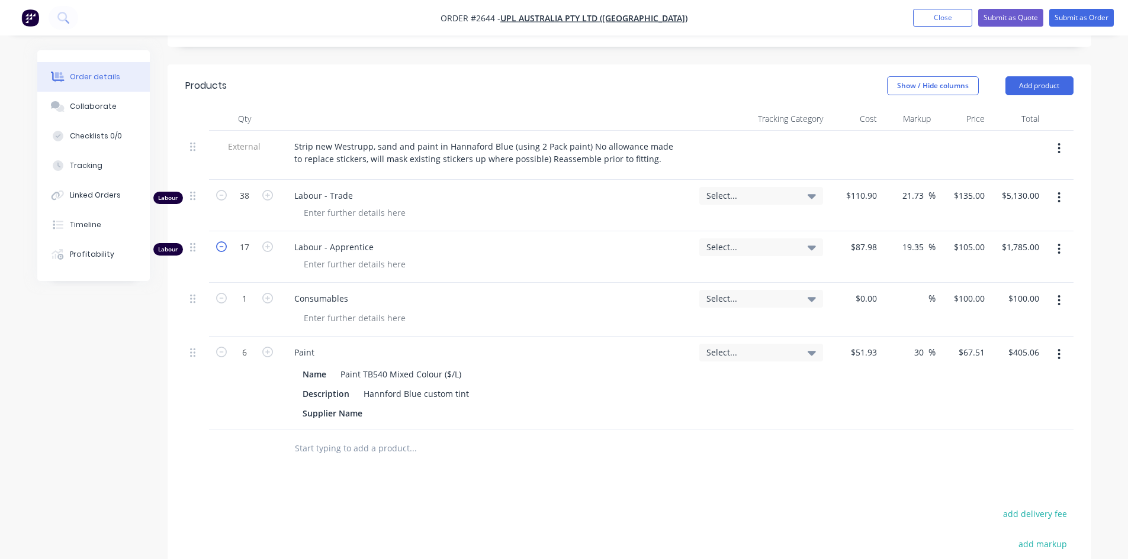
type input "$1,680.00"
click at [667, 446] on div "Products Show / Hide columns Add product Qty Tracking Category Cost Markup Pric…" at bounding box center [629, 409] width 923 height 688
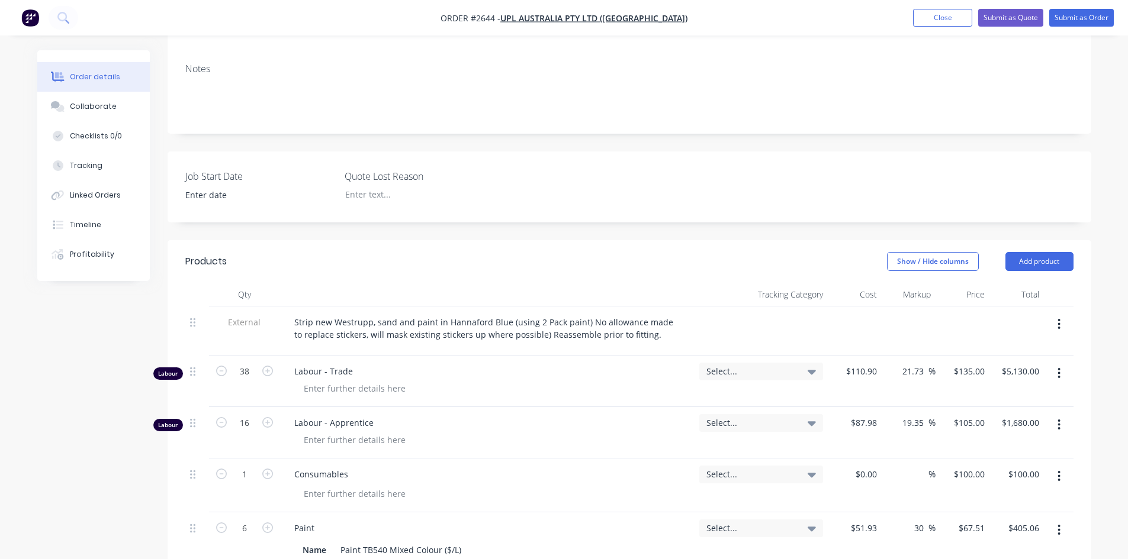
scroll to position [228, 0]
click at [1000, 18] on button "Submit as Quote" at bounding box center [1010, 18] width 65 height 18
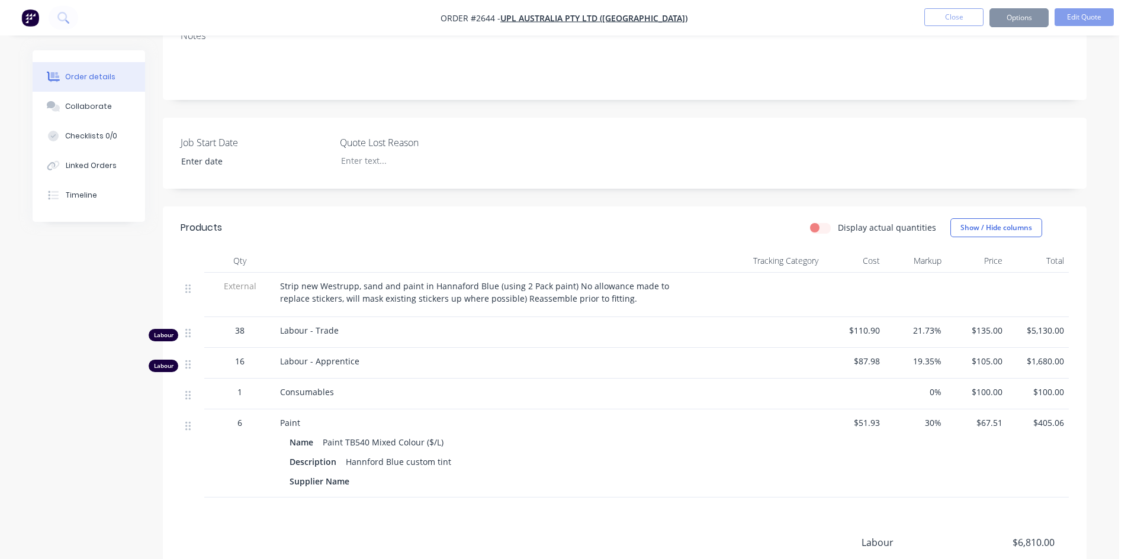
scroll to position [0, 0]
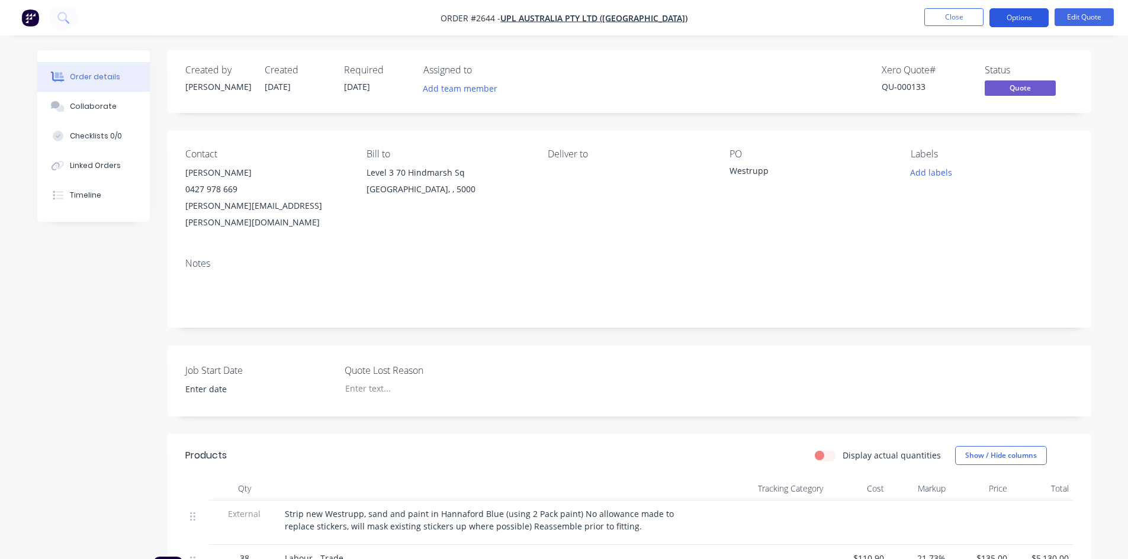
click at [1036, 21] on button "Options" at bounding box center [1018, 17] width 59 height 19
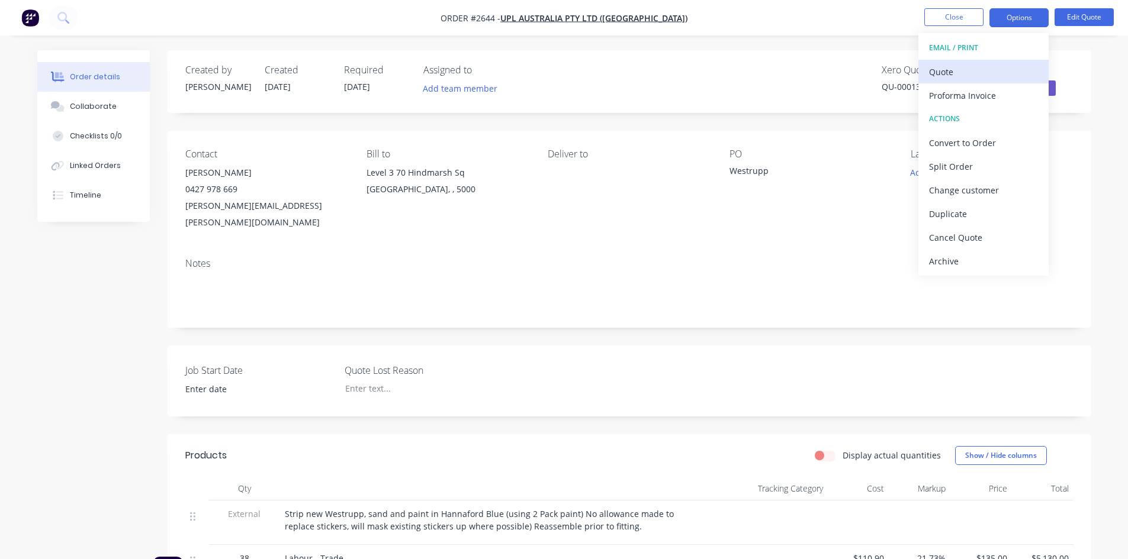
click at [959, 67] on div "Quote" at bounding box center [983, 71] width 109 height 17
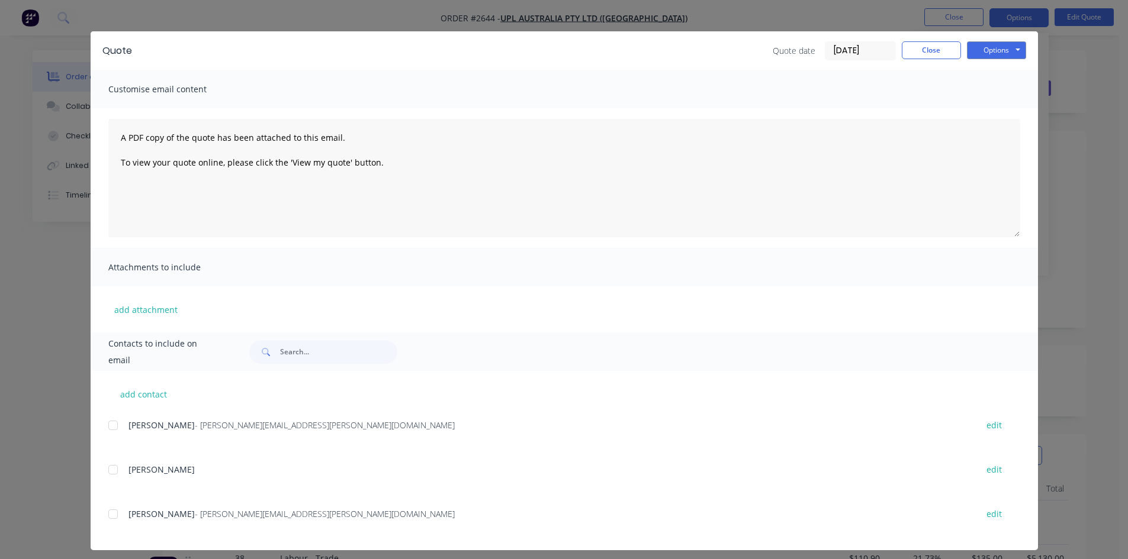
scroll to position [24, 0]
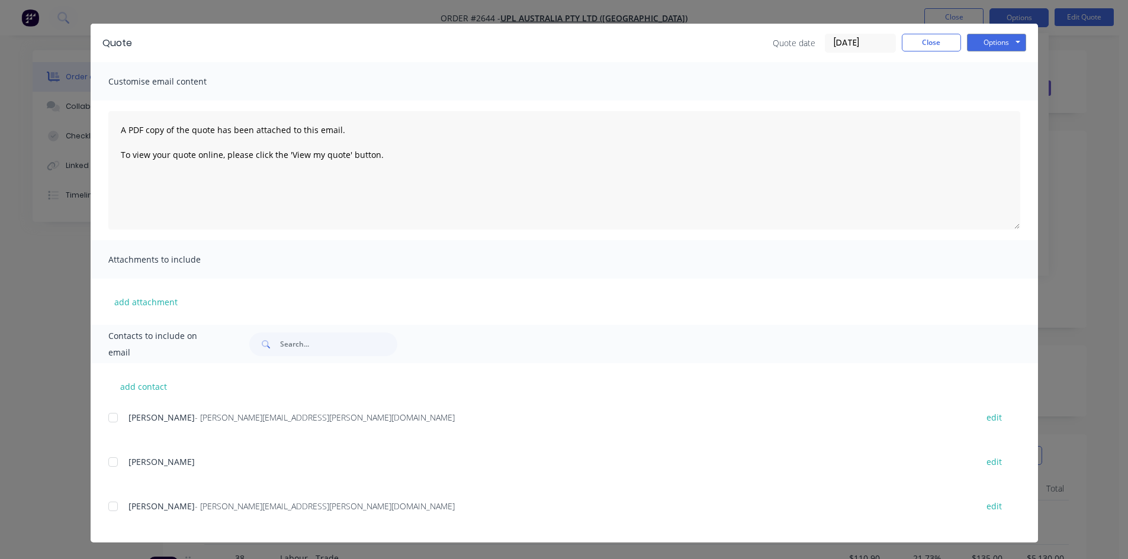
click at [108, 415] on div at bounding box center [113, 418] width 24 height 24
click at [991, 47] on button "Options" at bounding box center [996, 43] width 59 height 18
click at [994, 102] on button "Email" at bounding box center [1005, 103] width 76 height 20
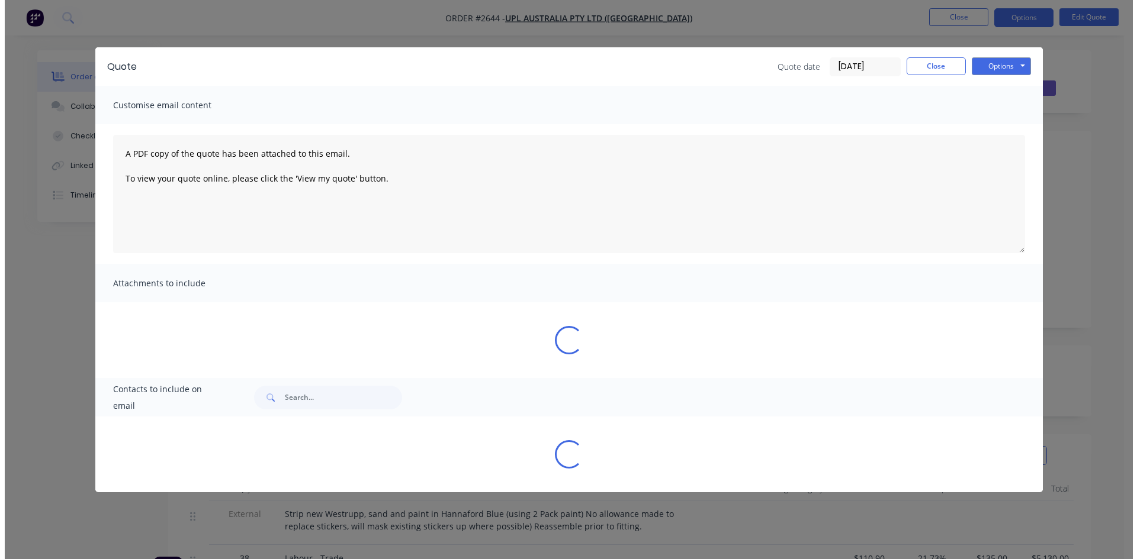
scroll to position [0, 0]
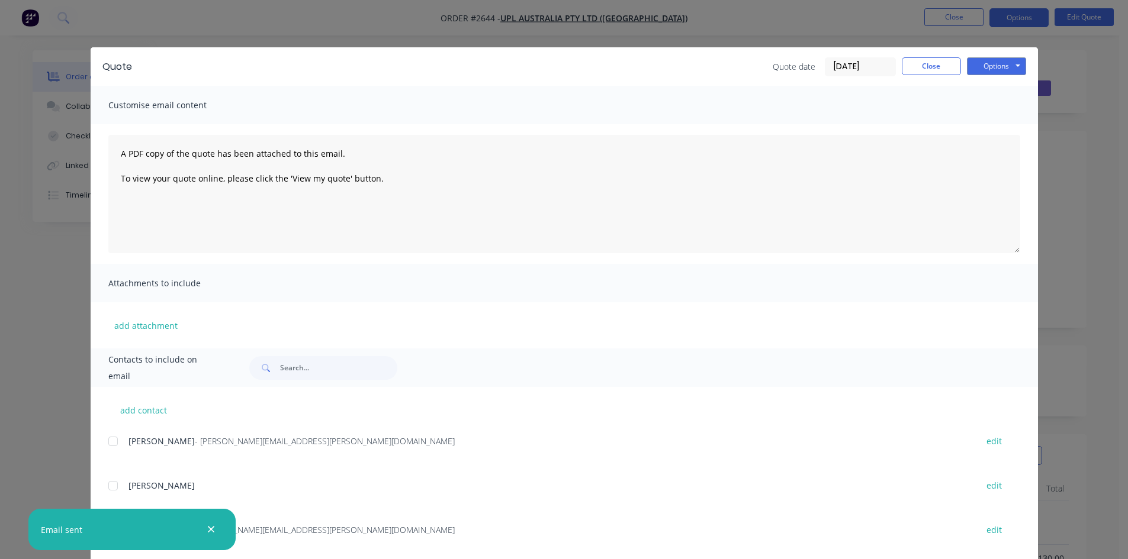
click at [213, 527] on icon "button" at bounding box center [211, 529] width 8 height 11
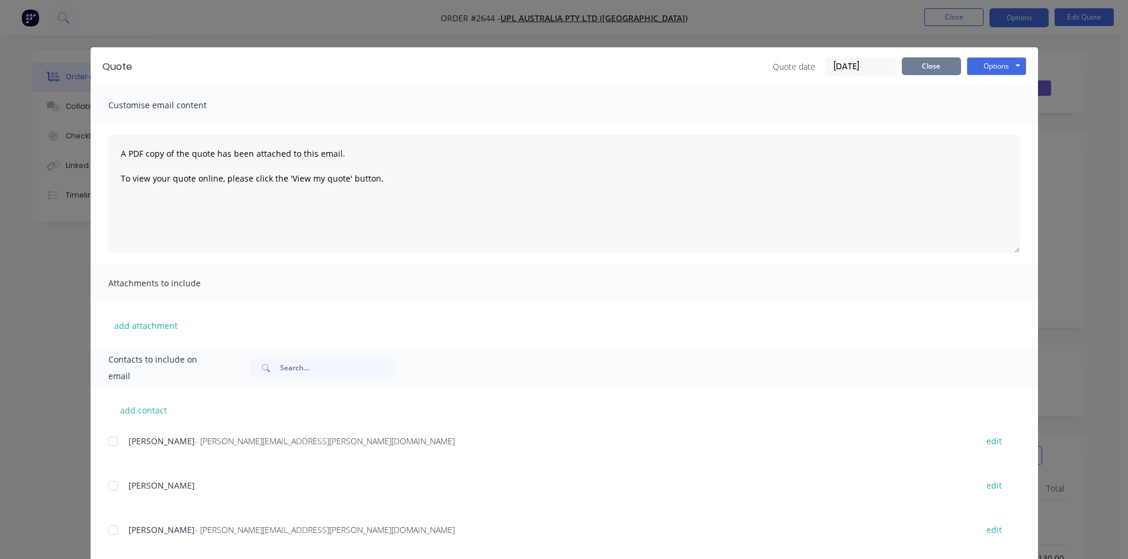
click at [931, 68] on button "Close" at bounding box center [931, 66] width 59 height 18
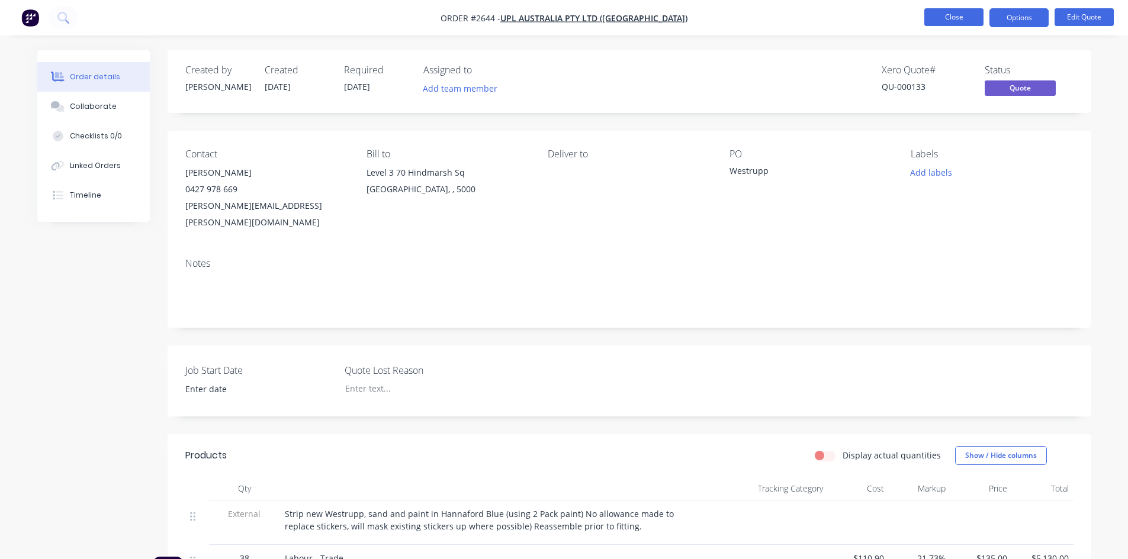
click at [948, 17] on button "Close" at bounding box center [953, 17] width 59 height 18
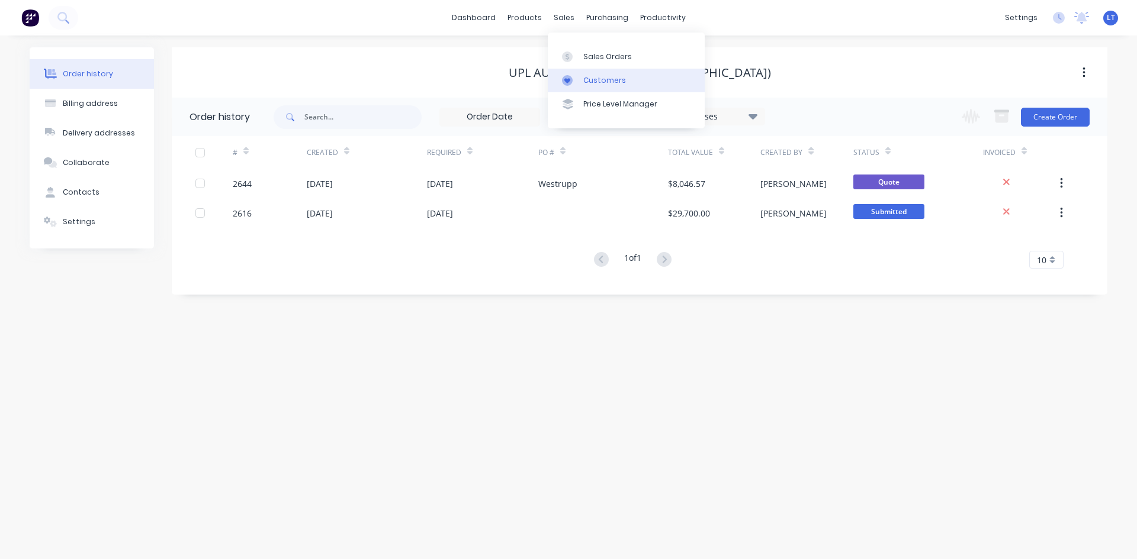
drag, startPoint x: 566, startPoint y: 18, endPoint x: 633, endPoint y: 68, distance: 82.9
click at [566, 18] on div "sales" at bounding box center [564, 18] width 33 height 18
click at [618, 58] on div "Sales Orders" at bounding box center [607, 56] width 49 height 11
